Goal: Information Seeking & Learning: Learn about a topic

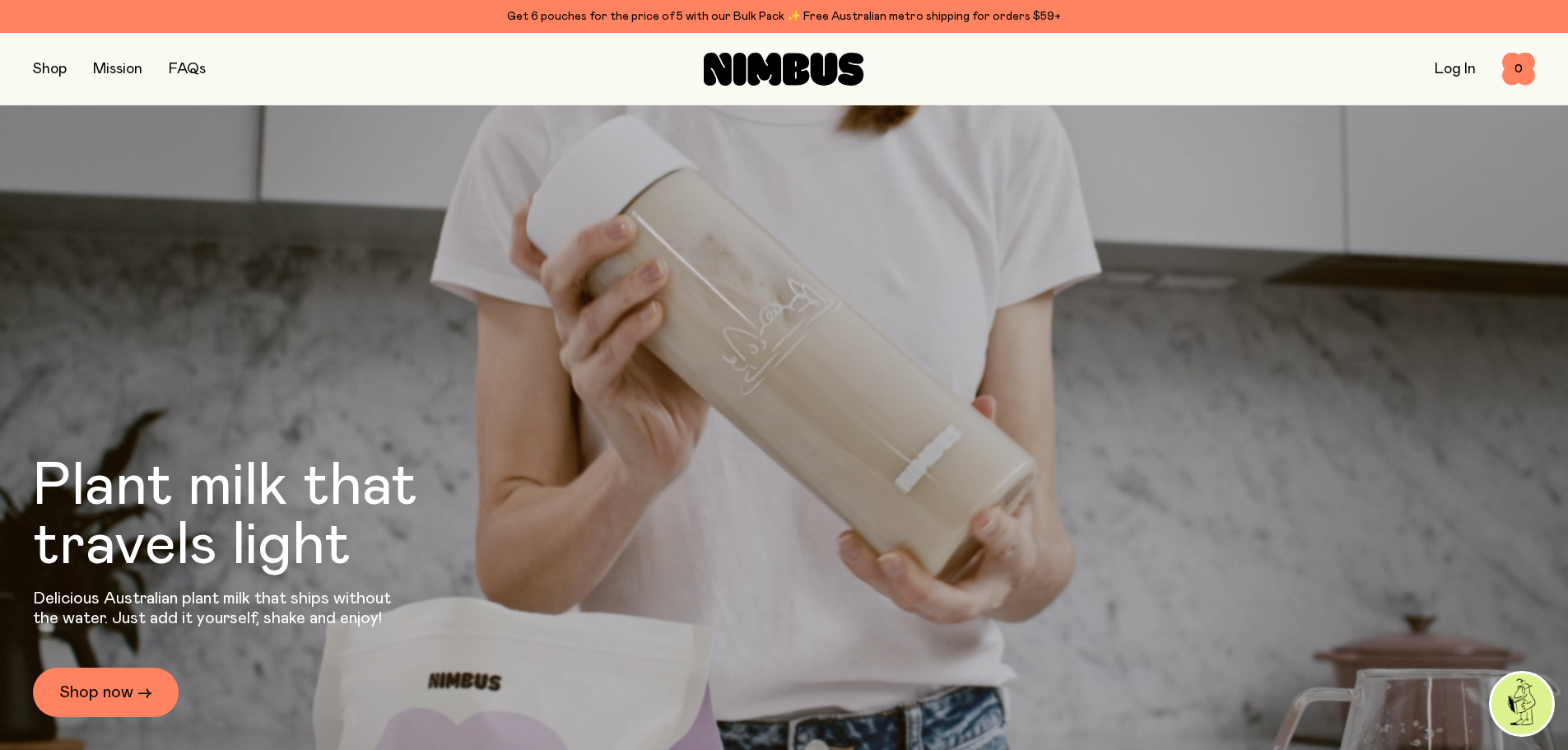
click at [196, 69] on link "FAQs" at bounding box center [187, 68] width 37 height 15
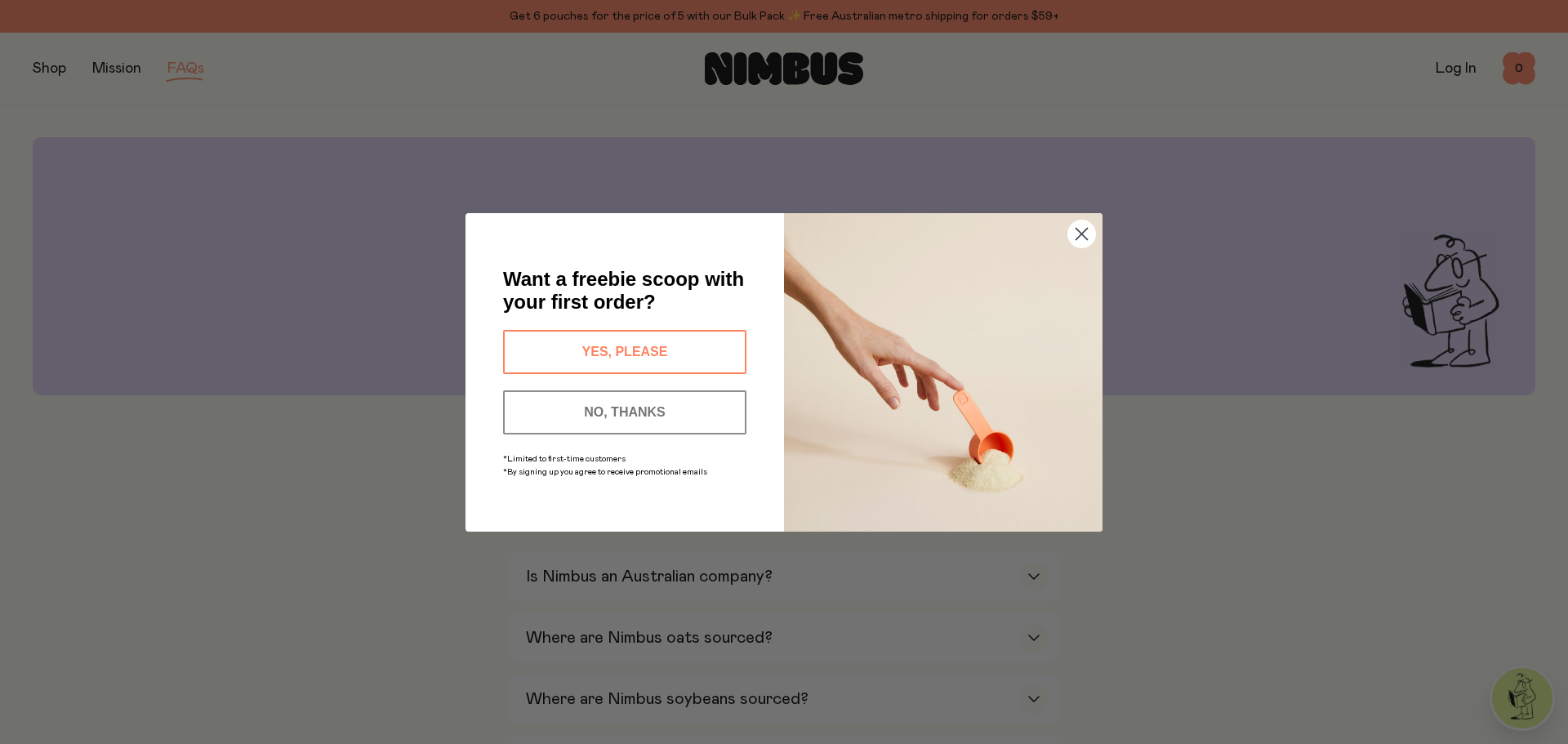
click at [1090, 225] on circle "Close dialog" at bounding box center [1081, 234] width 27 height 27
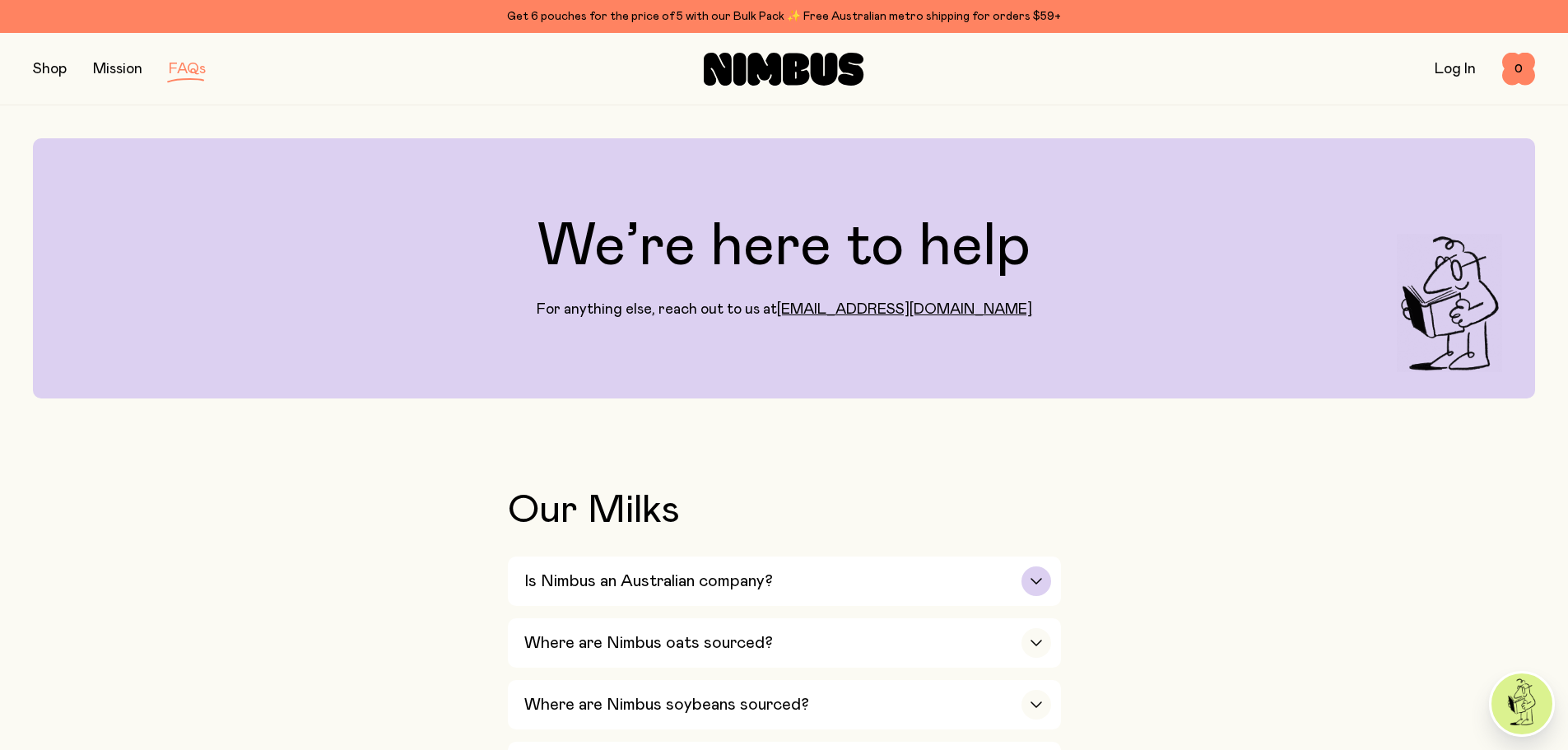
click at [1037, 574] on div "button" at bounding box center [1037, 581] width 29 height 29
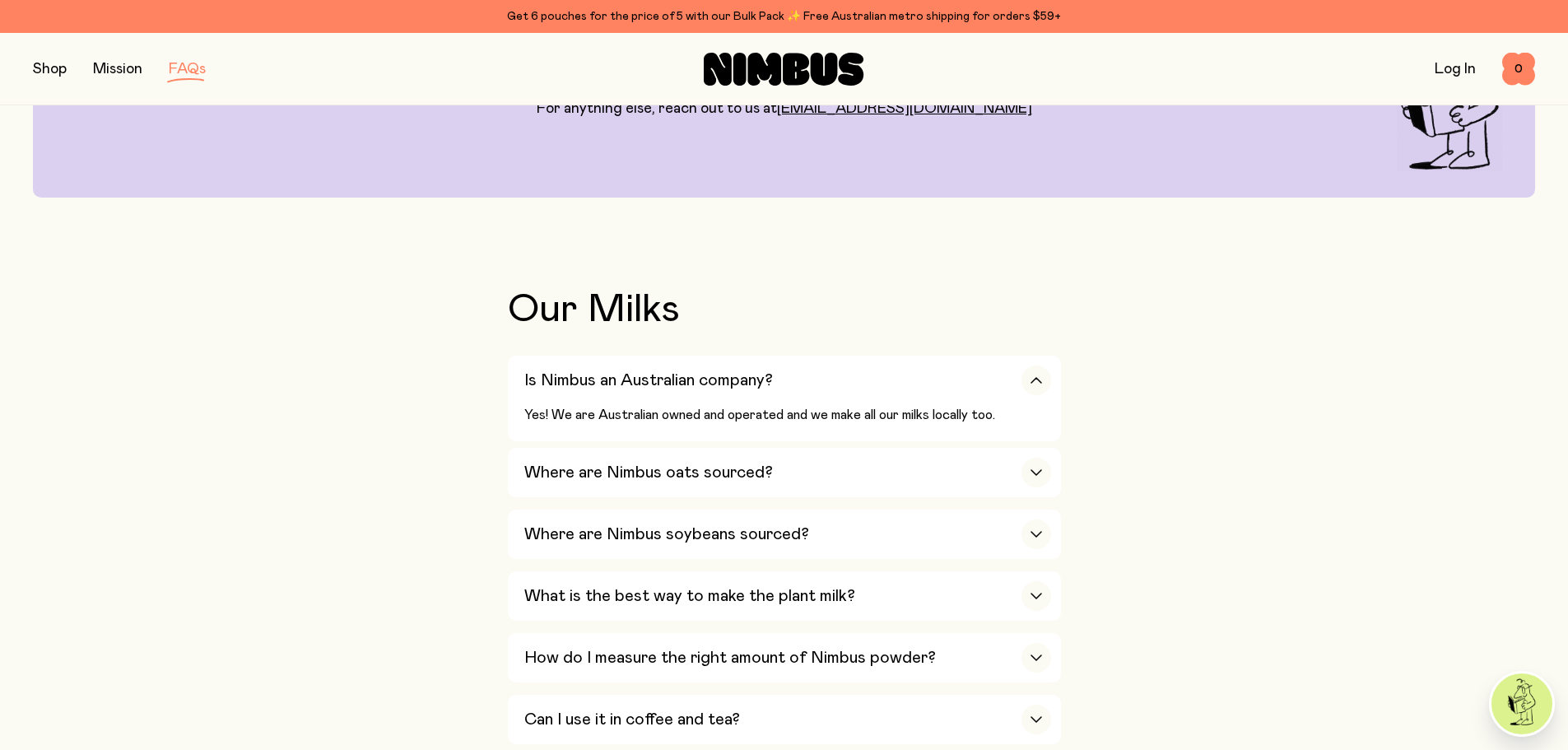
scroll to position [247, 0]
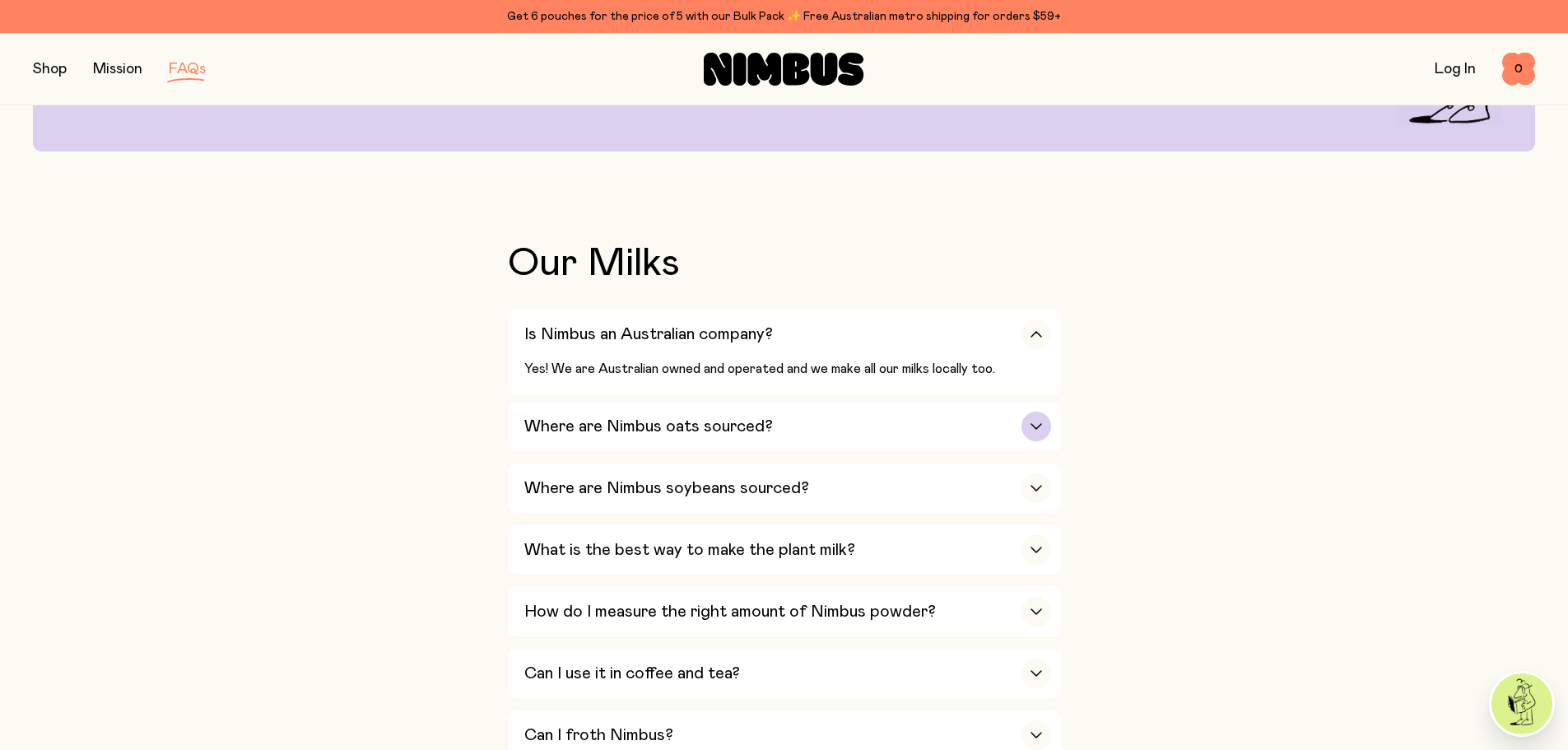
click at [1045, 422] on div "button" at bounding box center [1037, 426] width 29 height 29
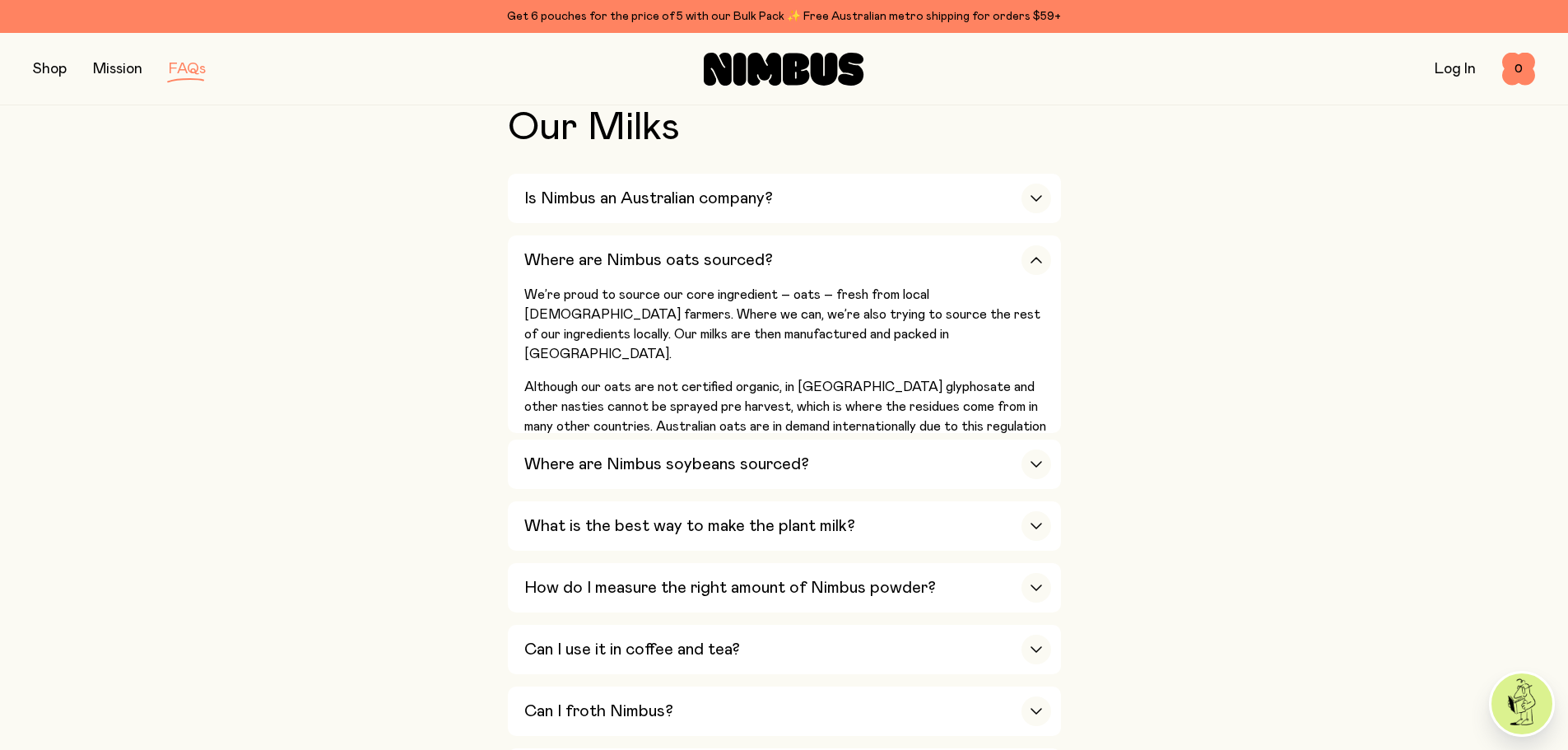
scroll to position [411, 0]
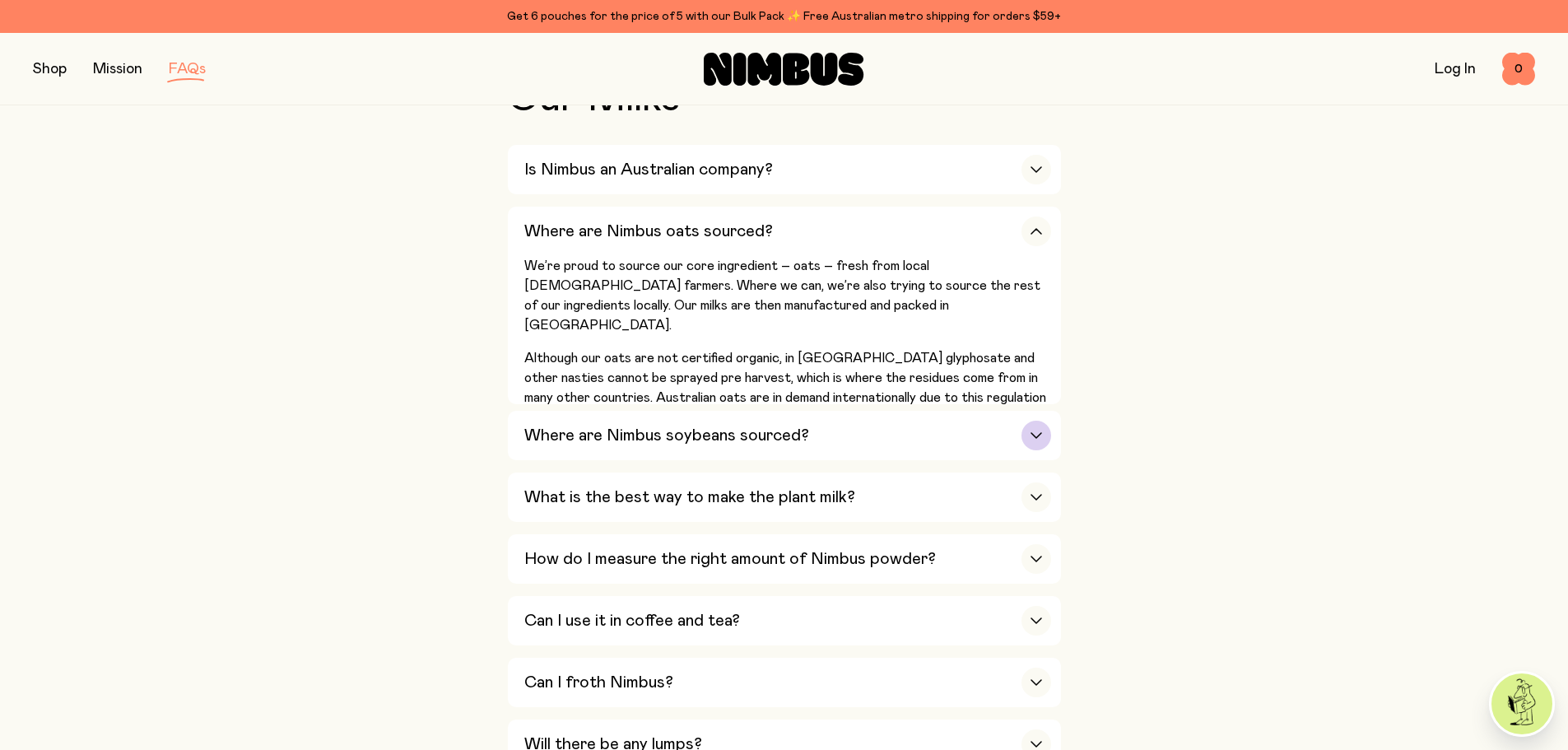
click at [1037, 440] on div "button" at bounding box center [1037, 435] width 29 height 29
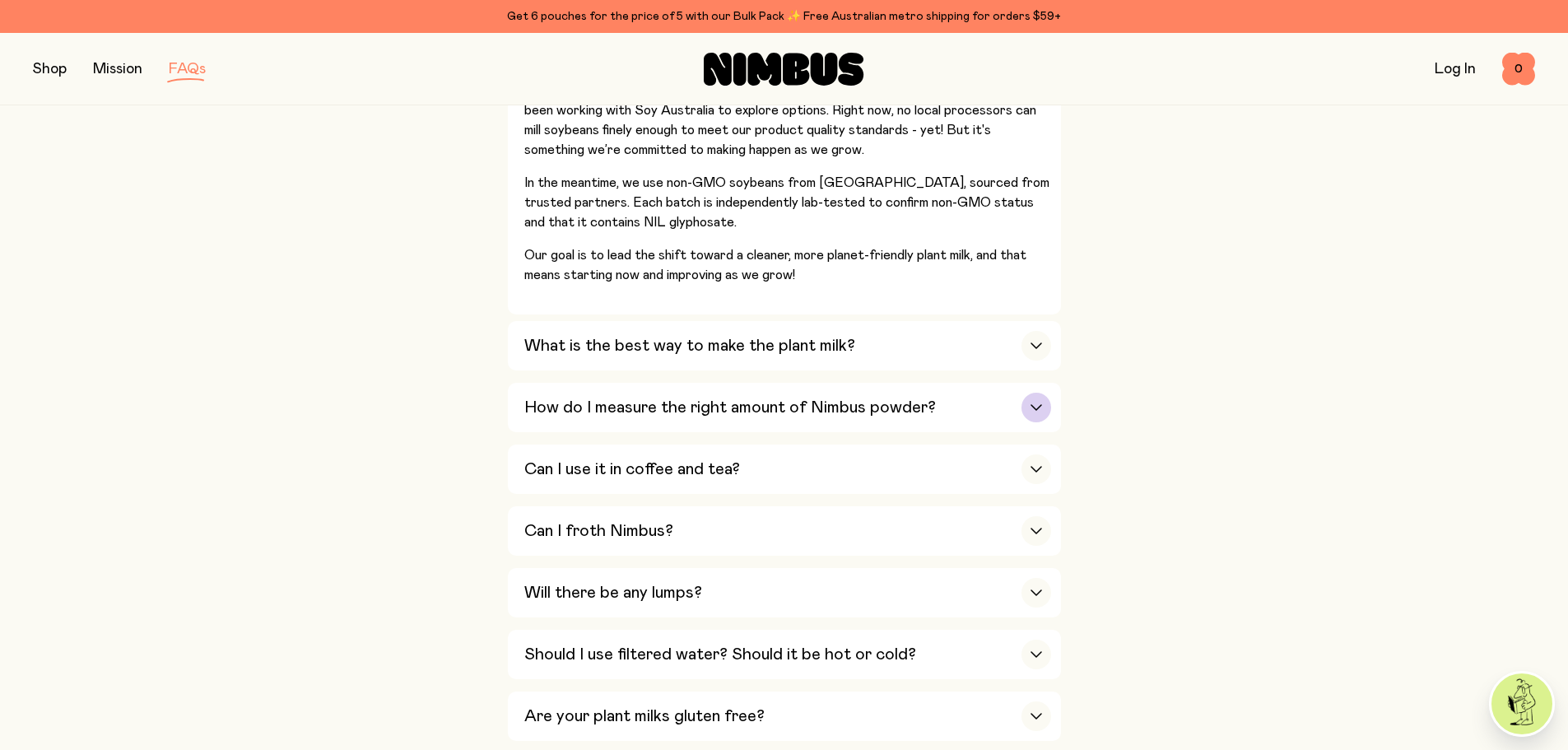
scroll to position [659, 0]
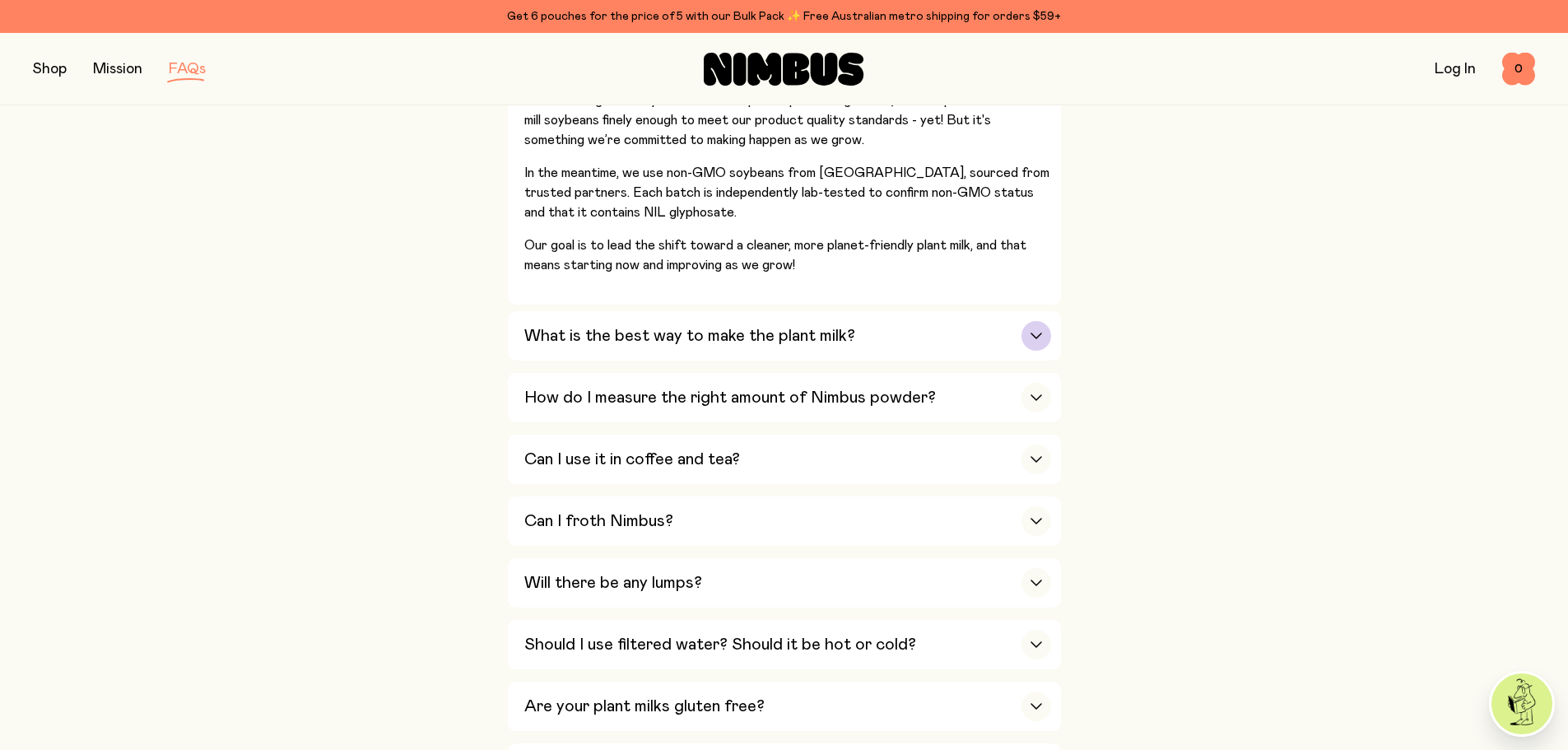
click at [1039, 333] on icon "button" at bounding box center [1037, 336] width 14 height 7
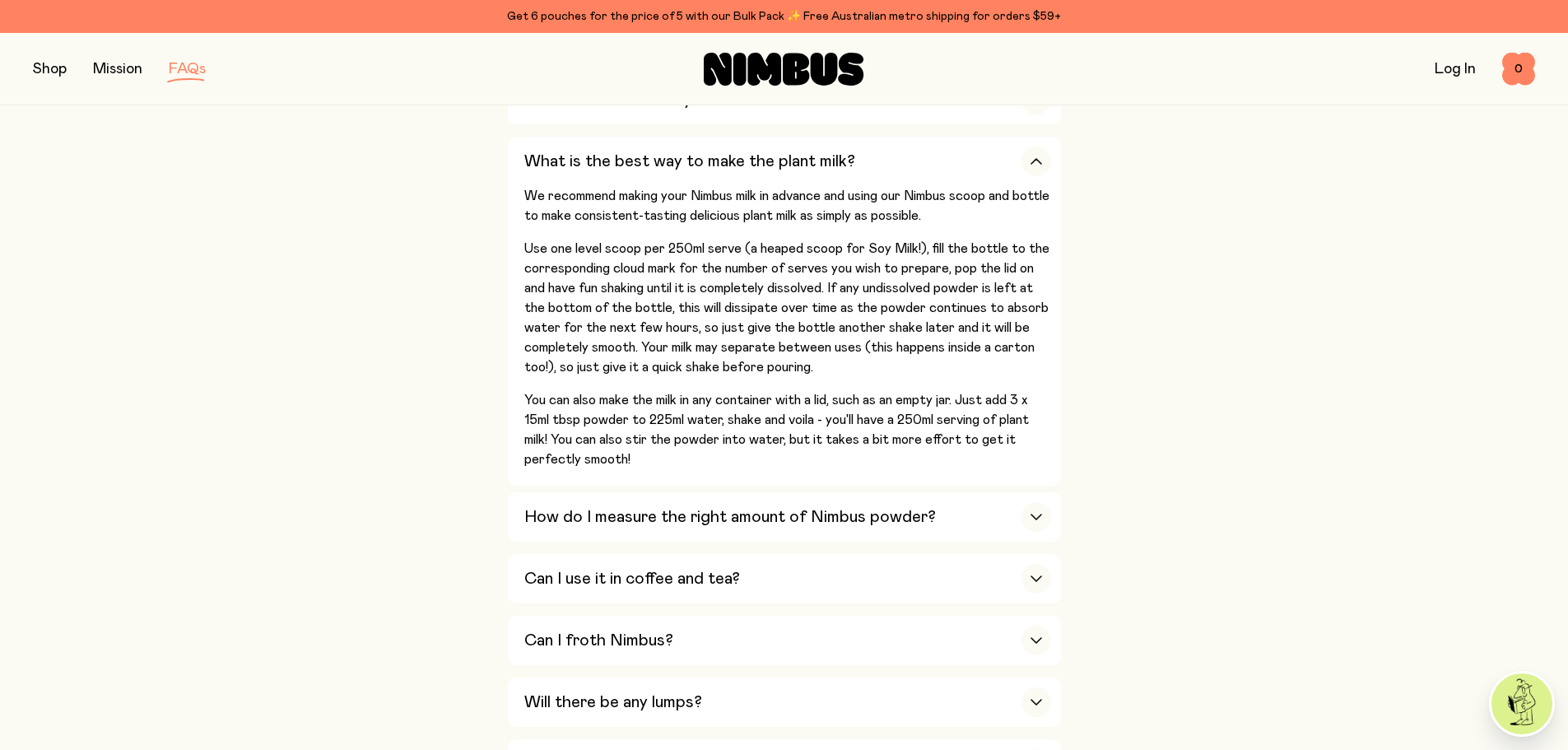
scroll to position [576, 0]
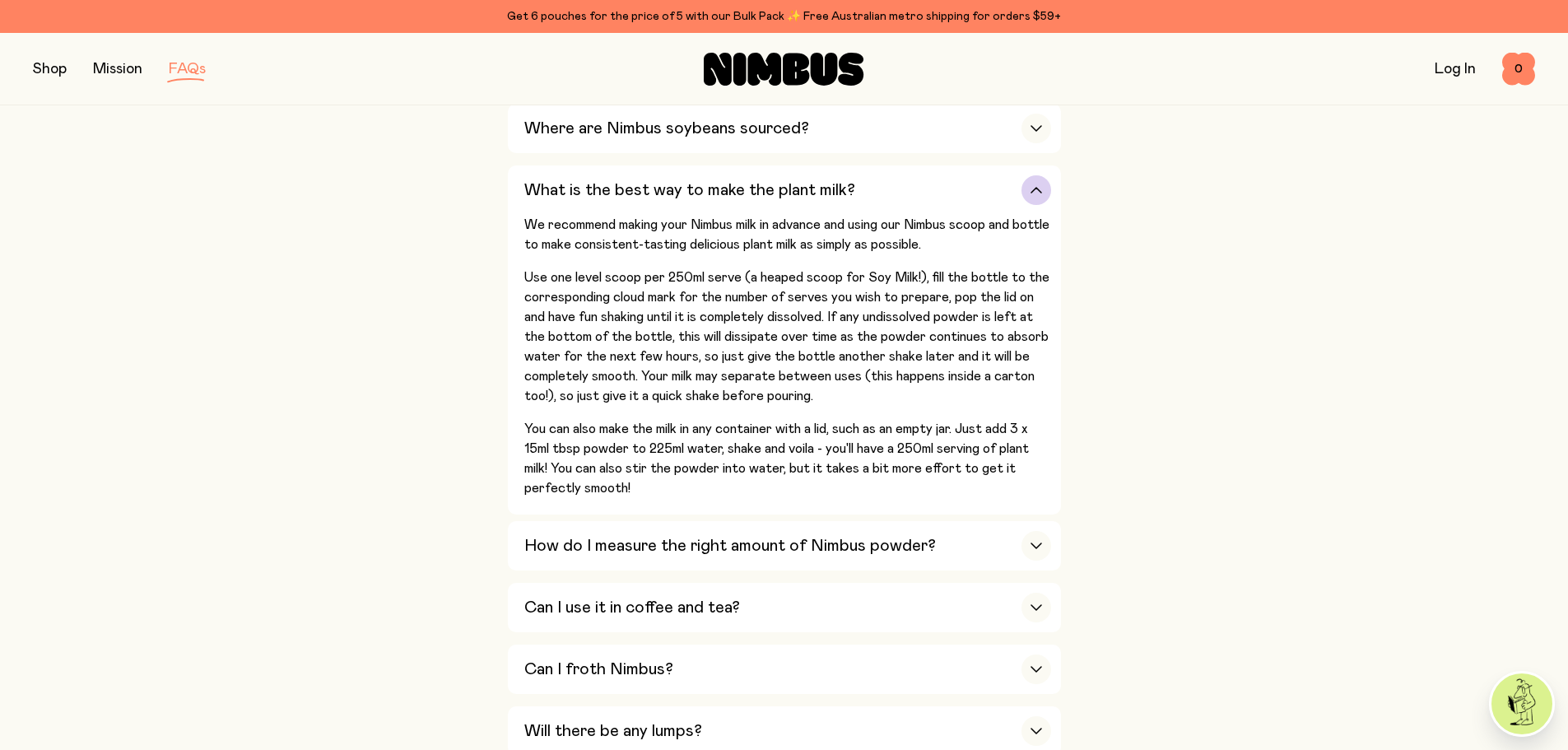
drag, startPoint x: 873, startPoint y: 275, endPoint x: 929, endPoint y: 276, distance: 56.0
click at [891, 275] on p "Use one level scoop per 250ml serve (a heaped scoop for Soy Milk!), fill the bo…" at bounding box center [787, 337] width 527 height 138
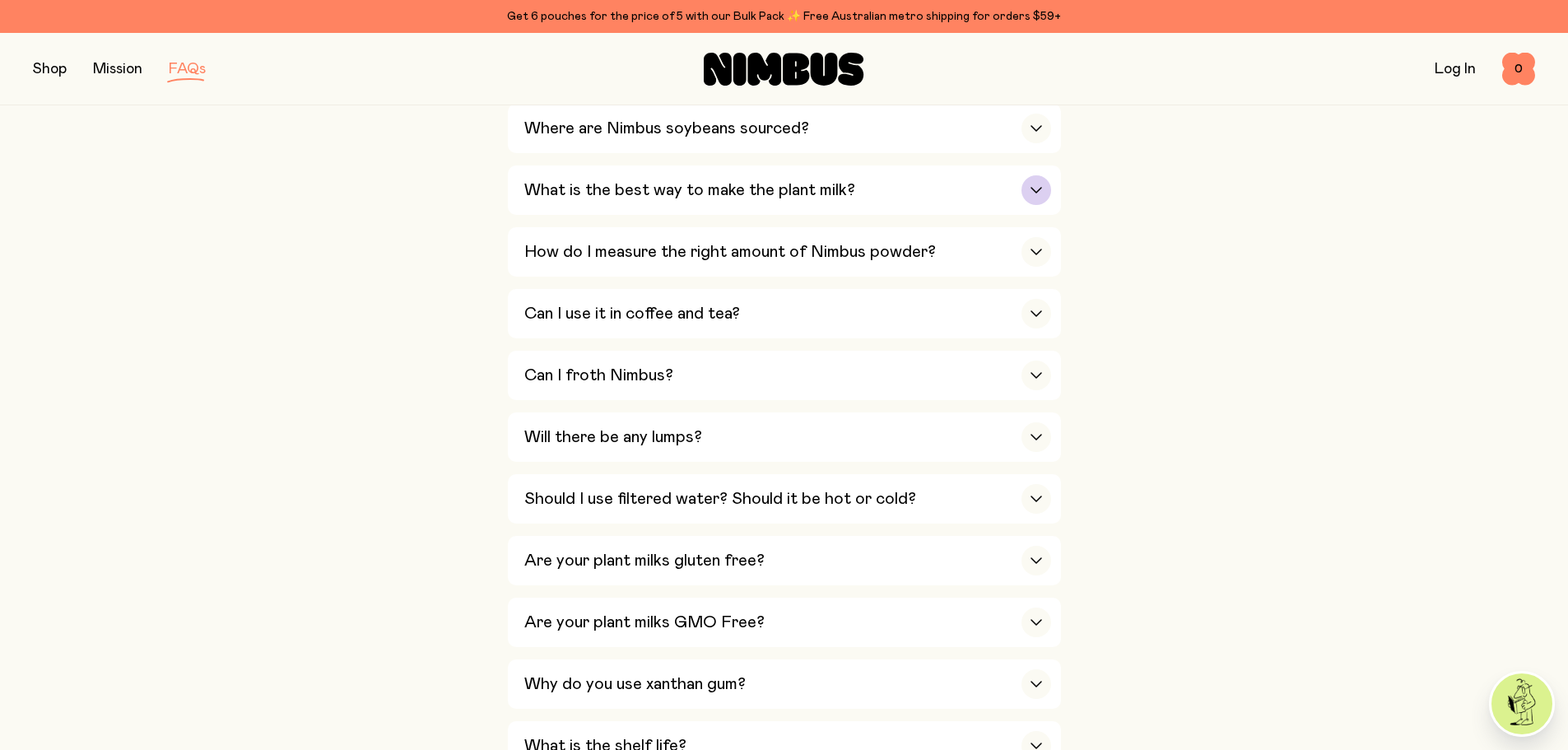
click at [1039, 190] on icon "button" at bounding box center [1037, 190] width 14 height 7
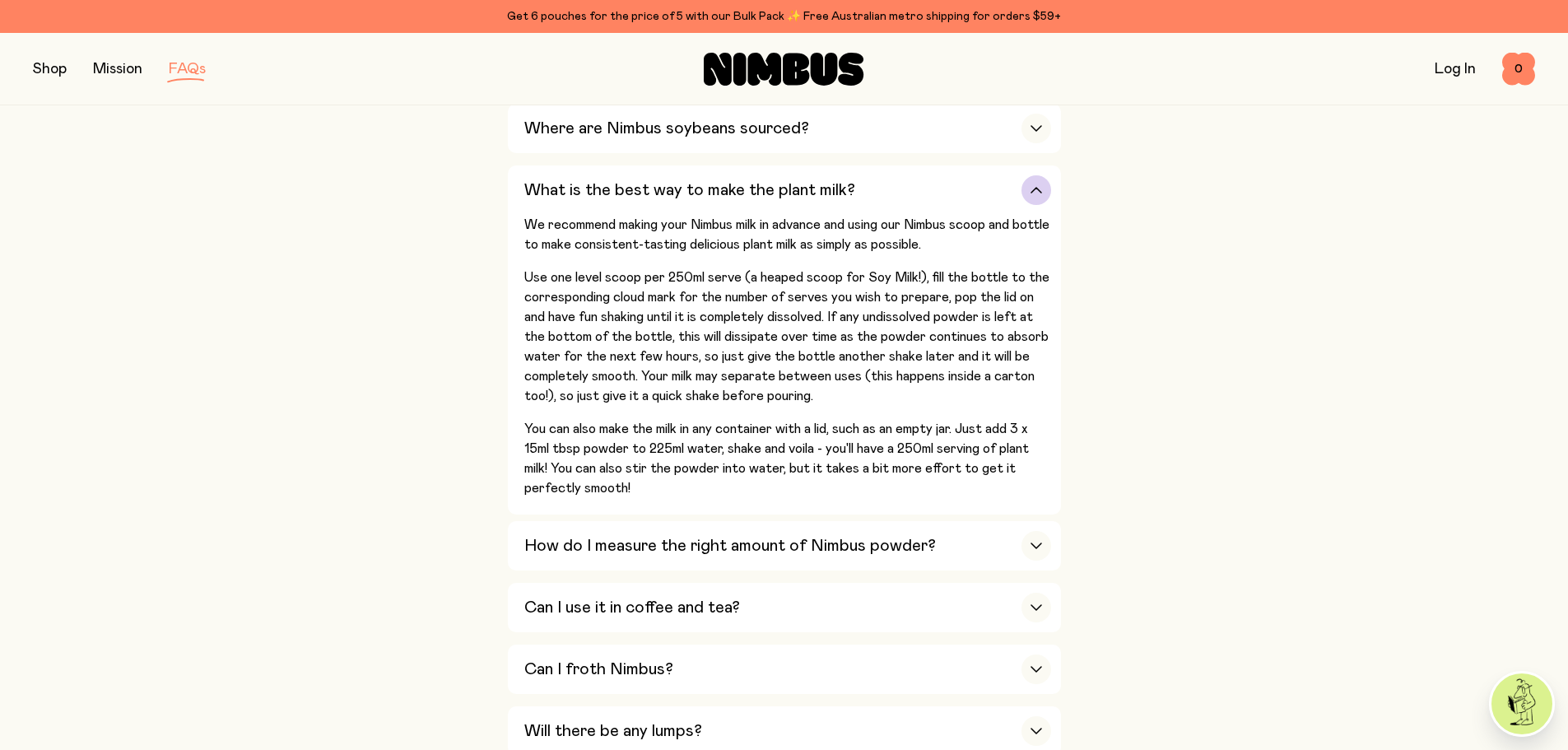
drag, startPoint x: 937, startPoint y: 359, endPoint x: 985, endPoint y: 359, distance: 48.0
click at [984, 359] on p "Use one level scoop per 250ml serve (a heaped scoop for Soy Milk!), fill the bo…" at bounding box center [787, 337] width 527 height 138
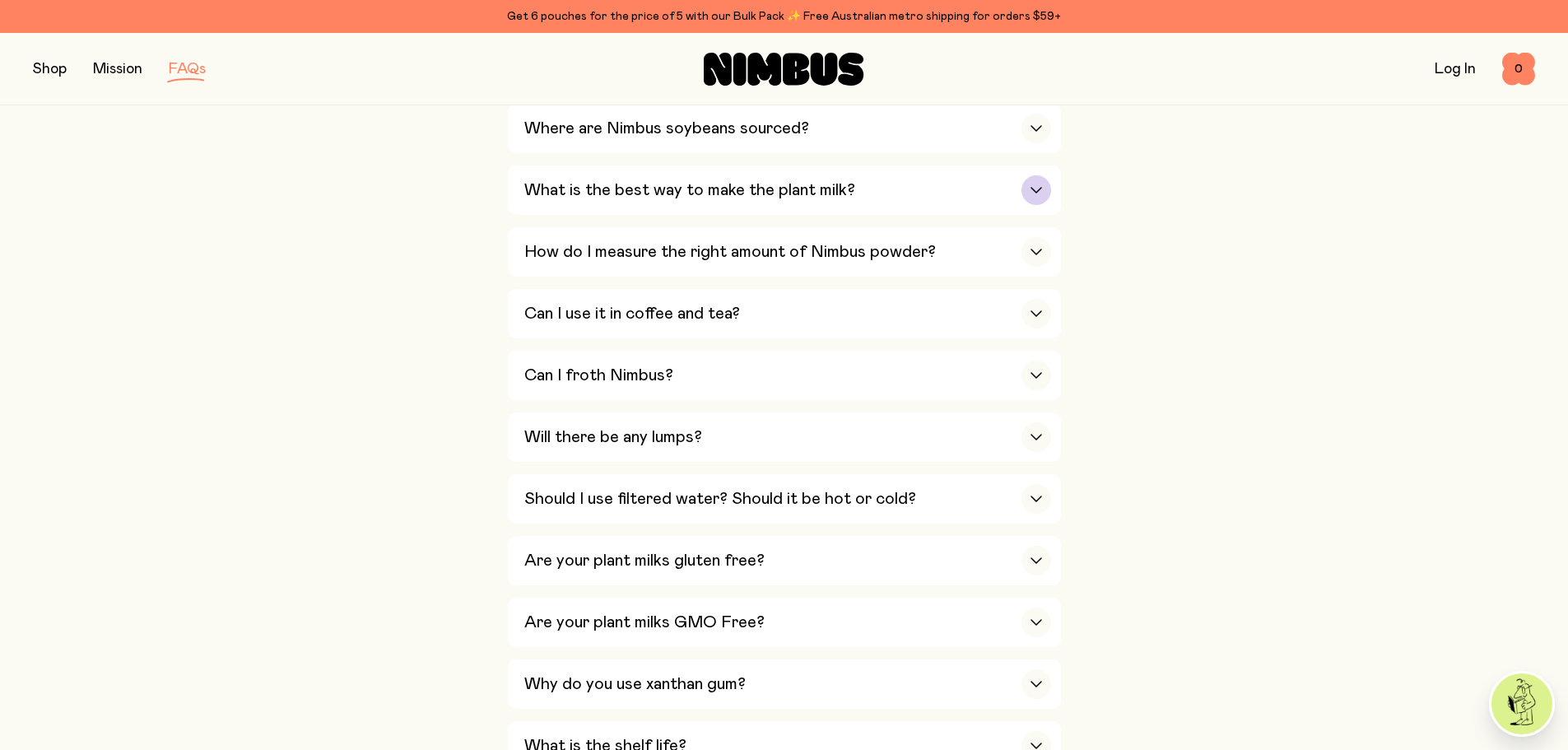
click at [1039, 195] on div "button" at bounding box center [1037, 190] width 29 height 29
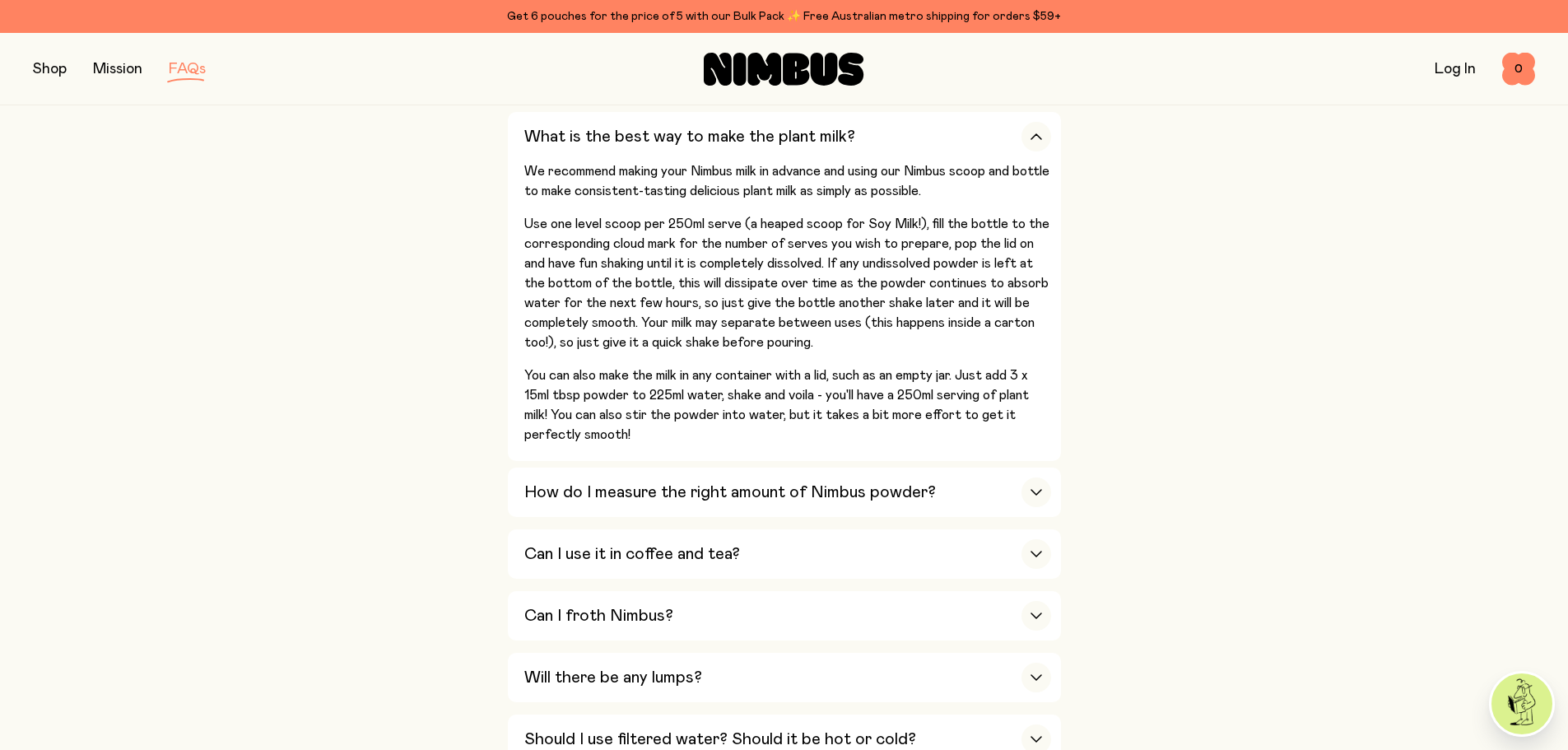
scroll to position [659, 0]
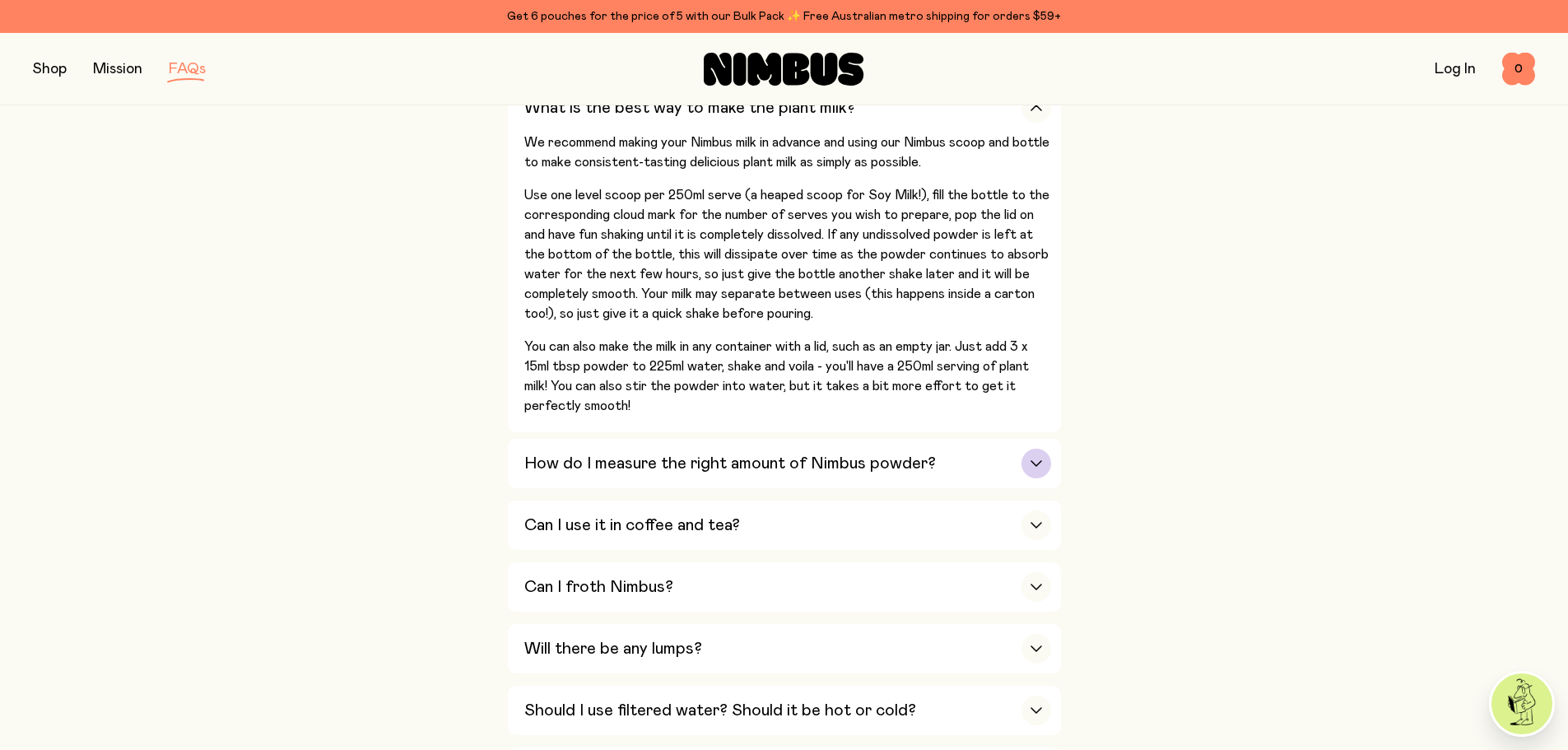
click at [1044, 464] on div "button" at bounding box center [1037, 463] width 29 height 29
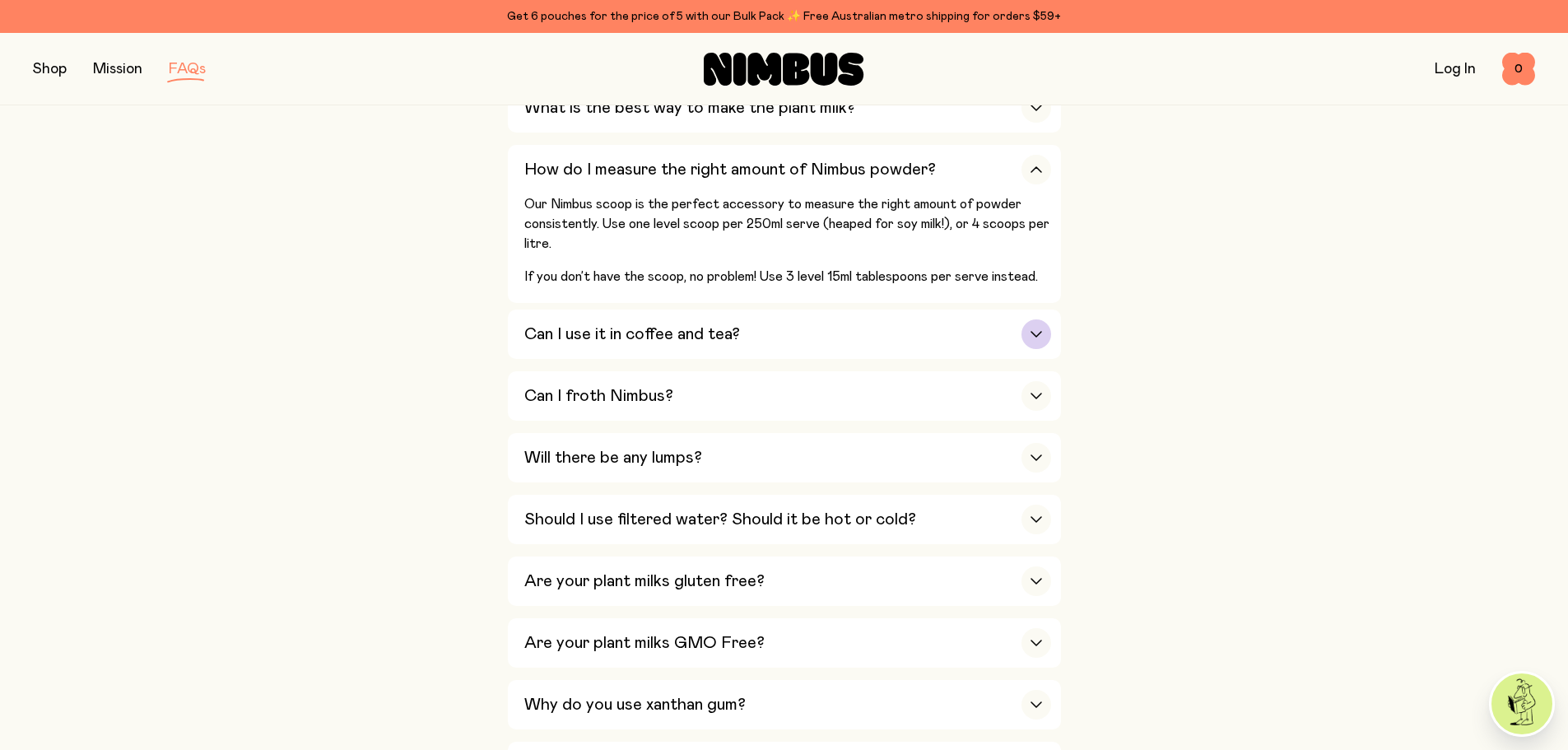
click at [1042, 324] on div "button" at bounding box center [1037, 334] width 29 height 29
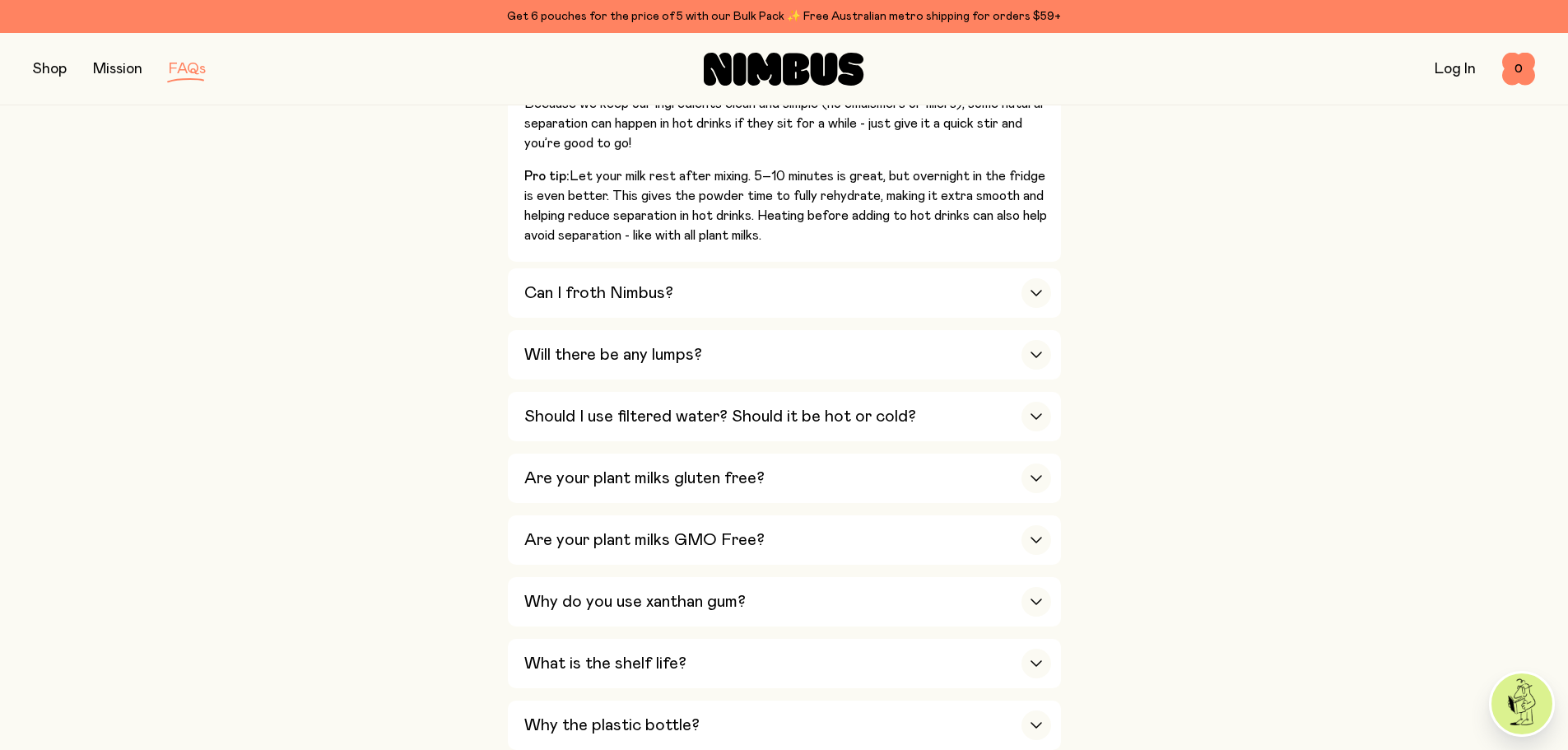
scroll to position [987, 0]
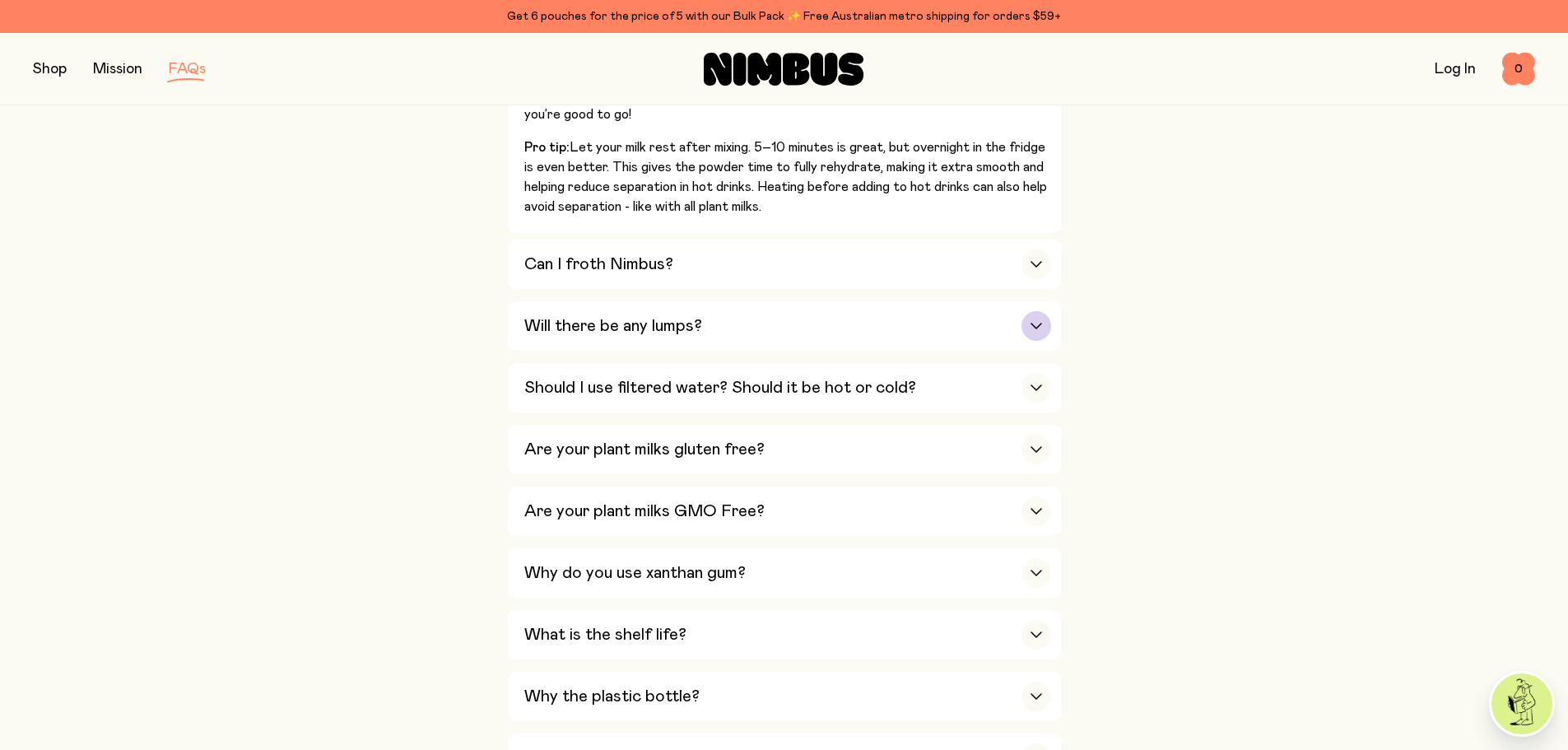
click at [1042, 323] on icon "button" at bounding box center [1037, 326] width 14 height 7
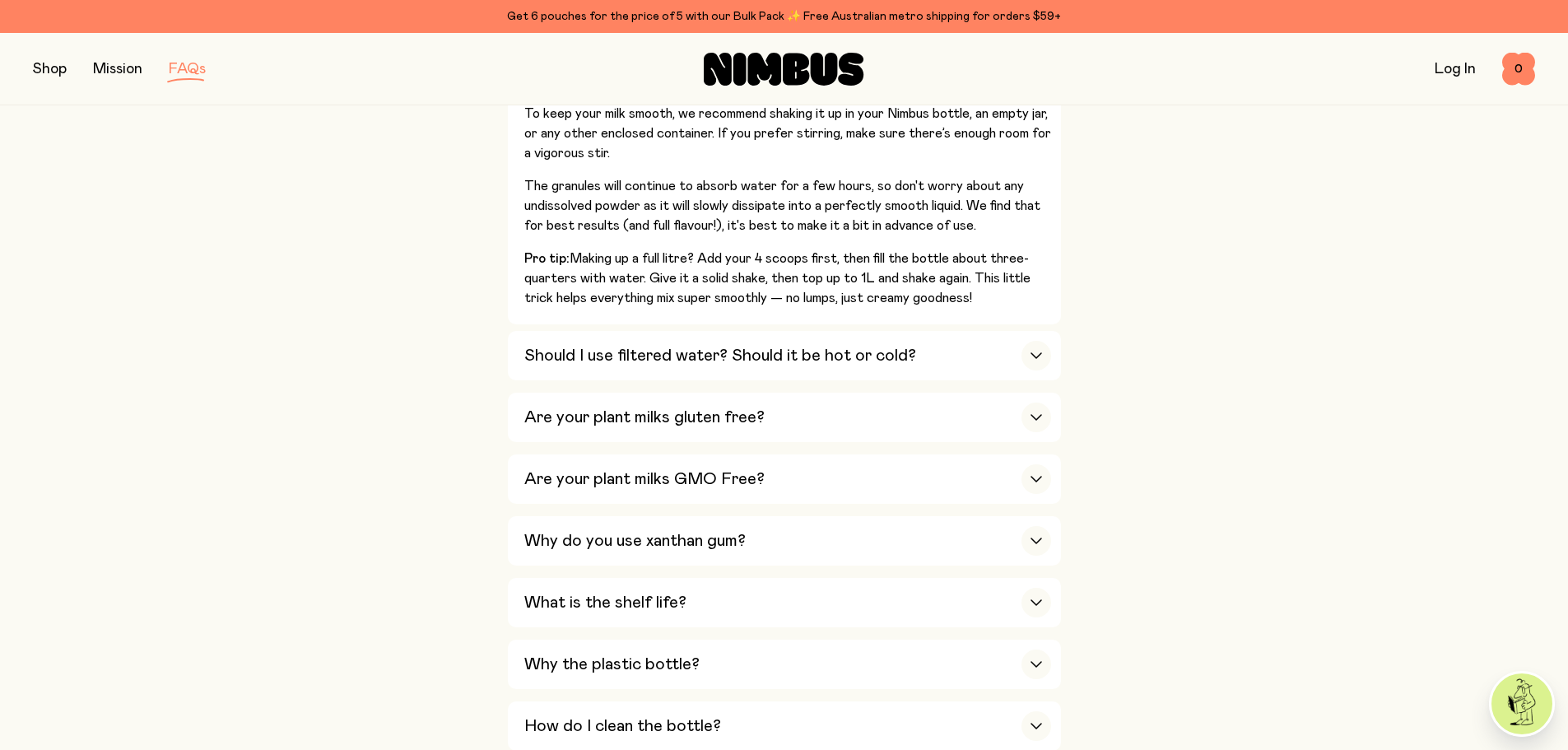
scroll to position [905, 0]
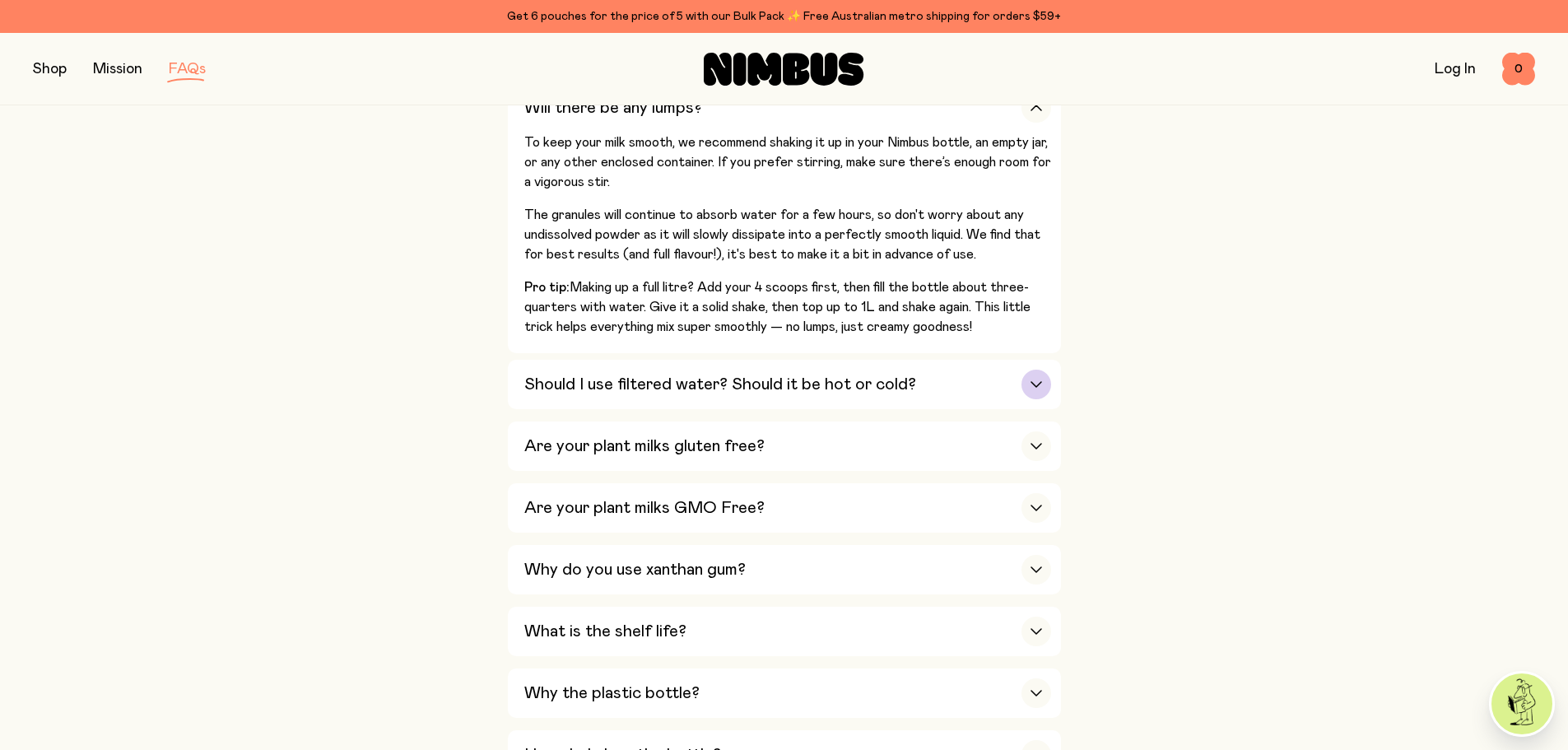
click at [1038, 381] on icon "button" at bounding box center [1037, 384] width 14 height 7
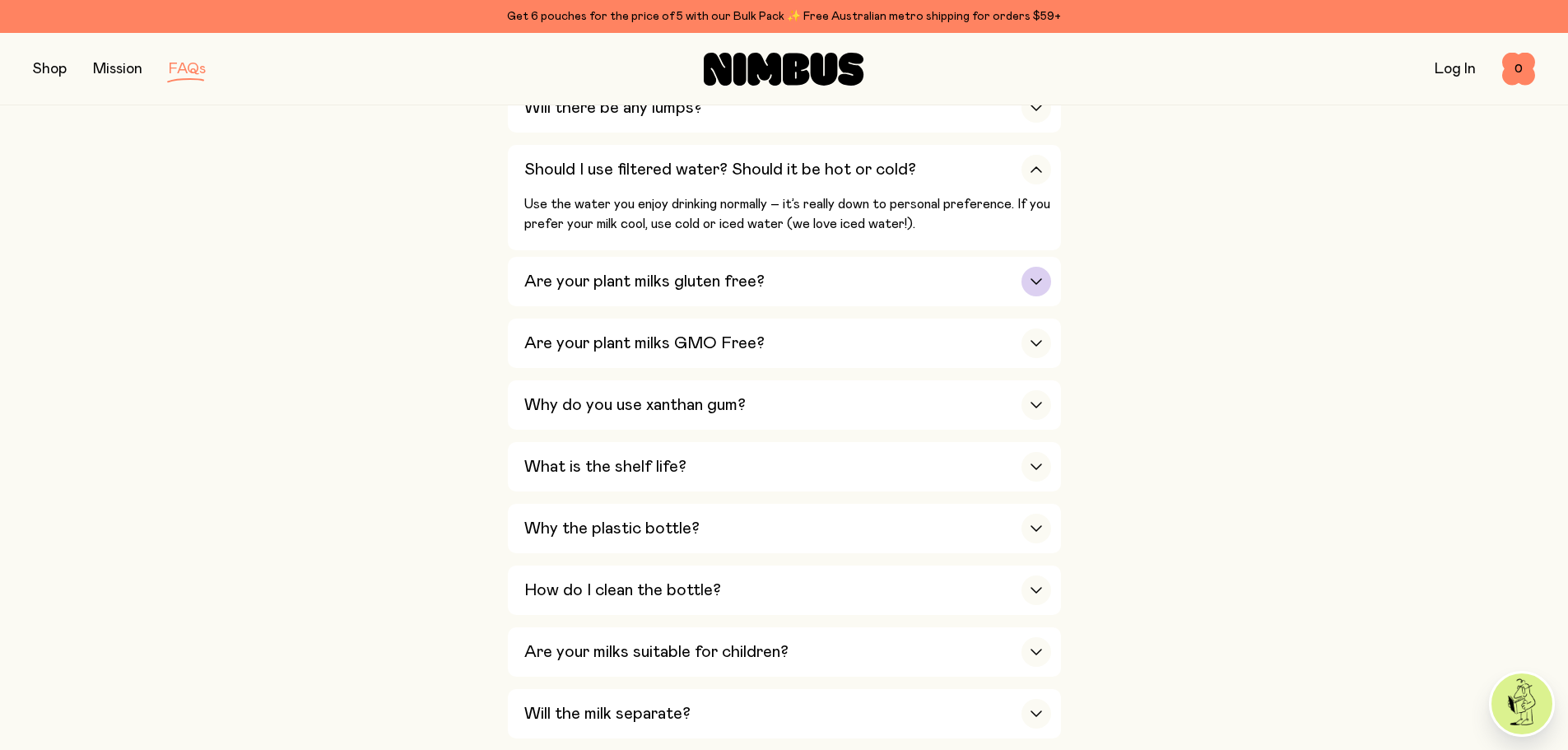
click at [1039, 280] on div "button" at bounding box center [1037, 281] width 29 height 29
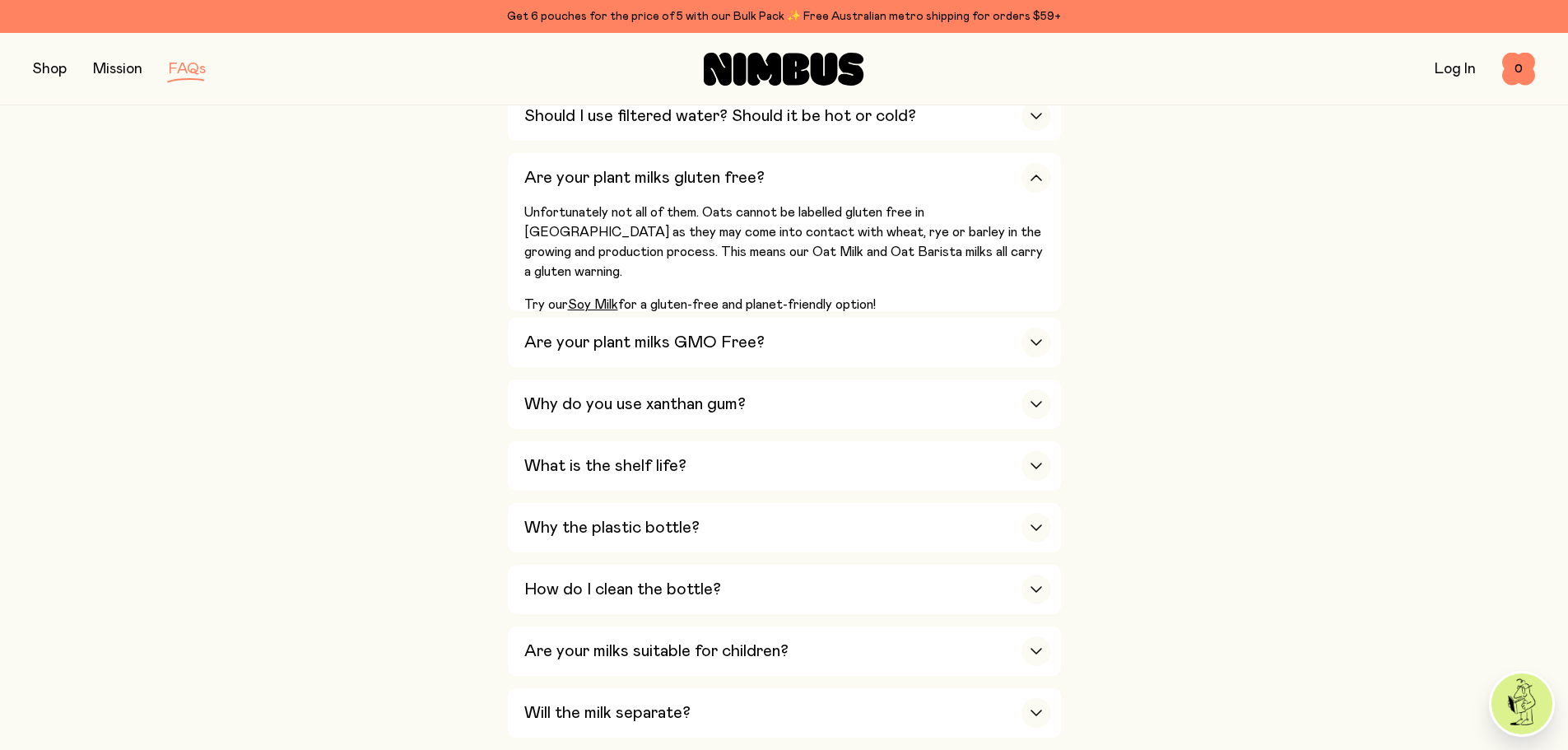
scroll to position [987, 0]
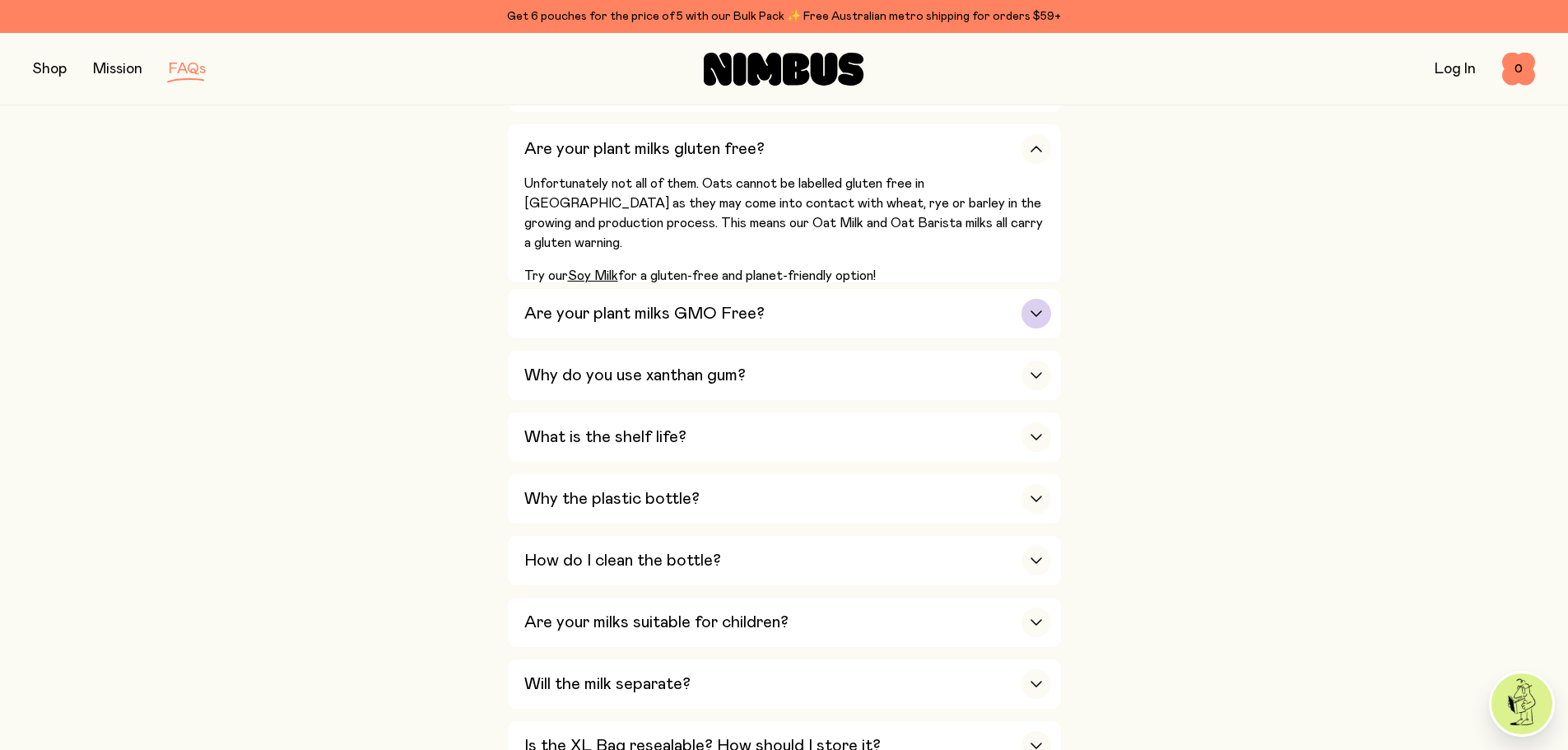
click at [1042, 312] on div "button" at bounding box center [1037, 313] width 29 height 29
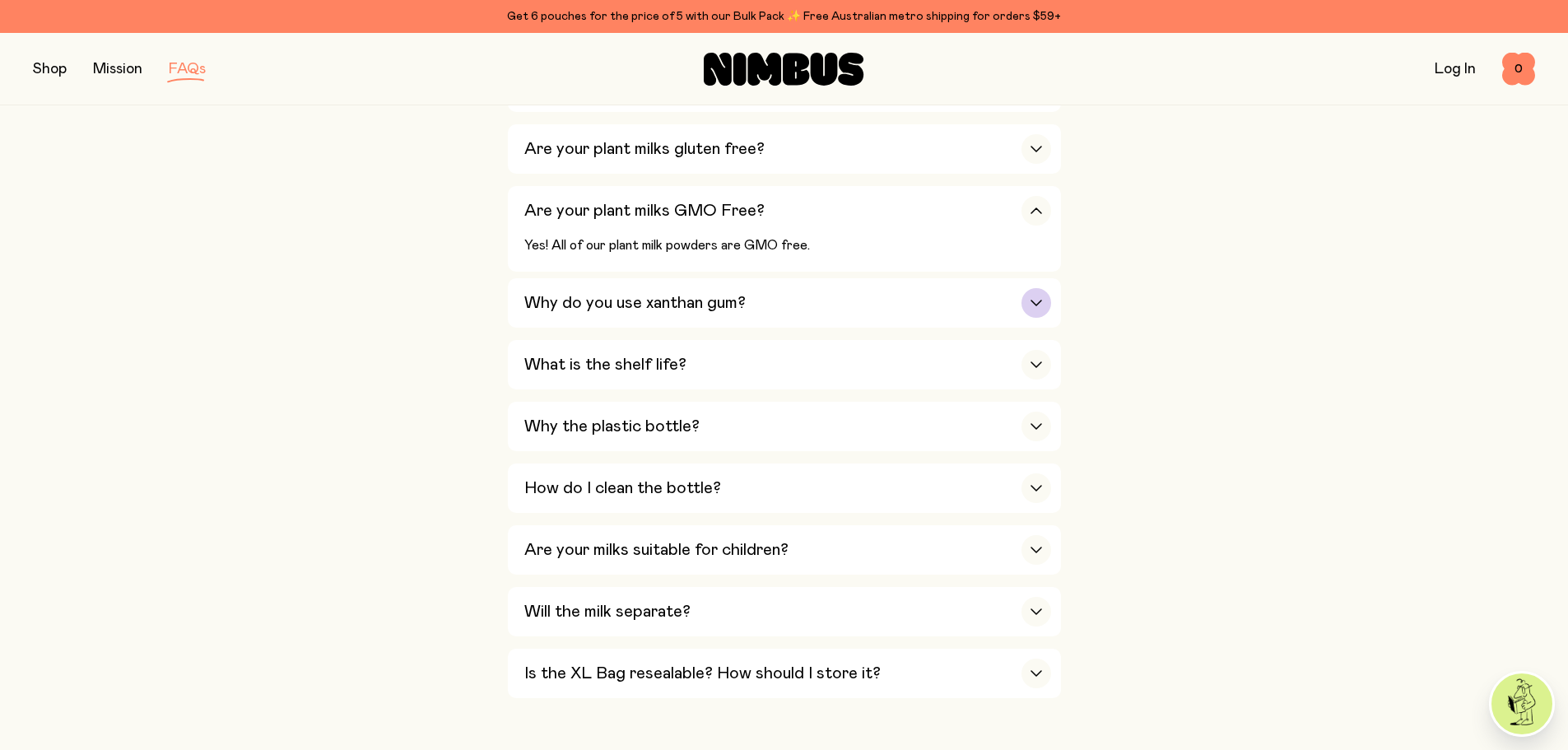
click at [1037, 304] on div "button" at bounding box center [1037, 303] width 29 height 29
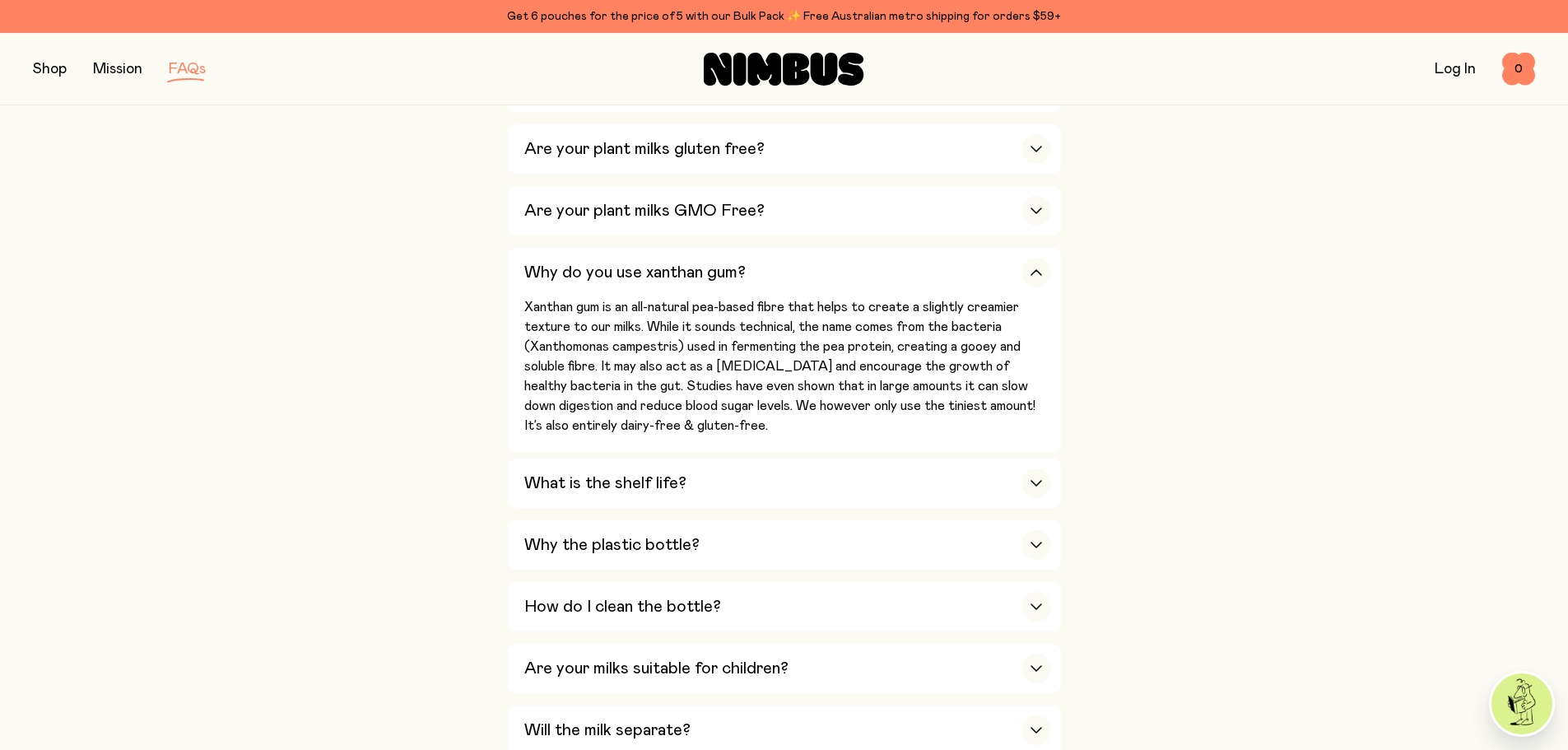
scroll to position [1070, 0]
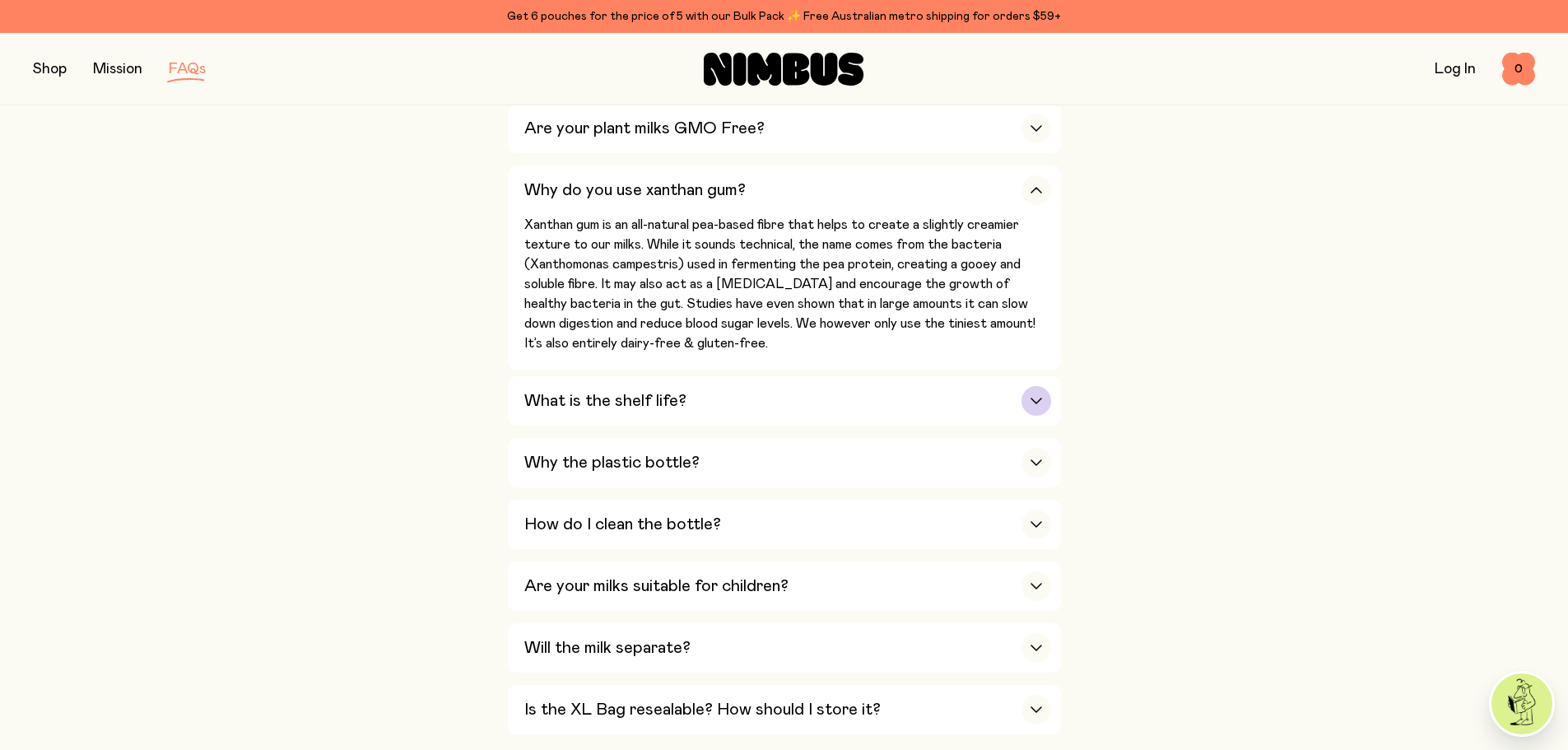
click at [1034, 398] on icon "button" at bounding box center [1037, 401] width 14 height 7
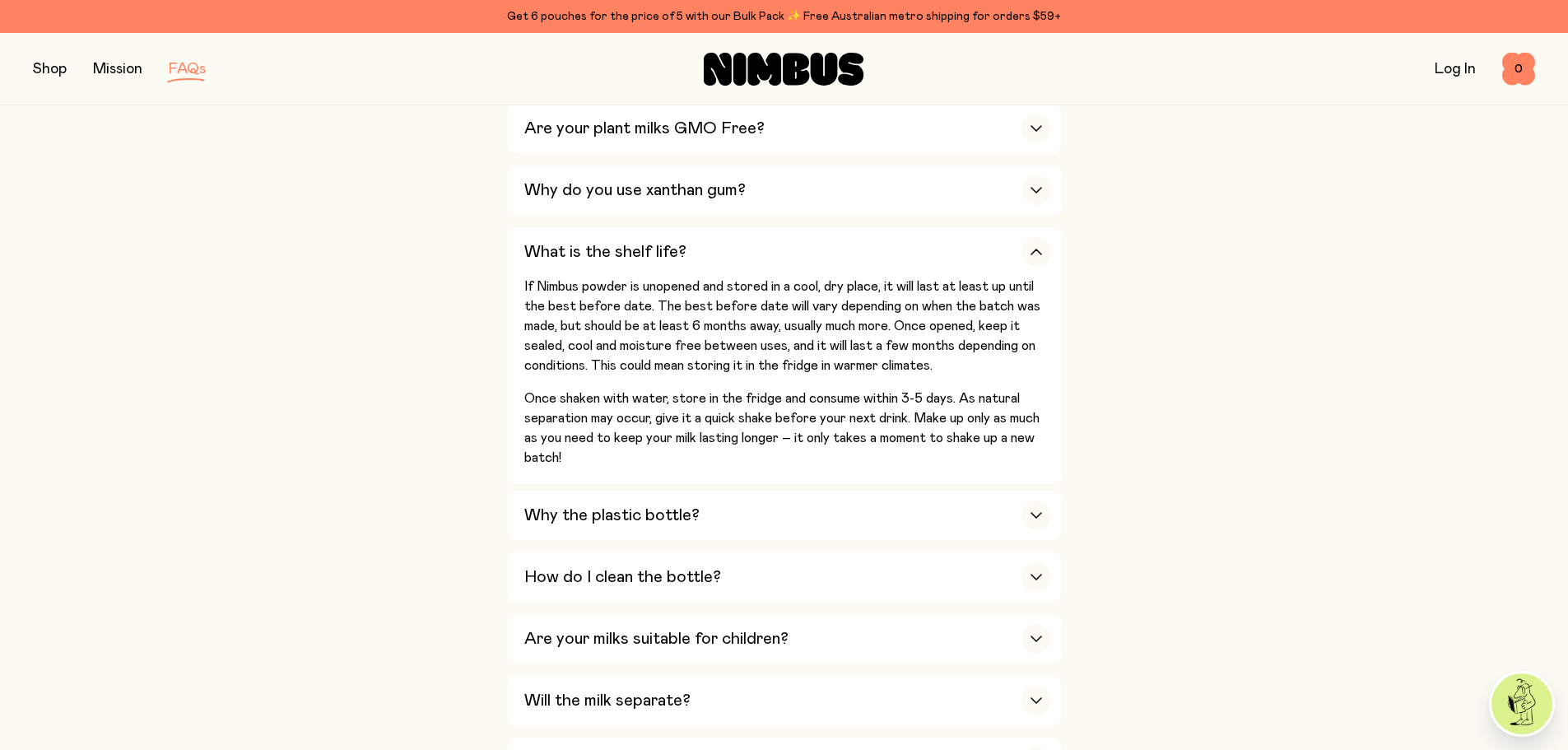
scroll to position [1152, 0]
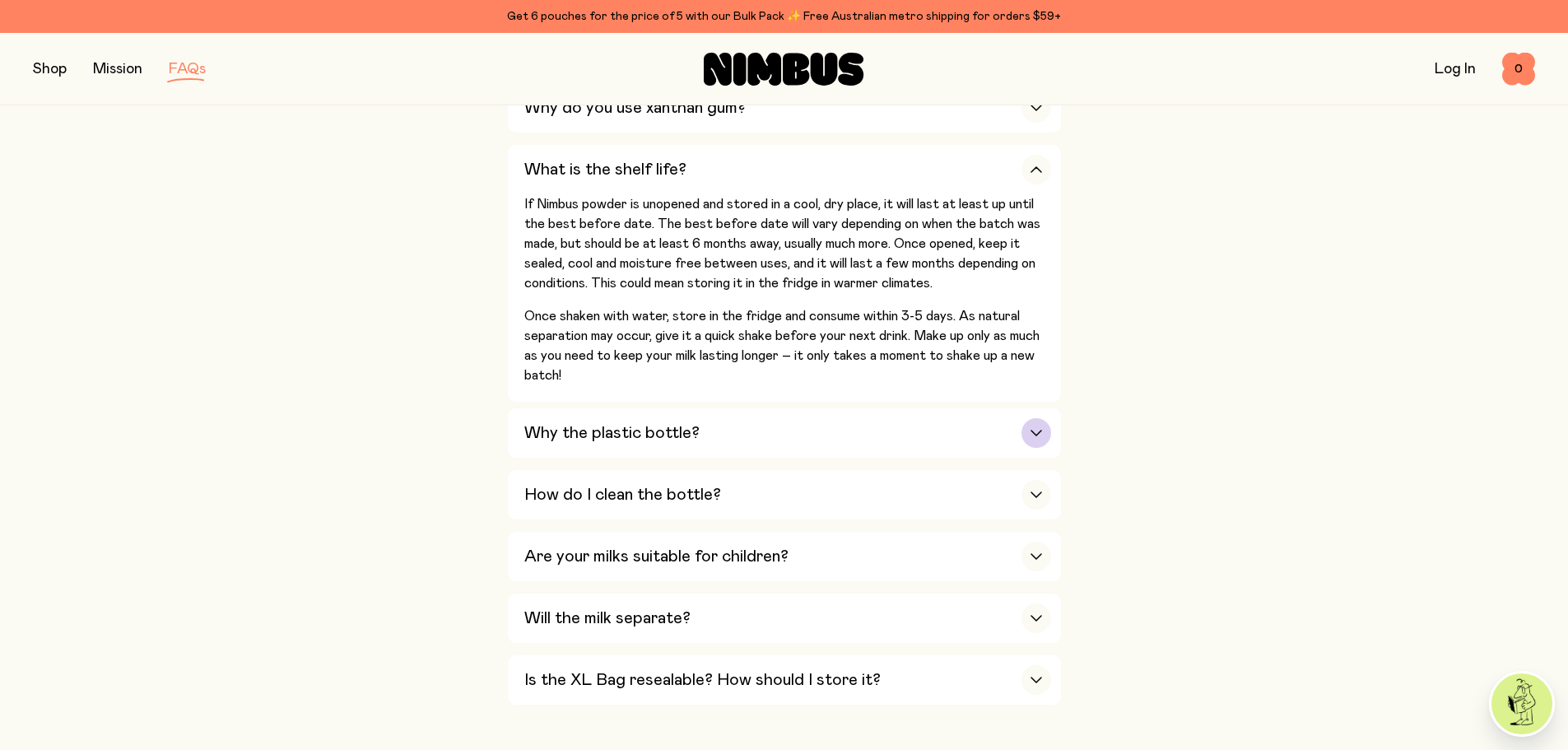
click at [1026, 418] on div "button" at bounding box center [1037, 433] width 29 height 29
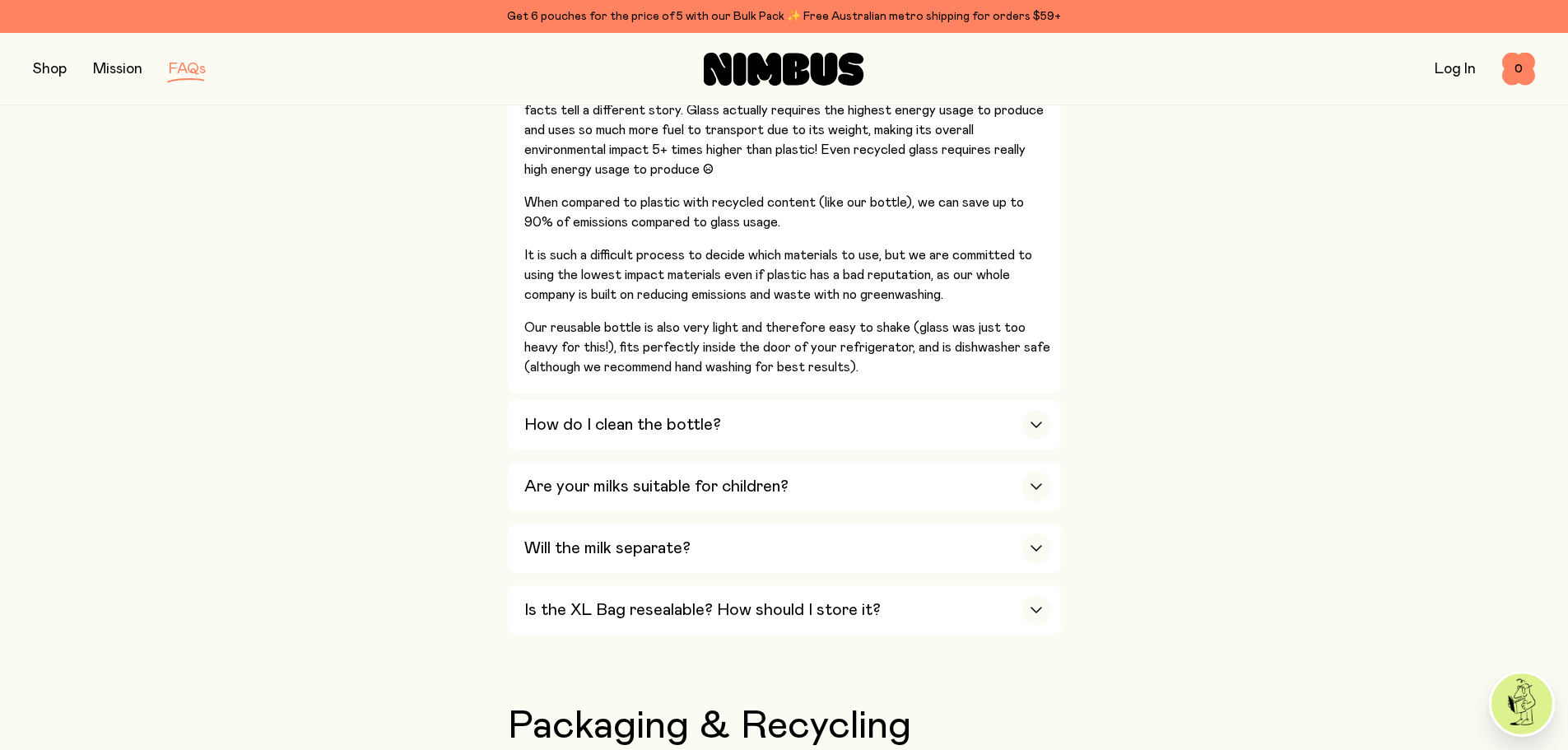
scroll to position [1481, 0]
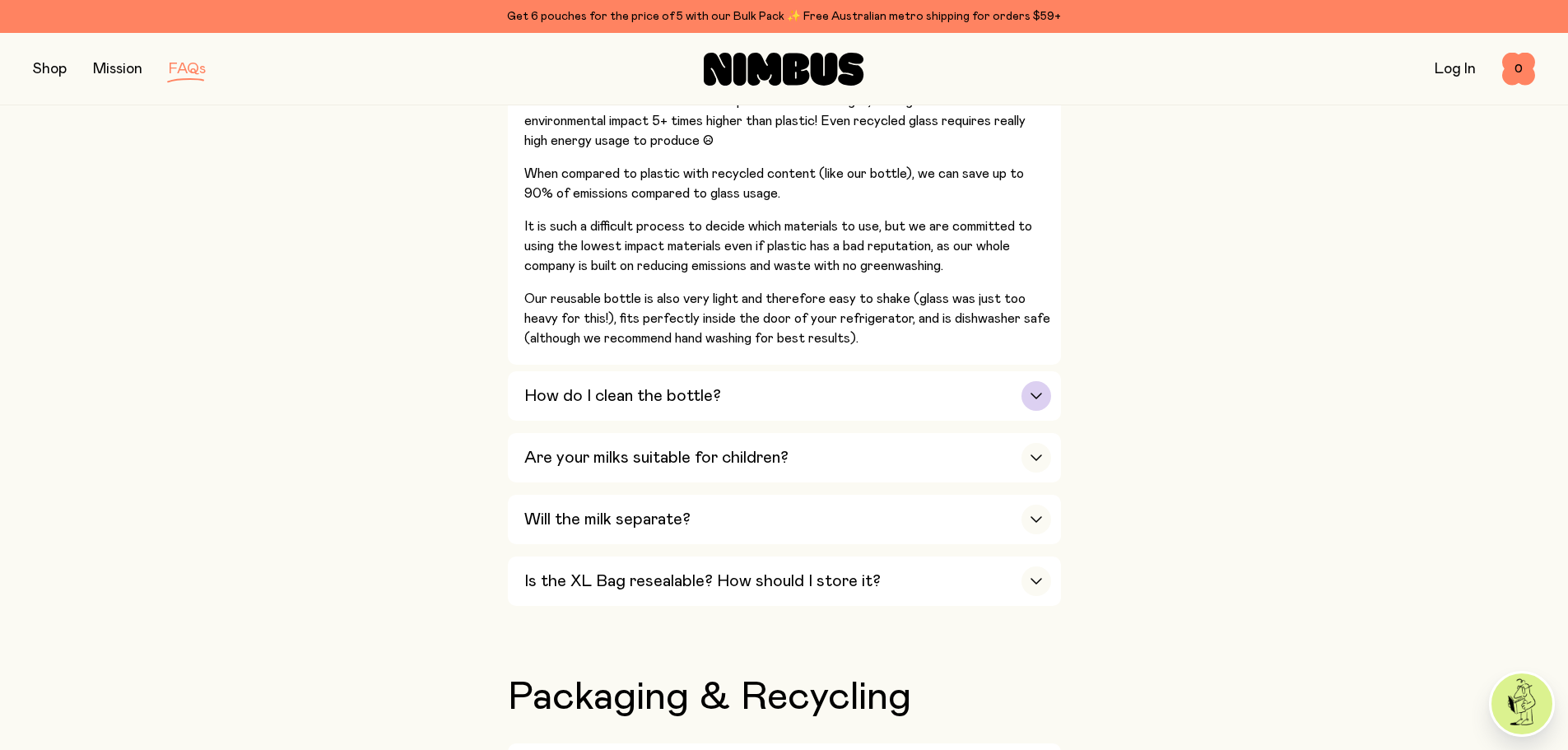
click at [1043, 381] on div "button" at bounding box center [1037, 396] width 29 height 29
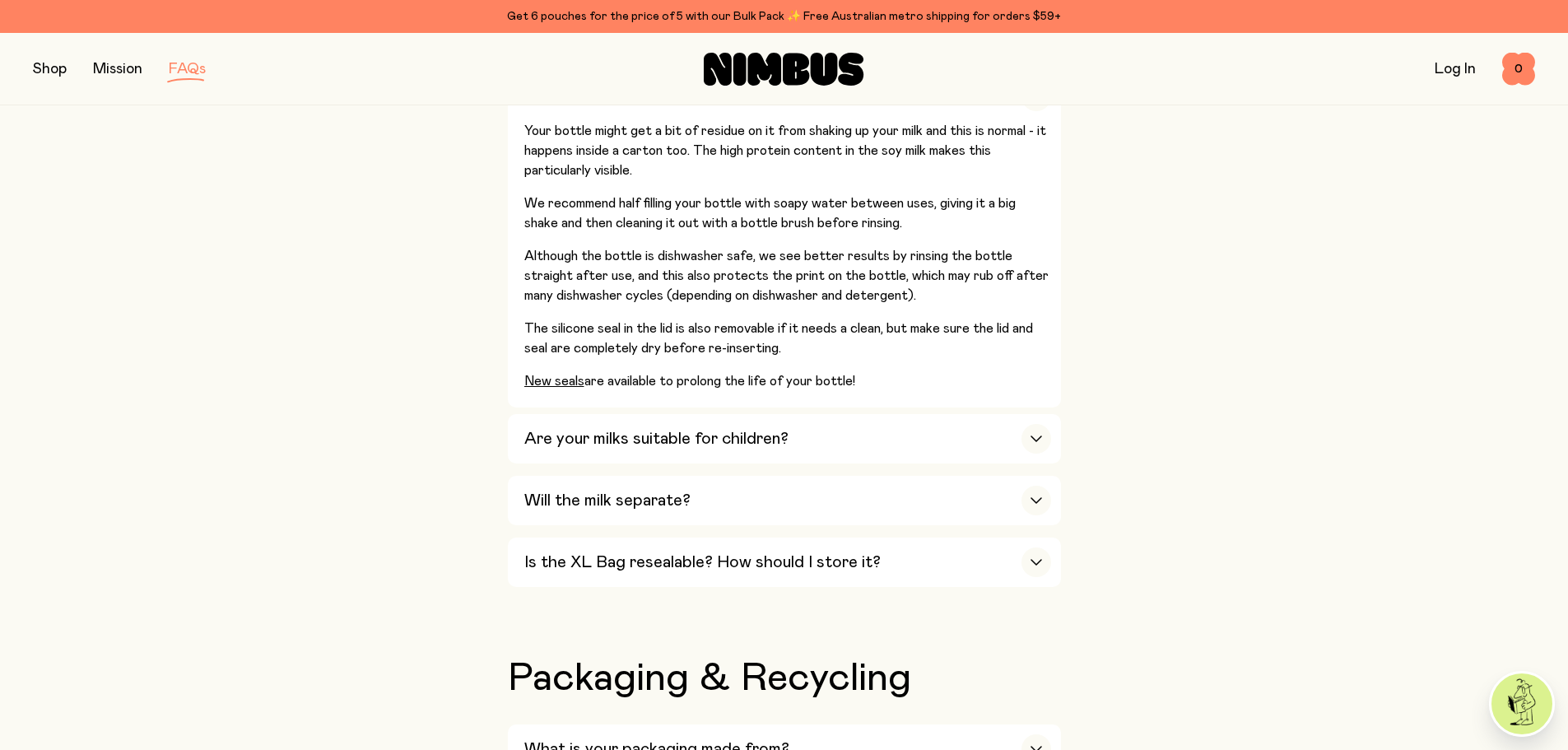
scroll to position [1316, 0]
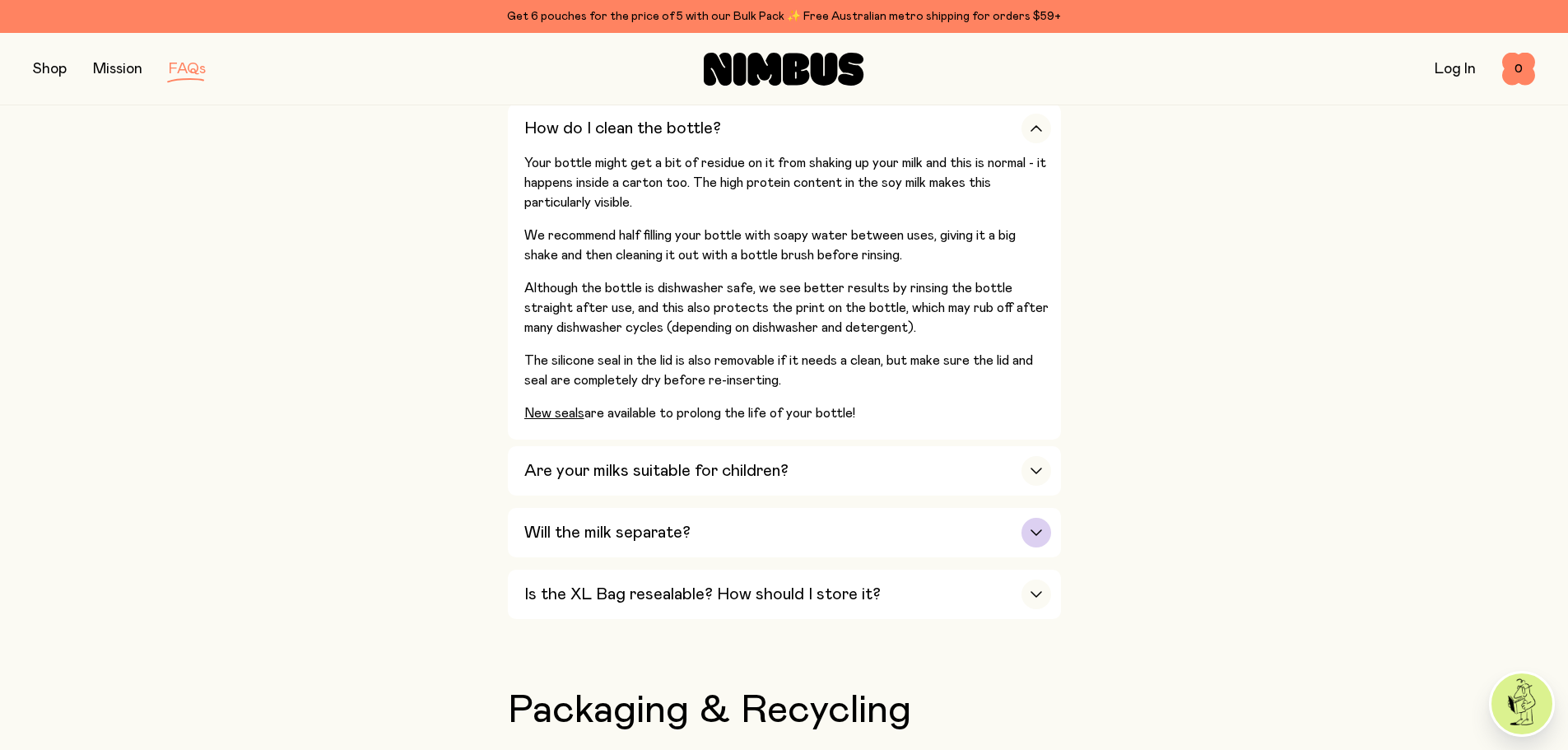
click at [1026, 520] on div "button" at bounding box center [1037, 532] width 29 height 29
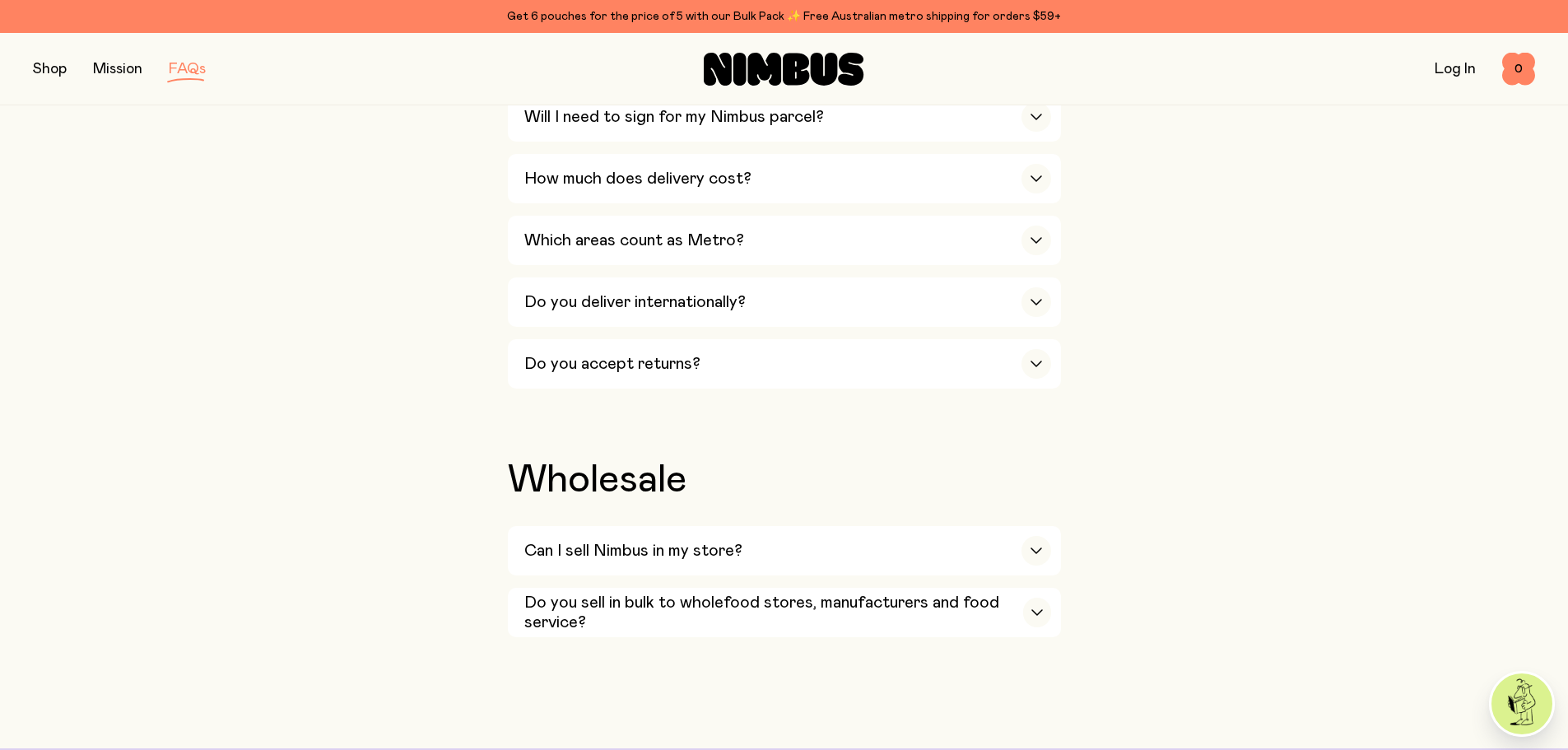
scroll to position [2798, 0]
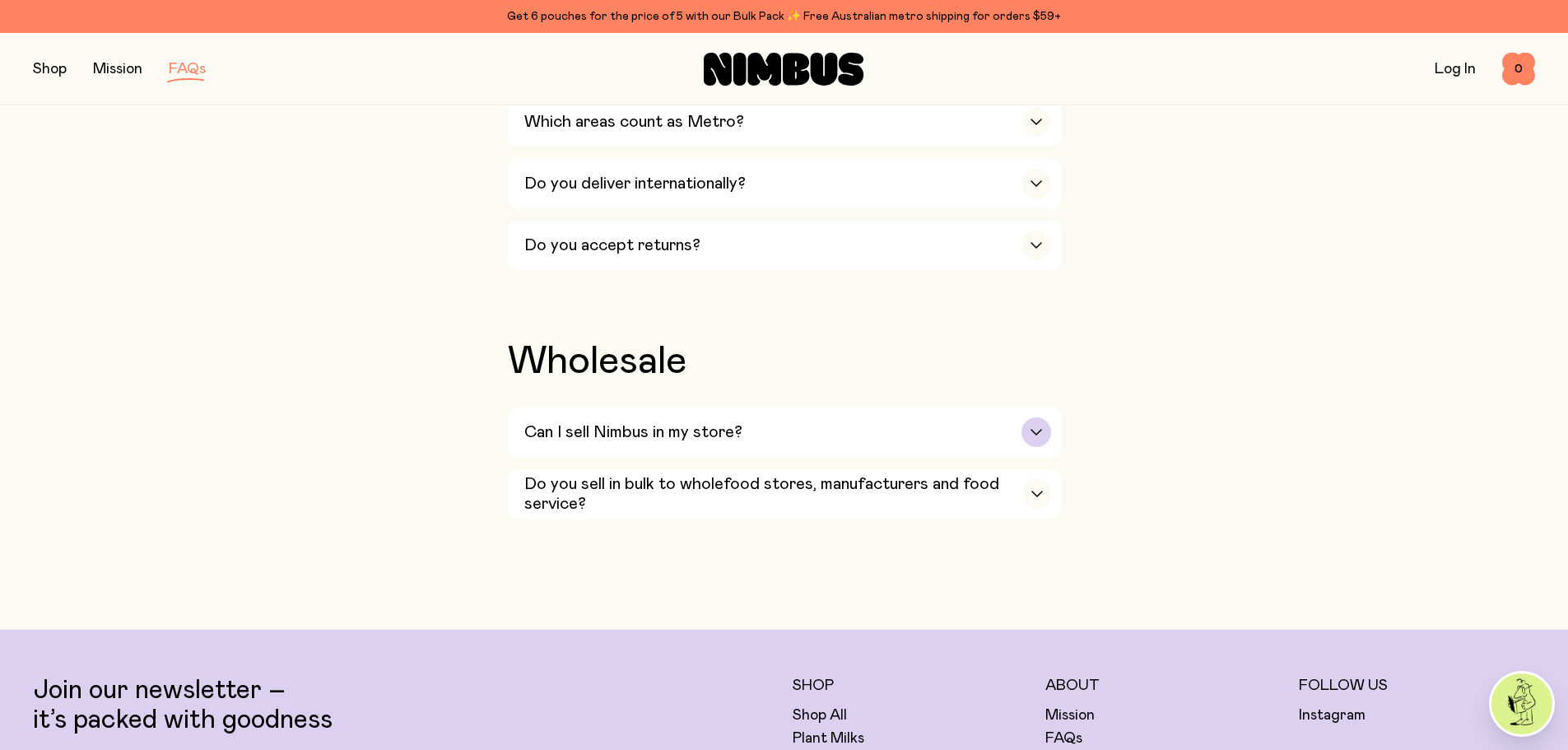
click at [1038, 417] on div "button" at bounding box center [1037, 432] width 29 height 29
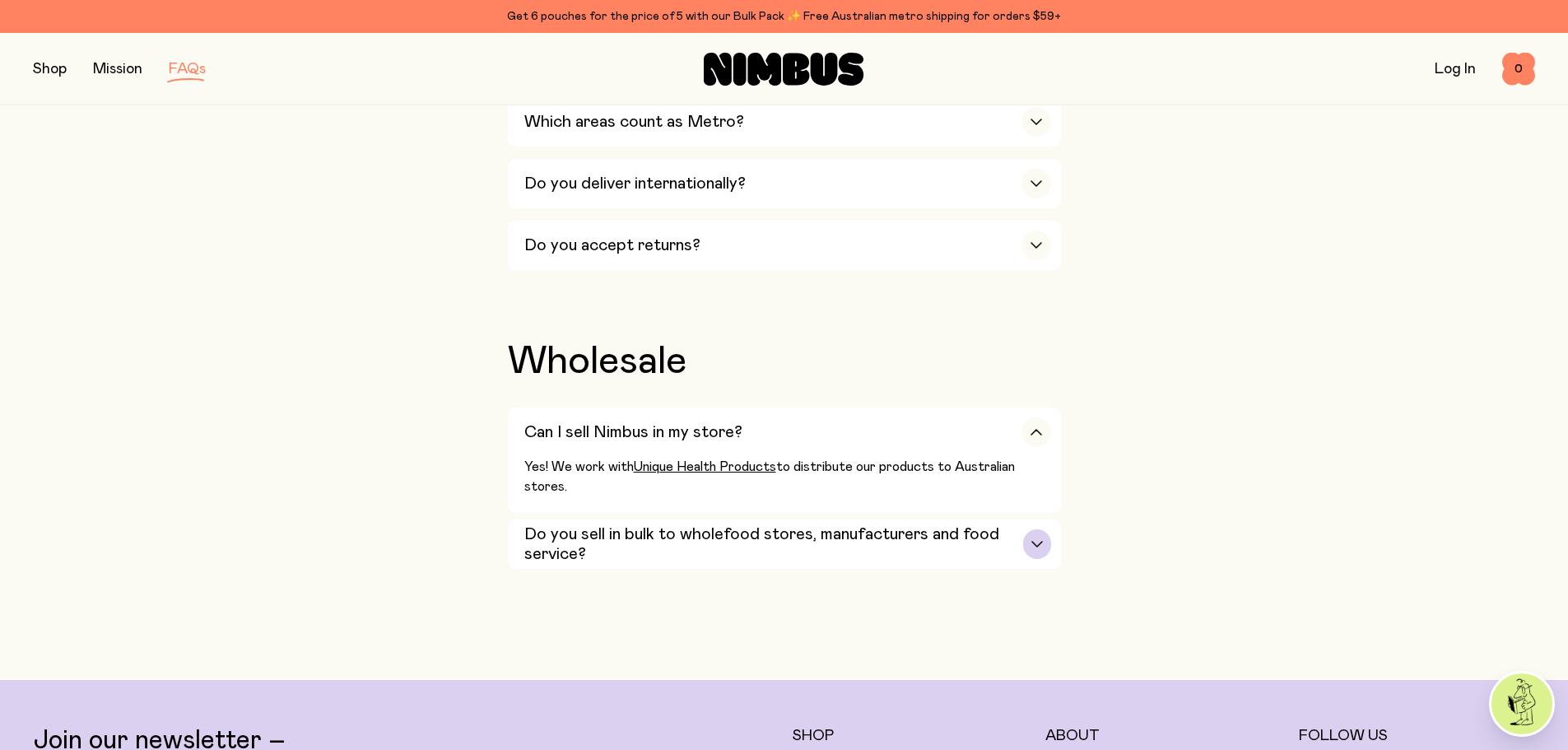
click at [1040, 529] on div "button" at bounding box center [1037, 544] width 27 height 29
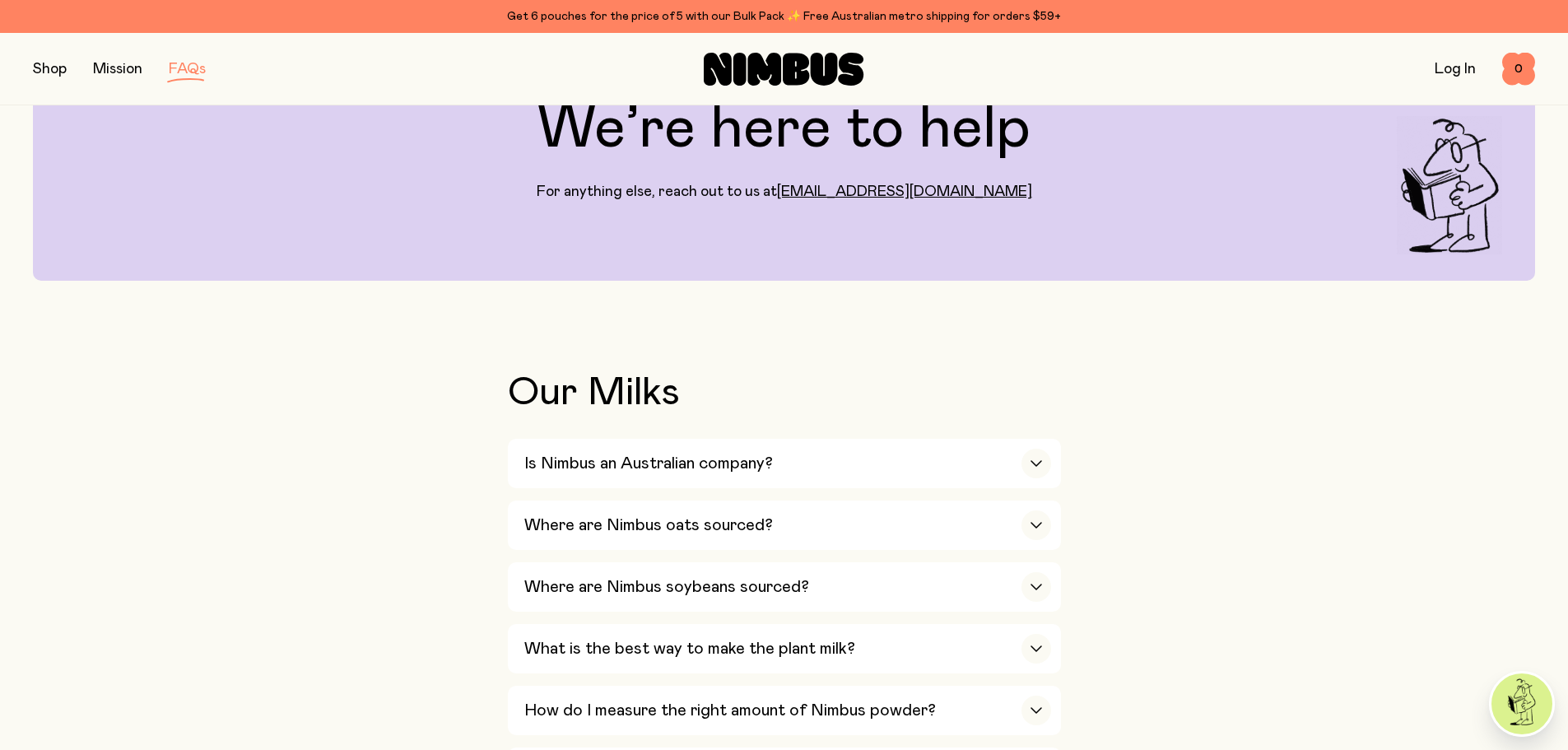
scroll to position [0, 0]
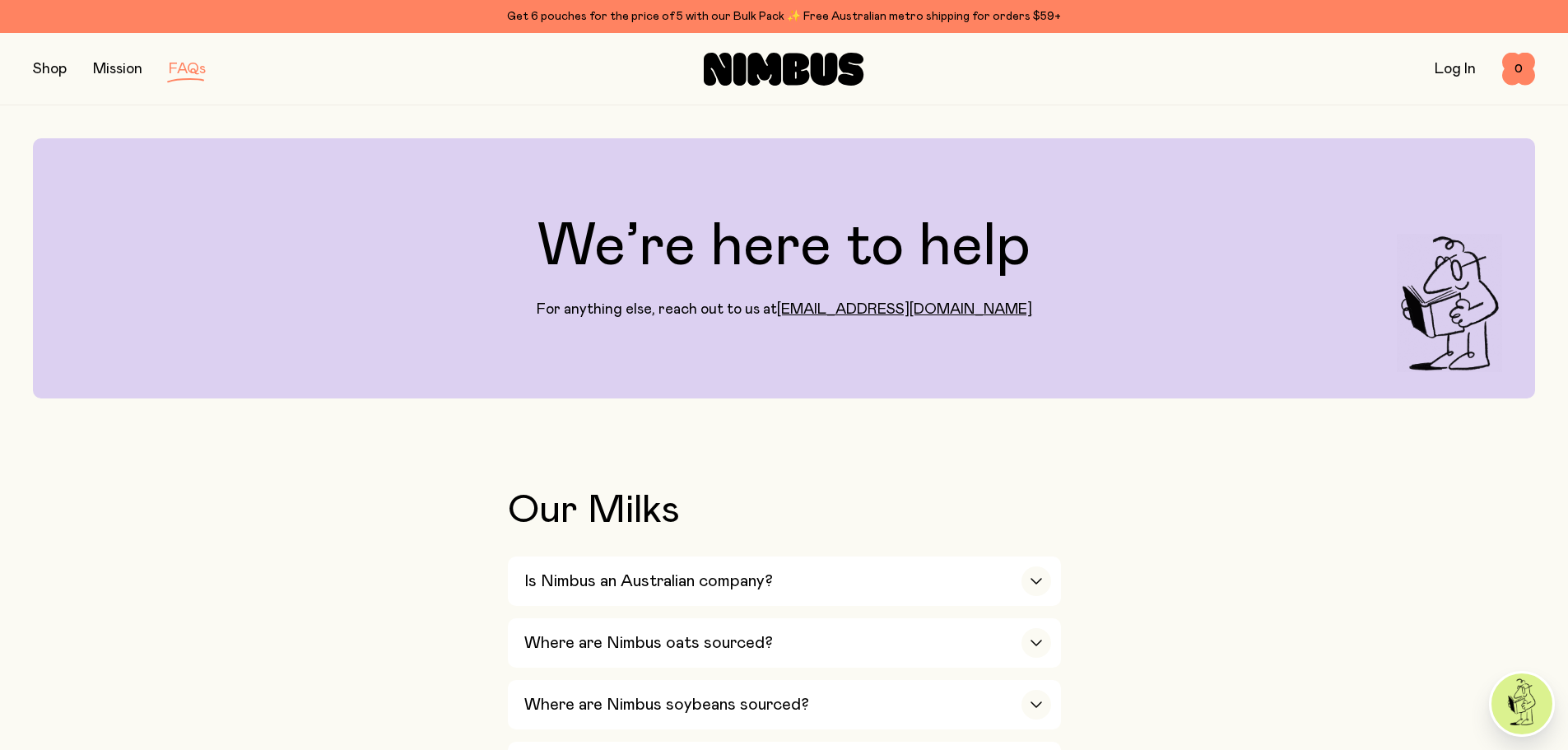
click at [45, 72] on button "button" at bounding box center [50, 69] width 34 height 23
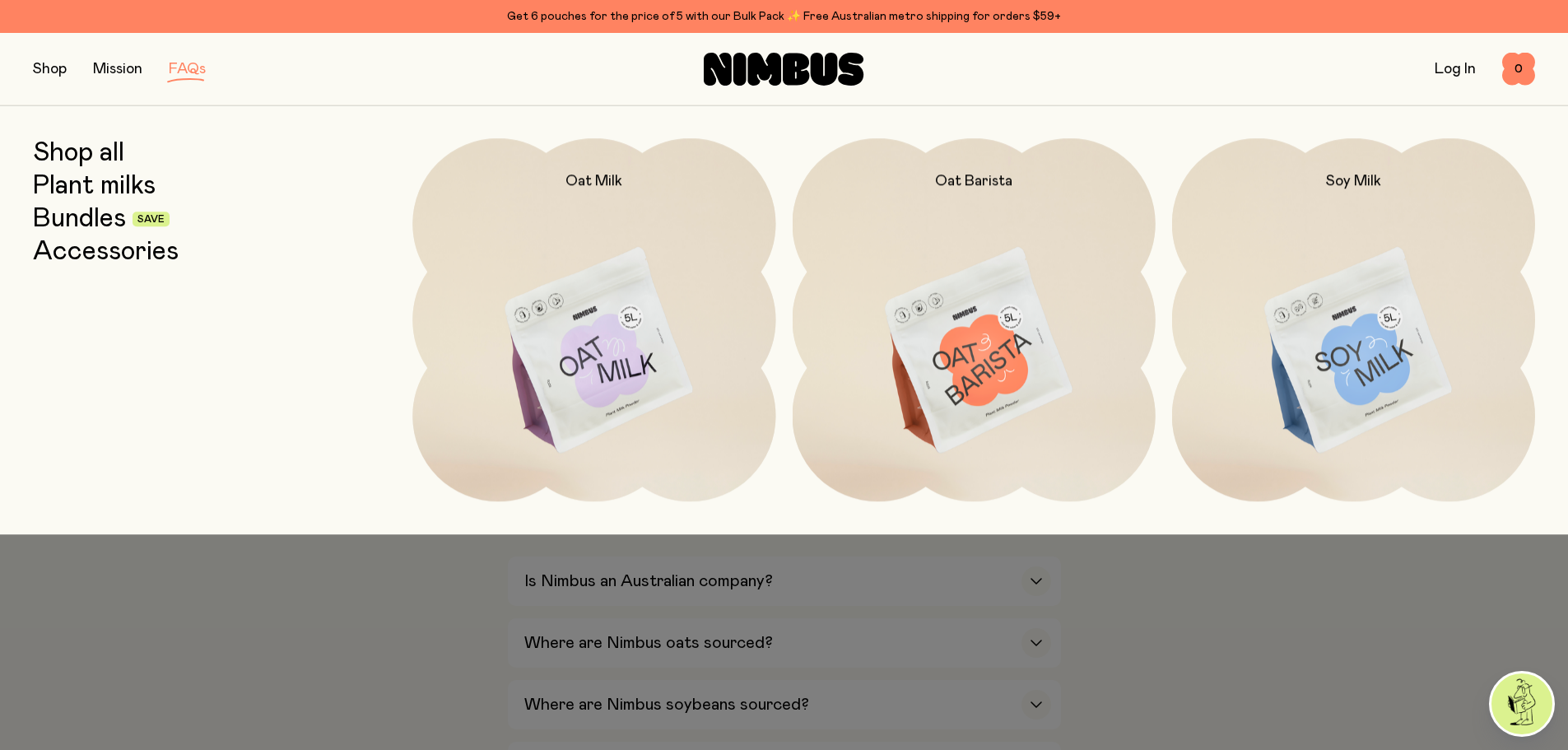
click at [88, 249] on link "Accessories" at bounding box center [106, 252] width 146 height 29
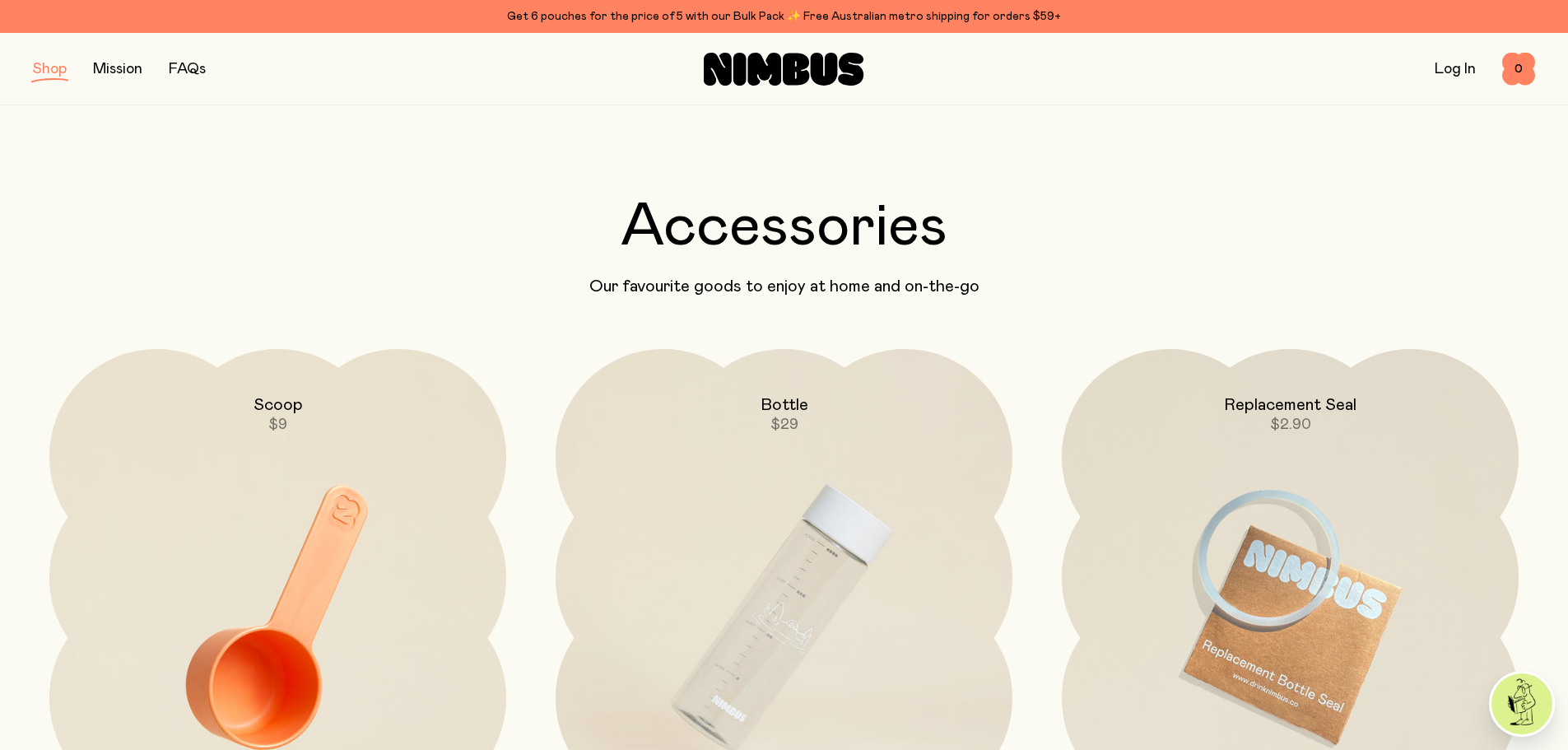
click at [54, 69] on button "button" at bounding box center [50, 69] width 34 height 23
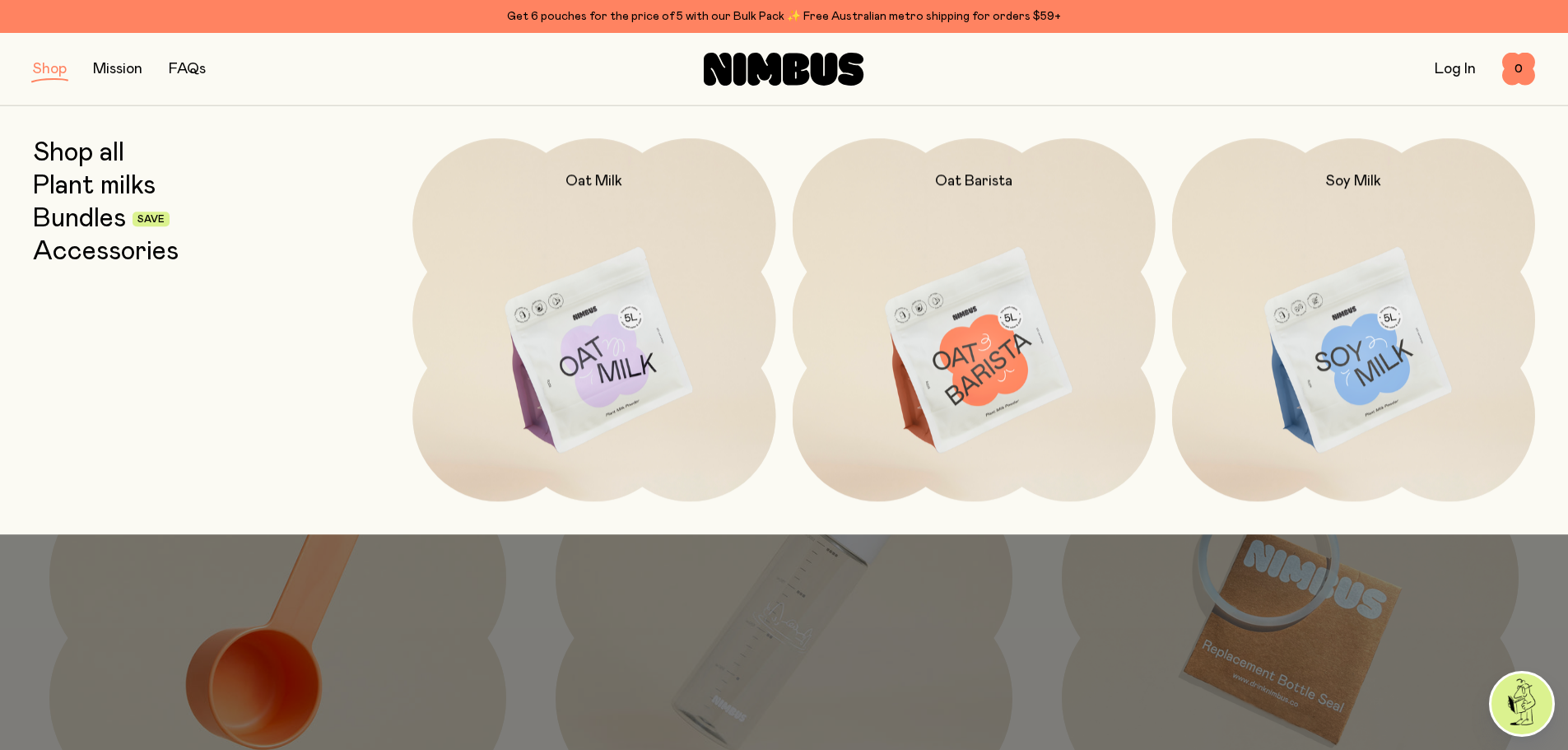
click at [590, 356] on img at bounding box center [594, 351] width 363 height 426
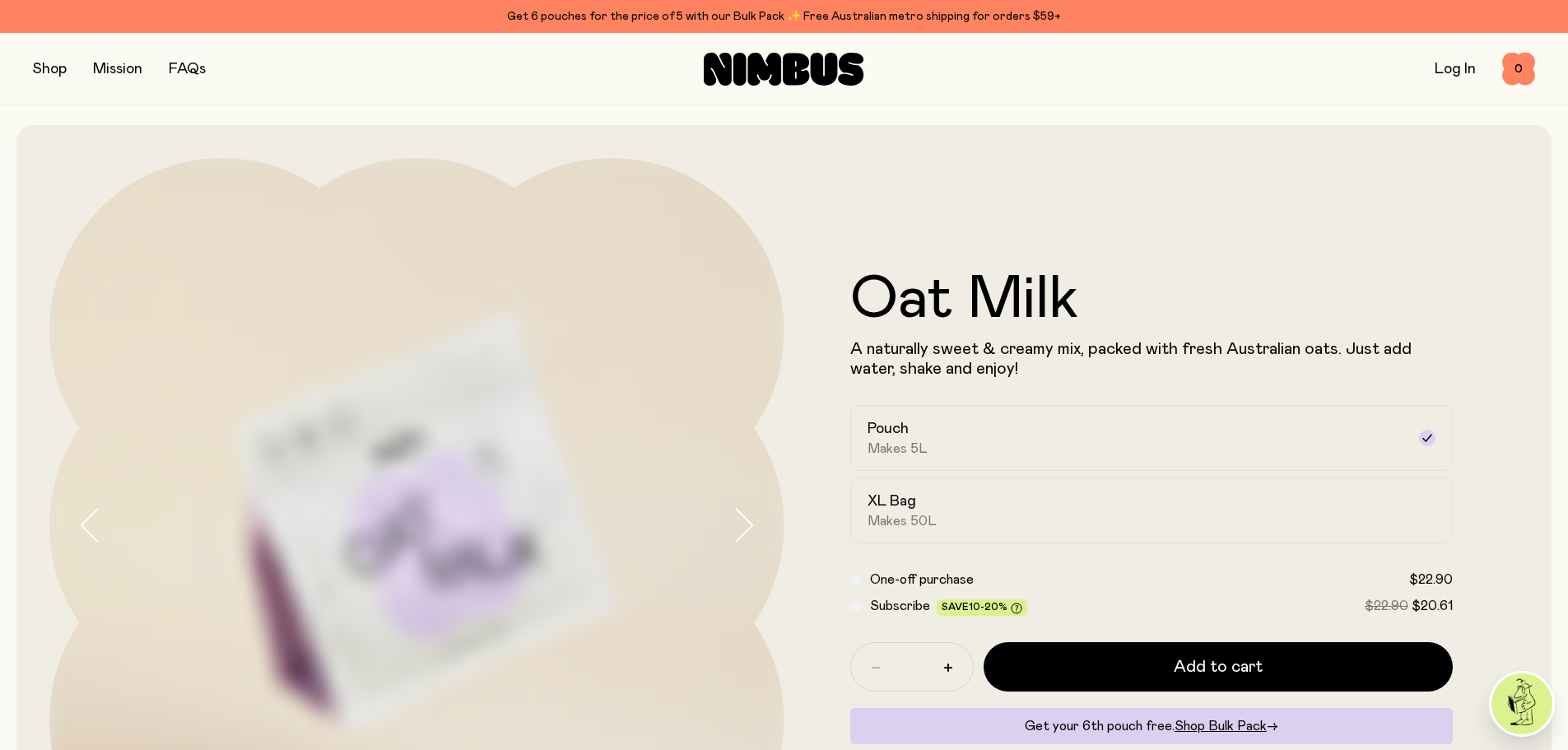
scroll to position [164, 0]
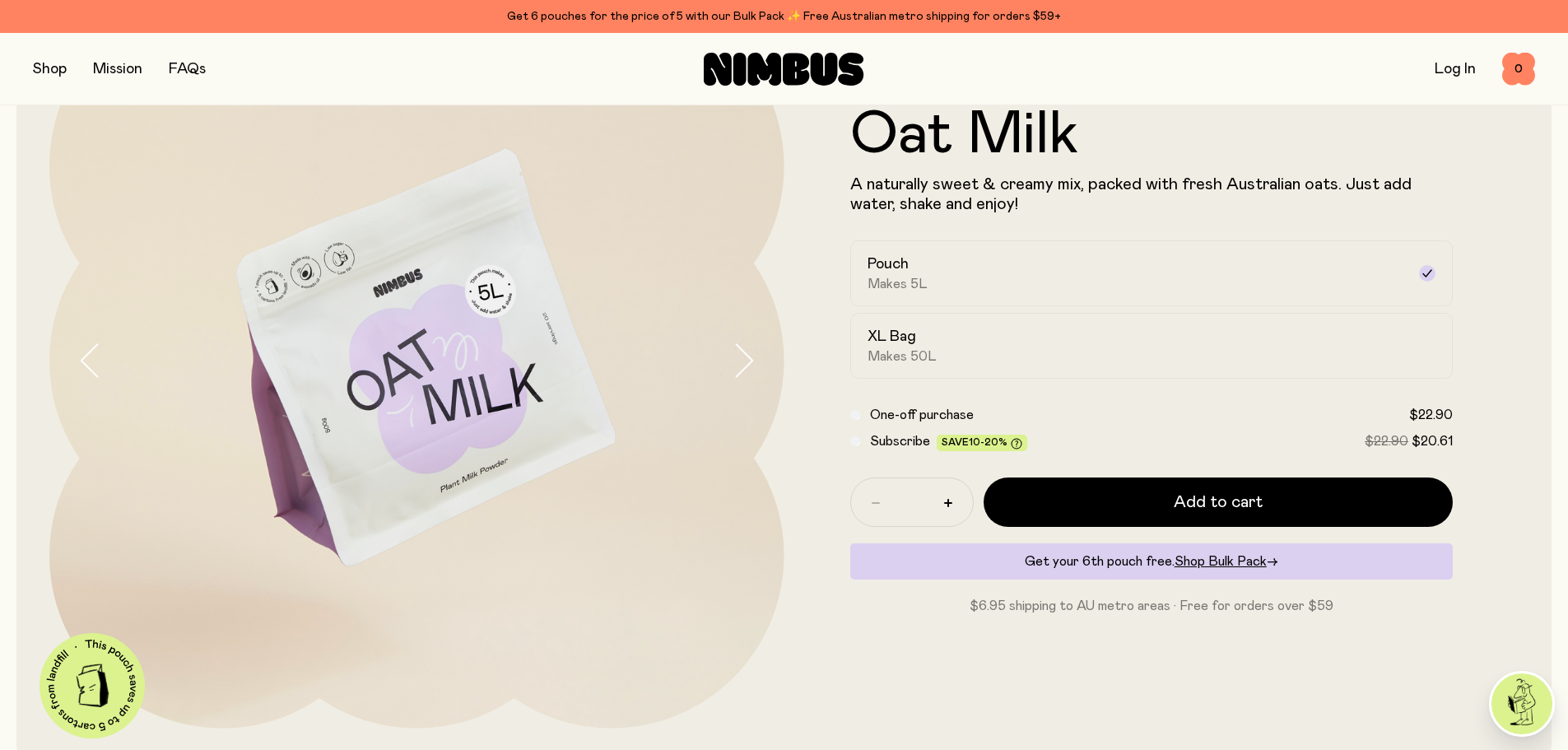
click at [832, 691] on div "Oat Milk A naturally sweet & creamy mix, packed with fresh Australian oats. Jus…" at bounding box center [1151, 360] width 735 height 734
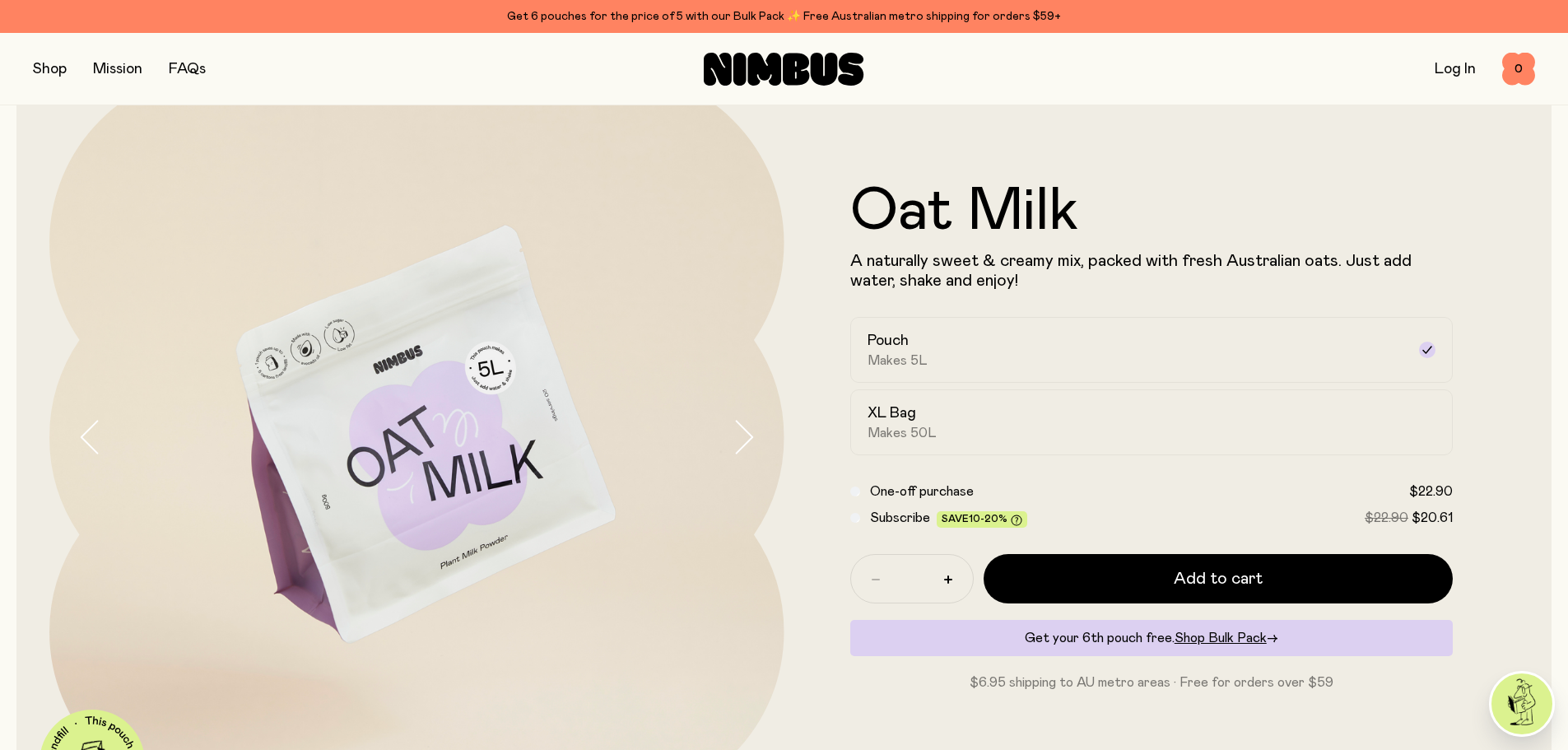
scroll to position [83, 0]
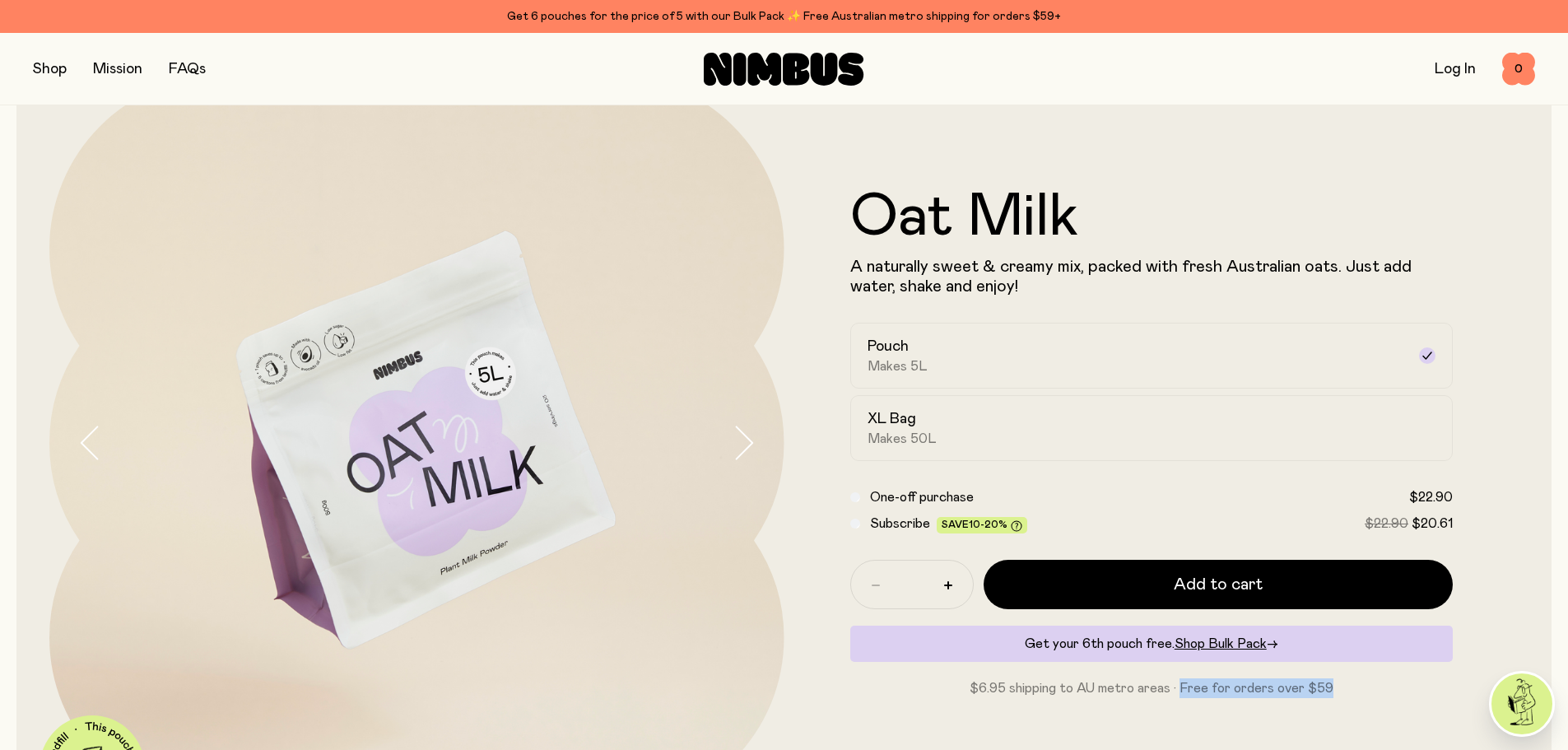
drag, startPoint x: 1332, startPoint y: 688, endPoint x: 1182, endPoint y: 693, distance: 150.1
click at [1182, 693] on p "$6.95 shipping to AU metro areas · Free for orders over $59" at bounding box center [1152, 688] width 603 height 19
click at [941, 436] on div "XL Bag Makes 50L" at bounding box center [1137, 427] width 539 height 38
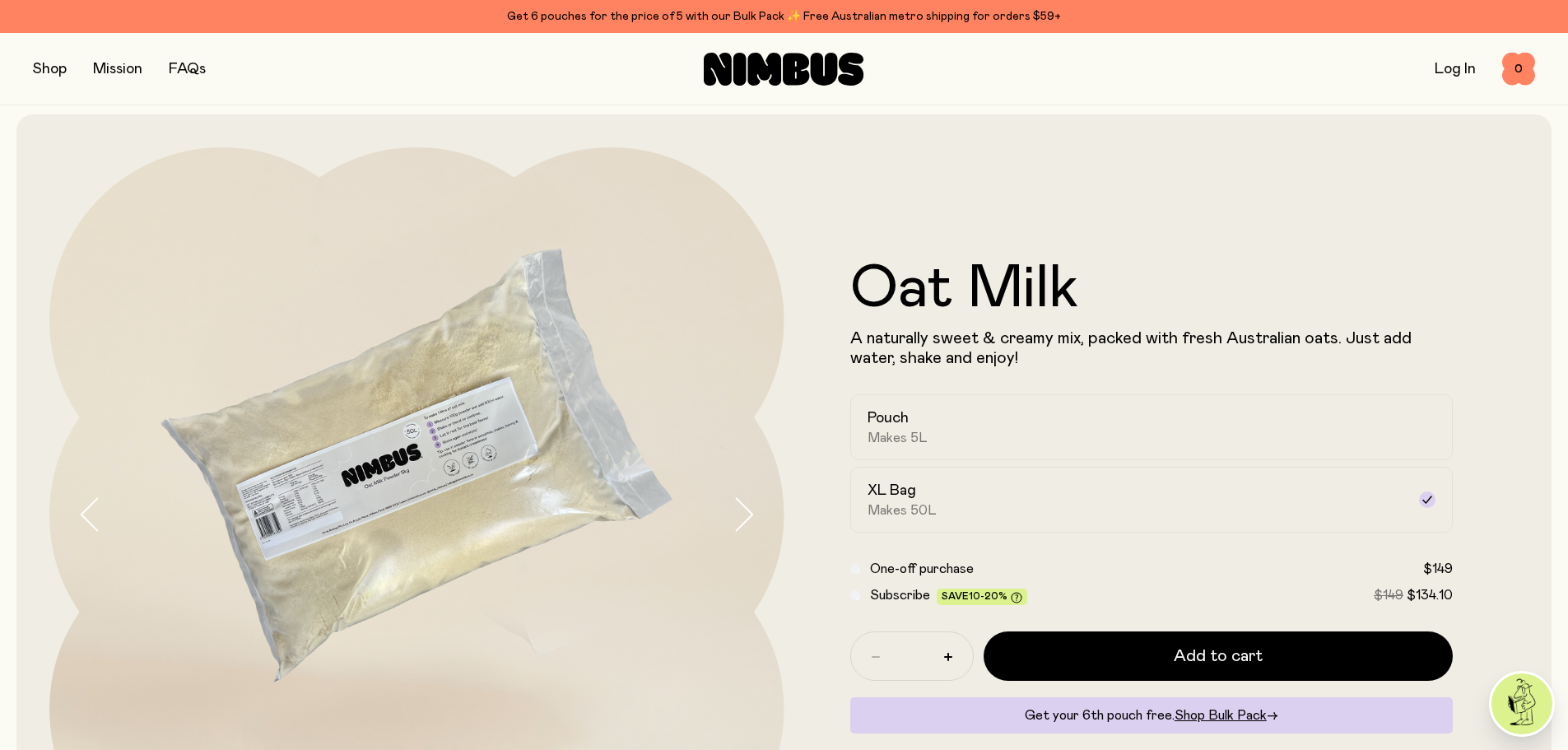
scroll to position [0, 0]
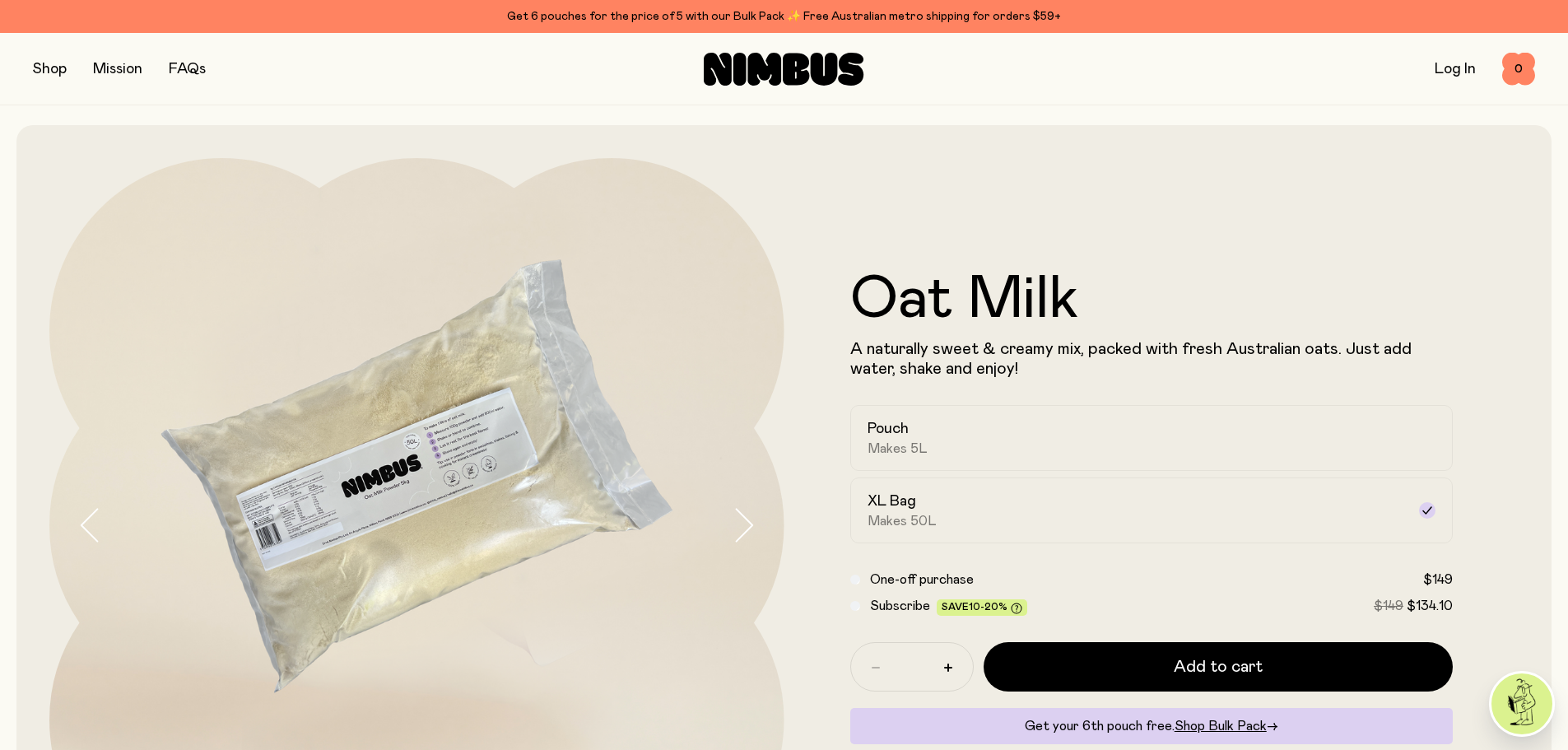
click at [47, 70] on button "button" at bounding box center [50, 69] width 34 height 23
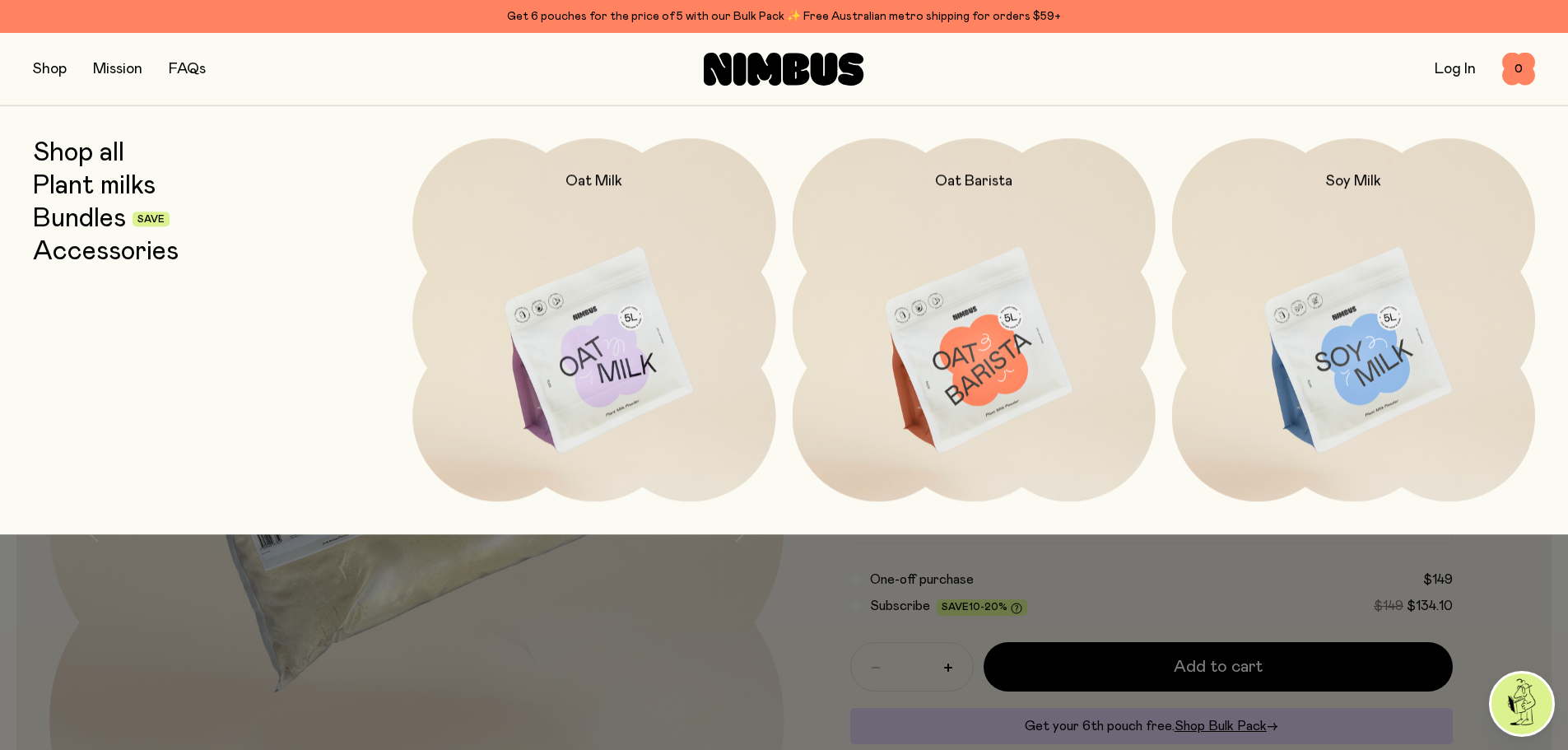
click at [78, 158] on link "Shop all" at bounding box center [79, 153] width 91 height 29
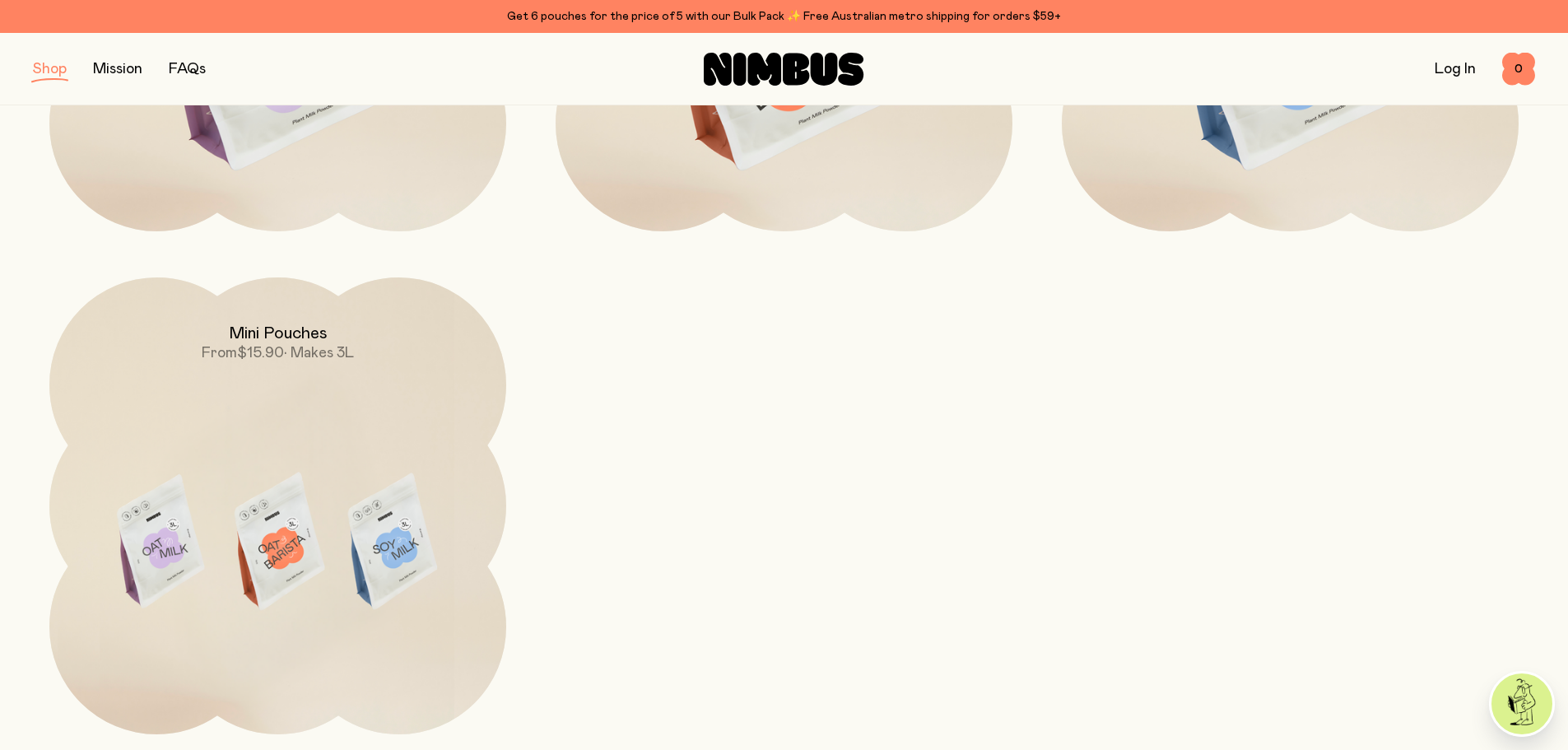
scroll to position [576, 0]
click at [300, 385] on img at bounding box center [277, 543] width 456 height 536
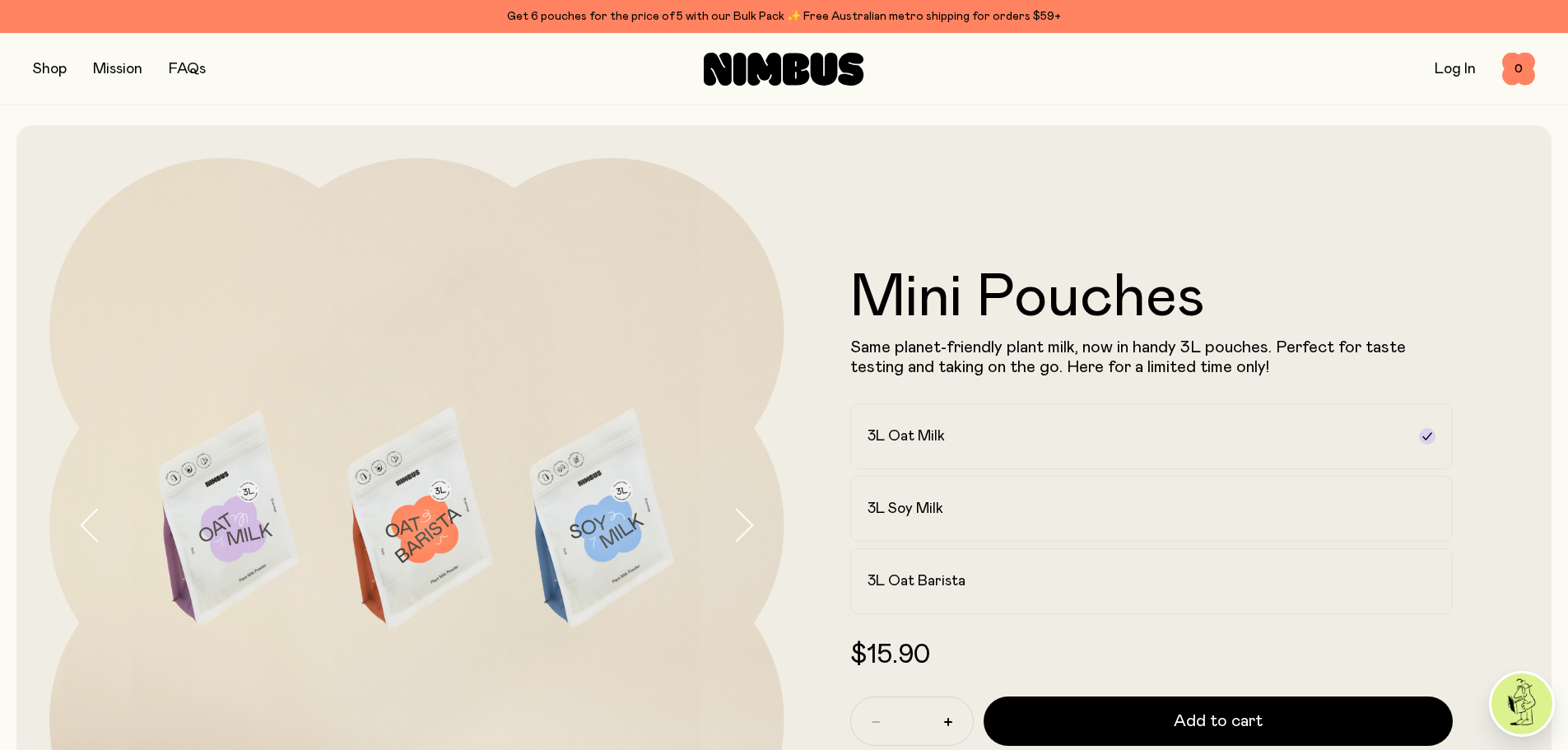
click at [179, 72] on link "FAQs" at bounding box center [187, 68] width 37 height 15
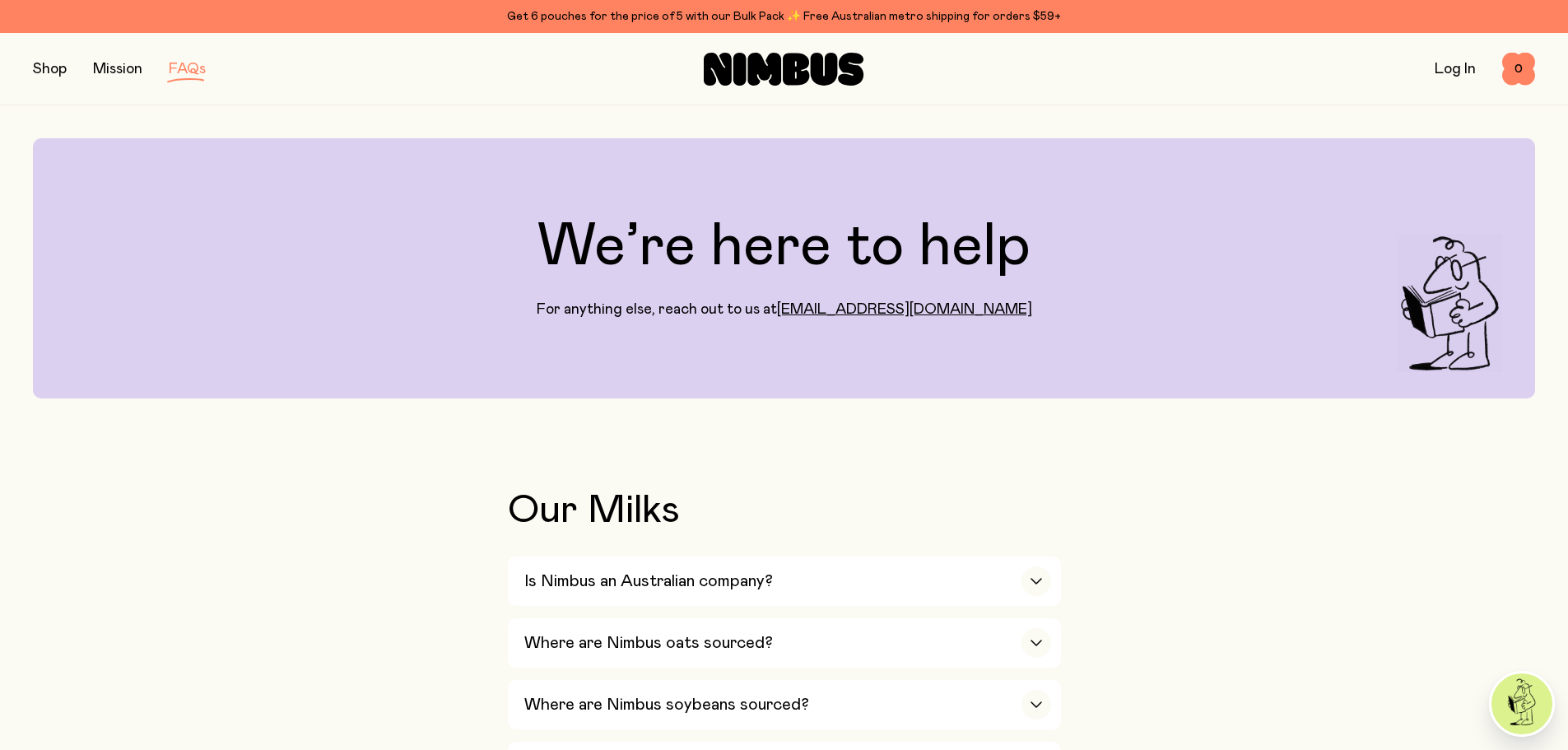
click at [47, 67] on button "button" at bounding box center [50, 69] width 34 height 23
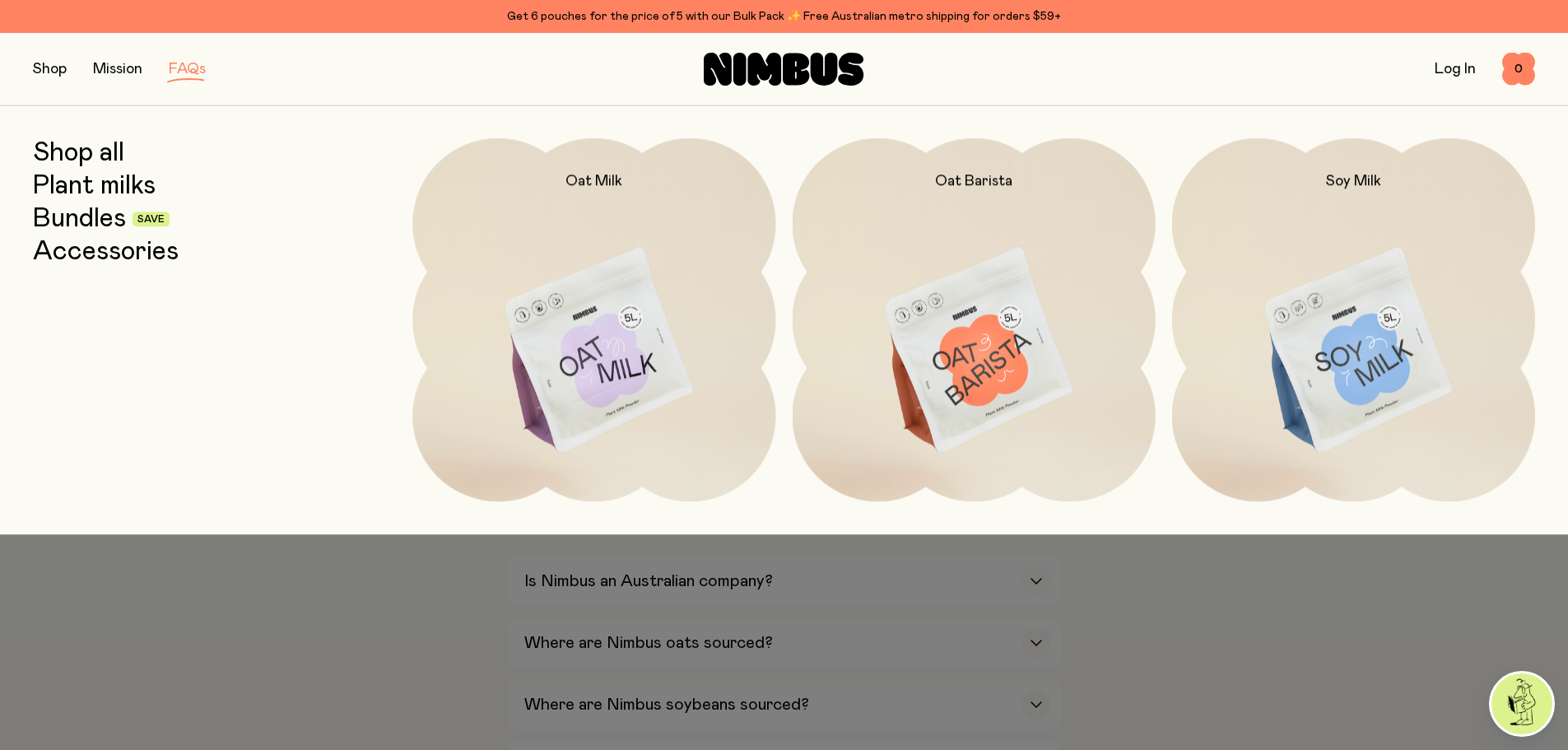
click at [96, 256] on link "Accessories" at bounding box center [106, 252] width 146 height 29
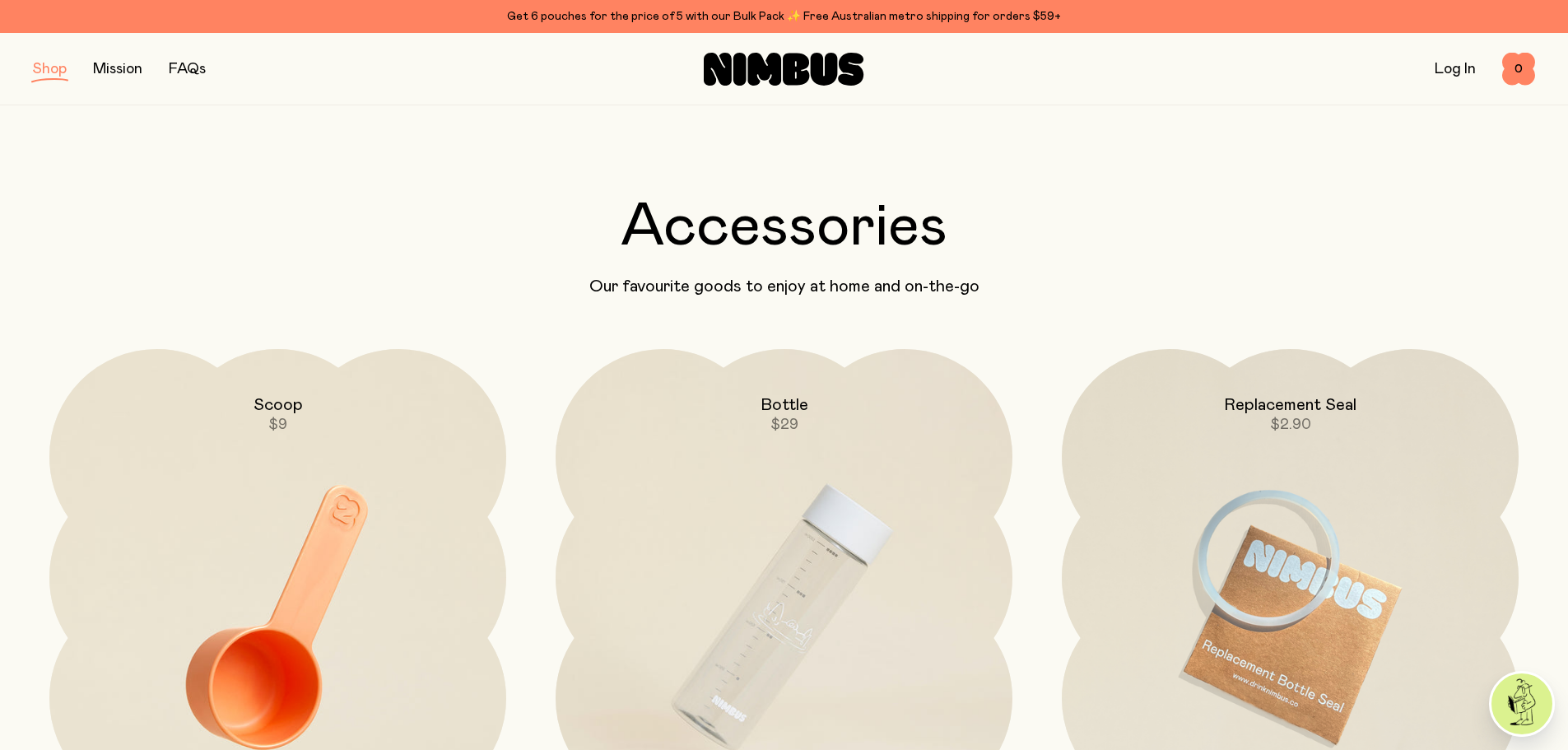
click at [120, 73] on link "Mission" at bounding box center [118, 68] width 50 height 15
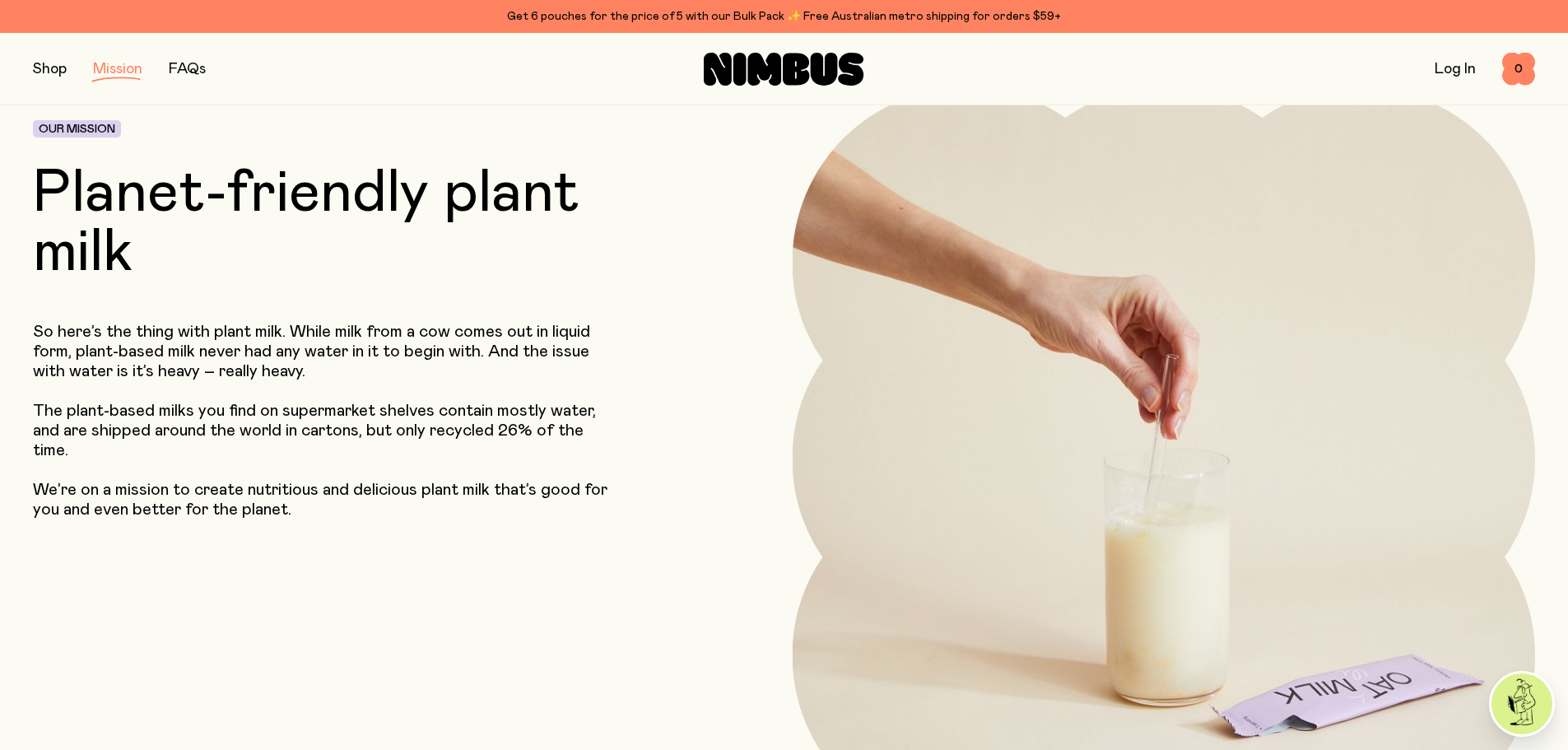
scroll to position [83, 0]
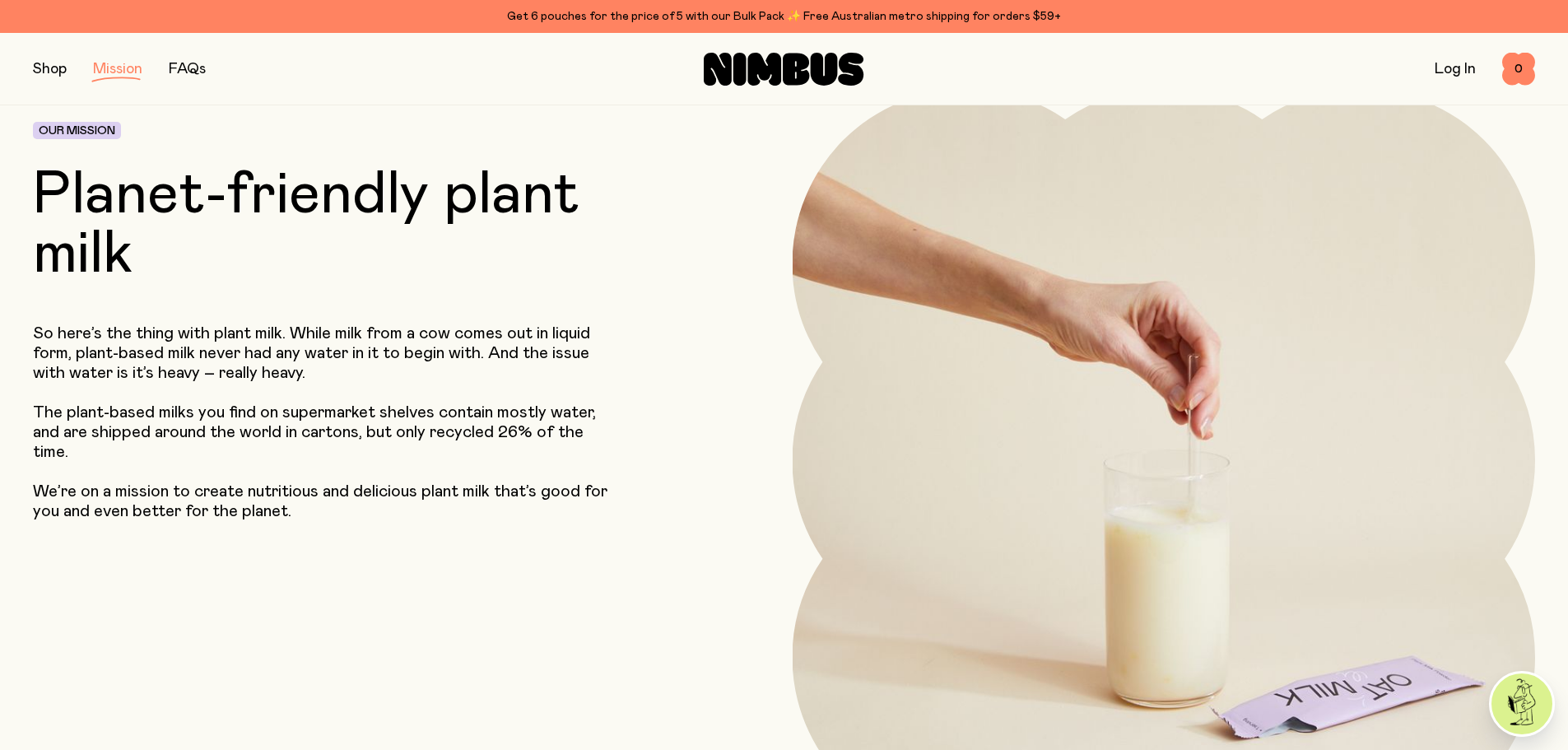
click at [193, 68] on link "FAQs" at bounding box center [187, 68] width 37 height 15
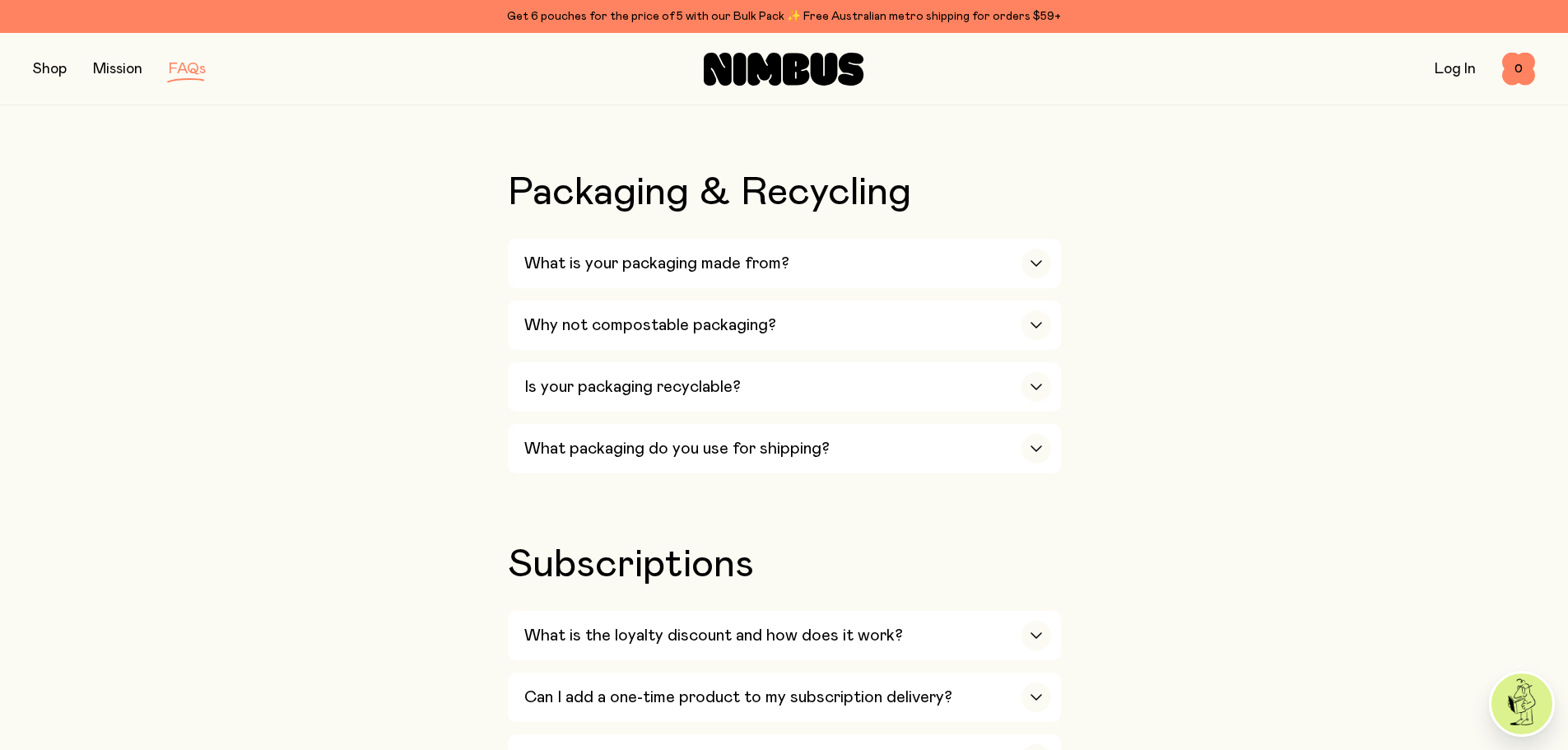
scroll to position [1563, 0]
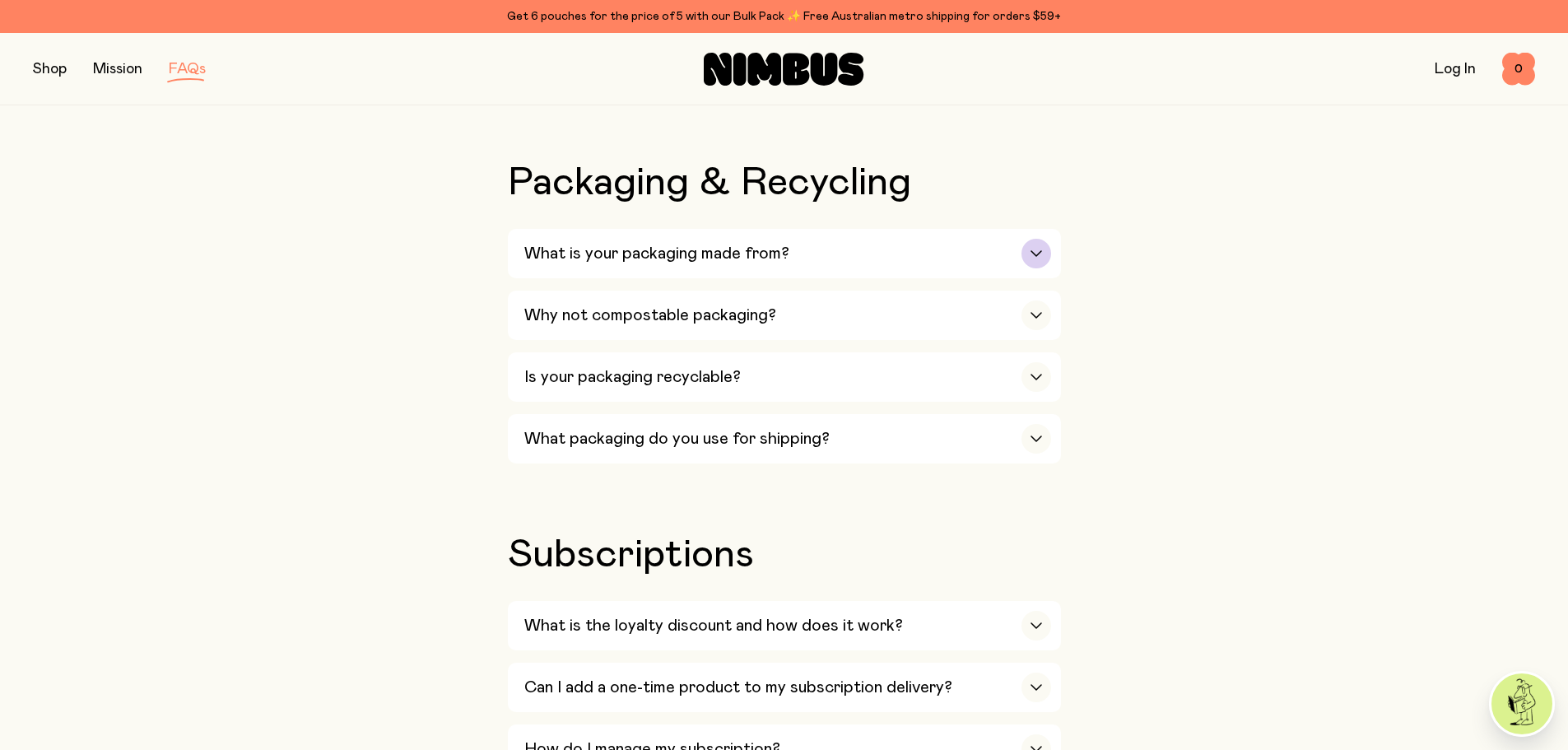
click at [780, 243] on h3 "What is your packaging made from?" at bounding box center [657, 253] width 265 height 19
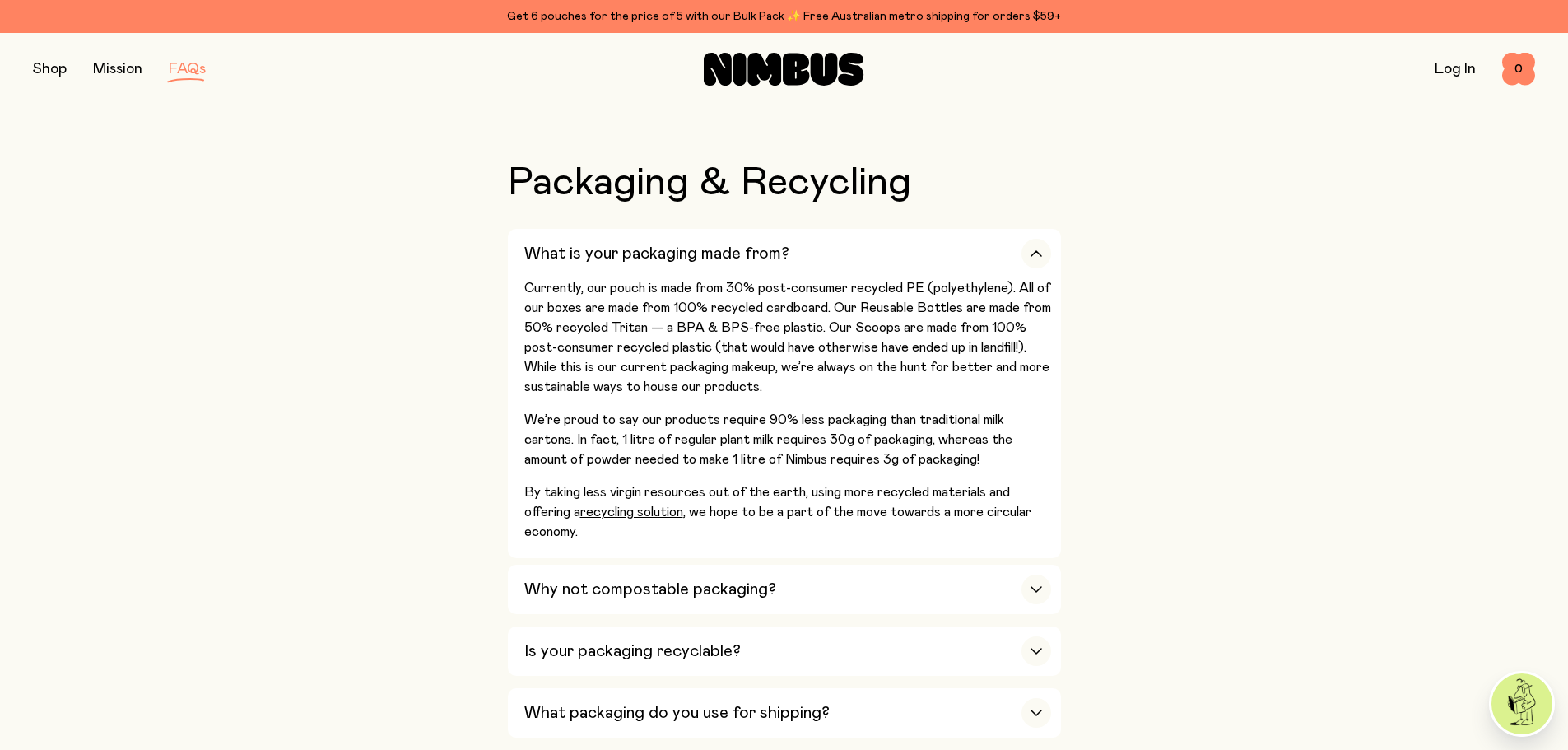
click at [409, 286] on div "Our Milks Is Nimbus an Australian company? Yes! We are Australian owned and ope…" at bounding box center [784, 454] width 1503 height 3055
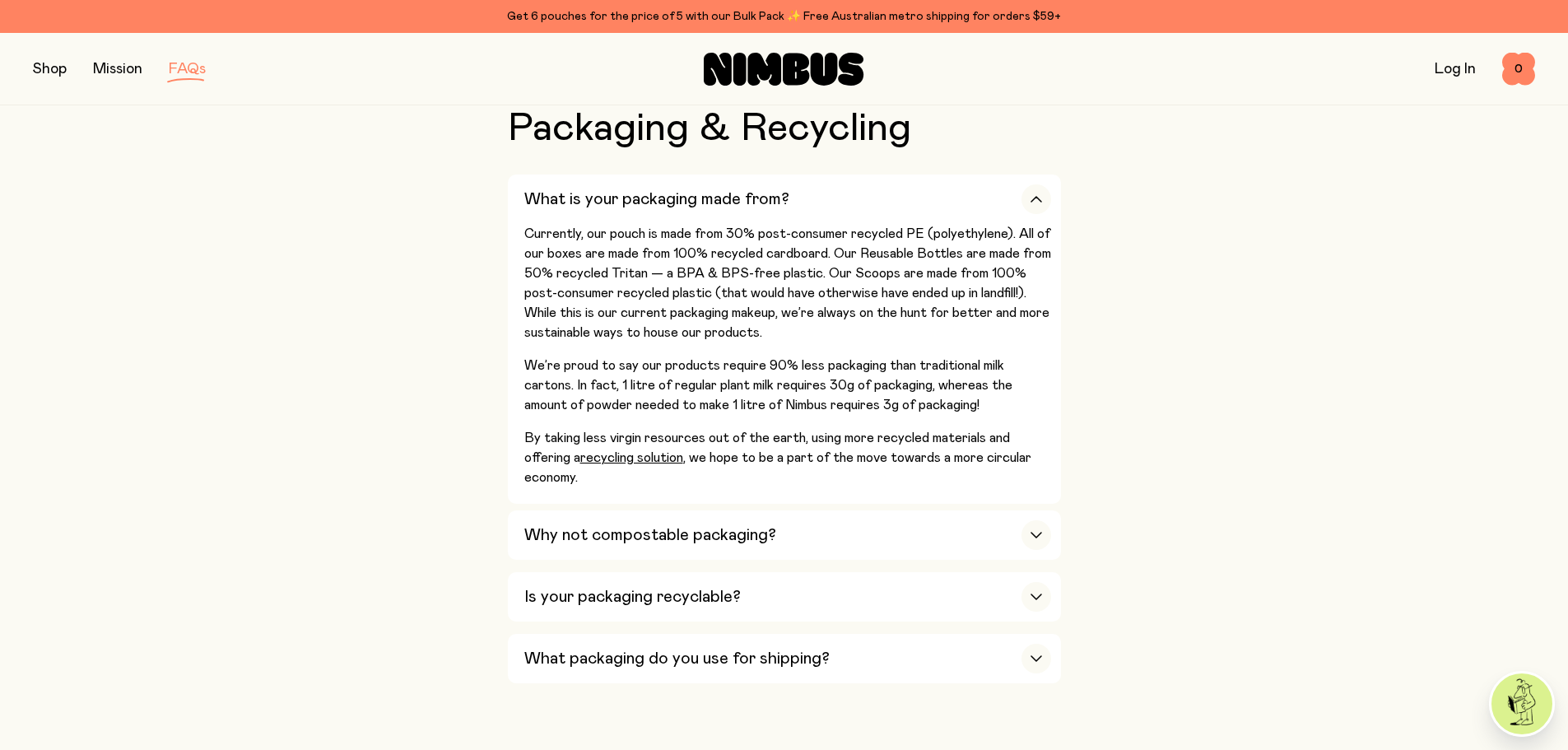
scroll to position [1646, 0]
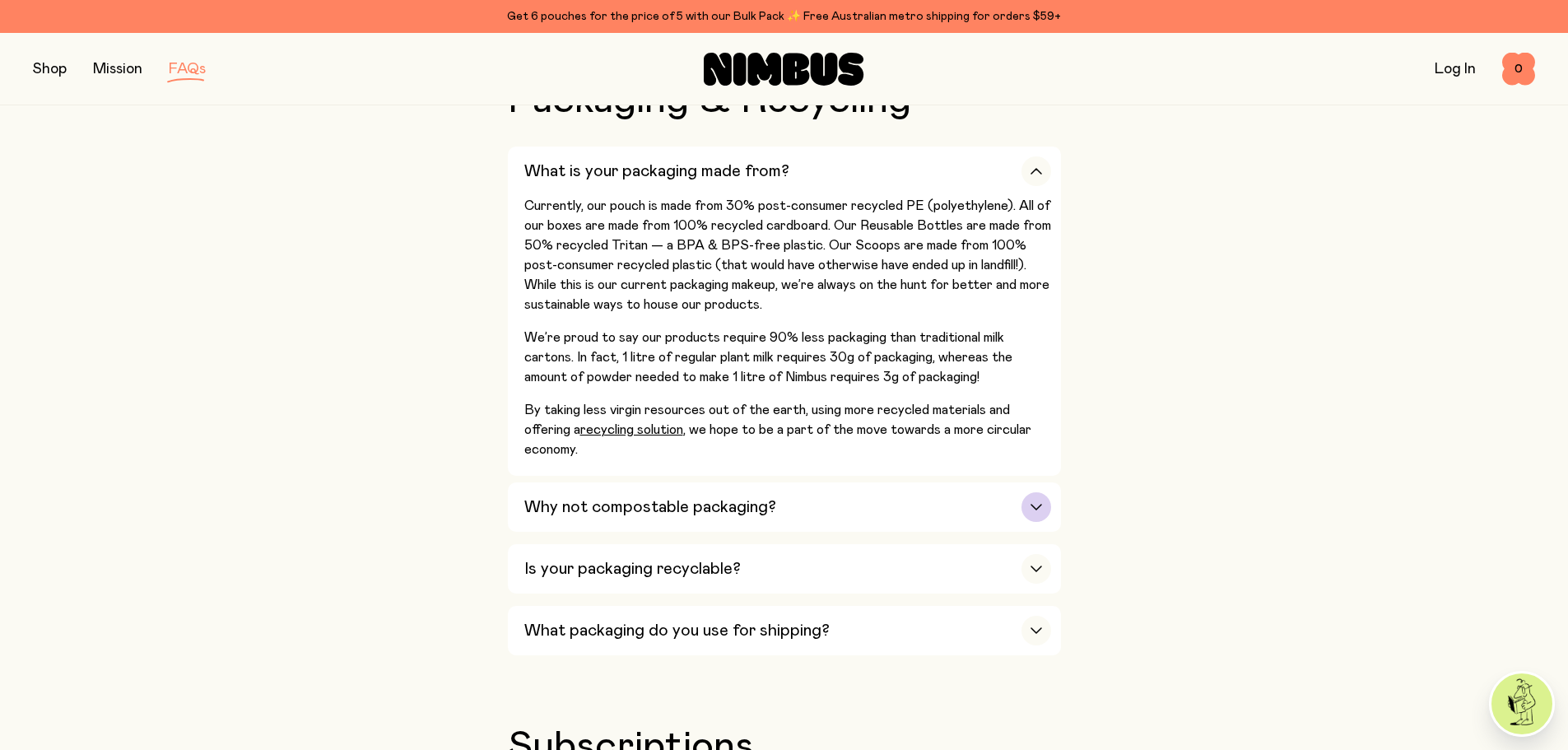
click at [622, 482] on div "Why not compostable packaging?" at bounding box center [787, 507] width 527 height 50
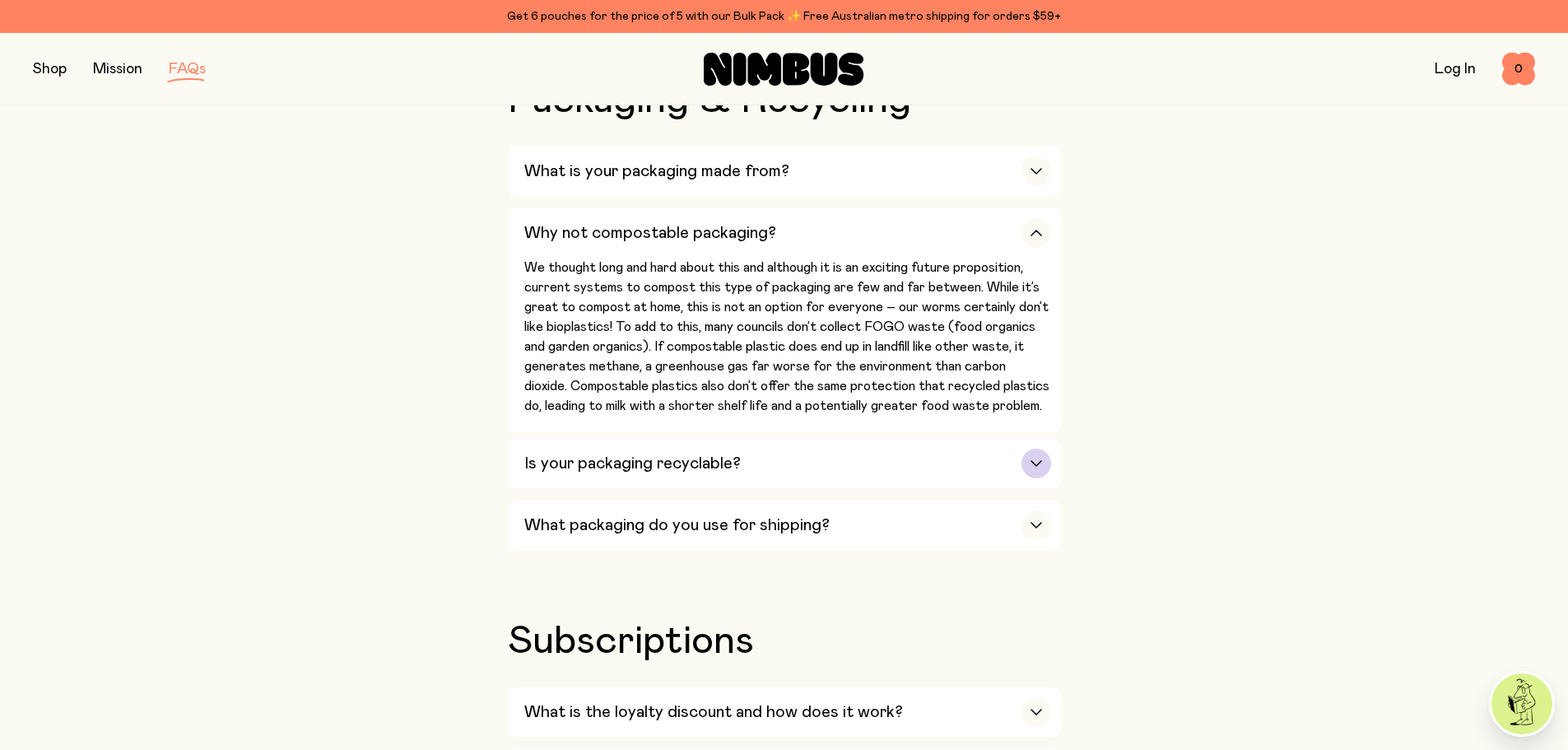
click at [609, 453] on h3 "Is your packaging recyclable?" at bounding box center [633, 463] width 216 height 19
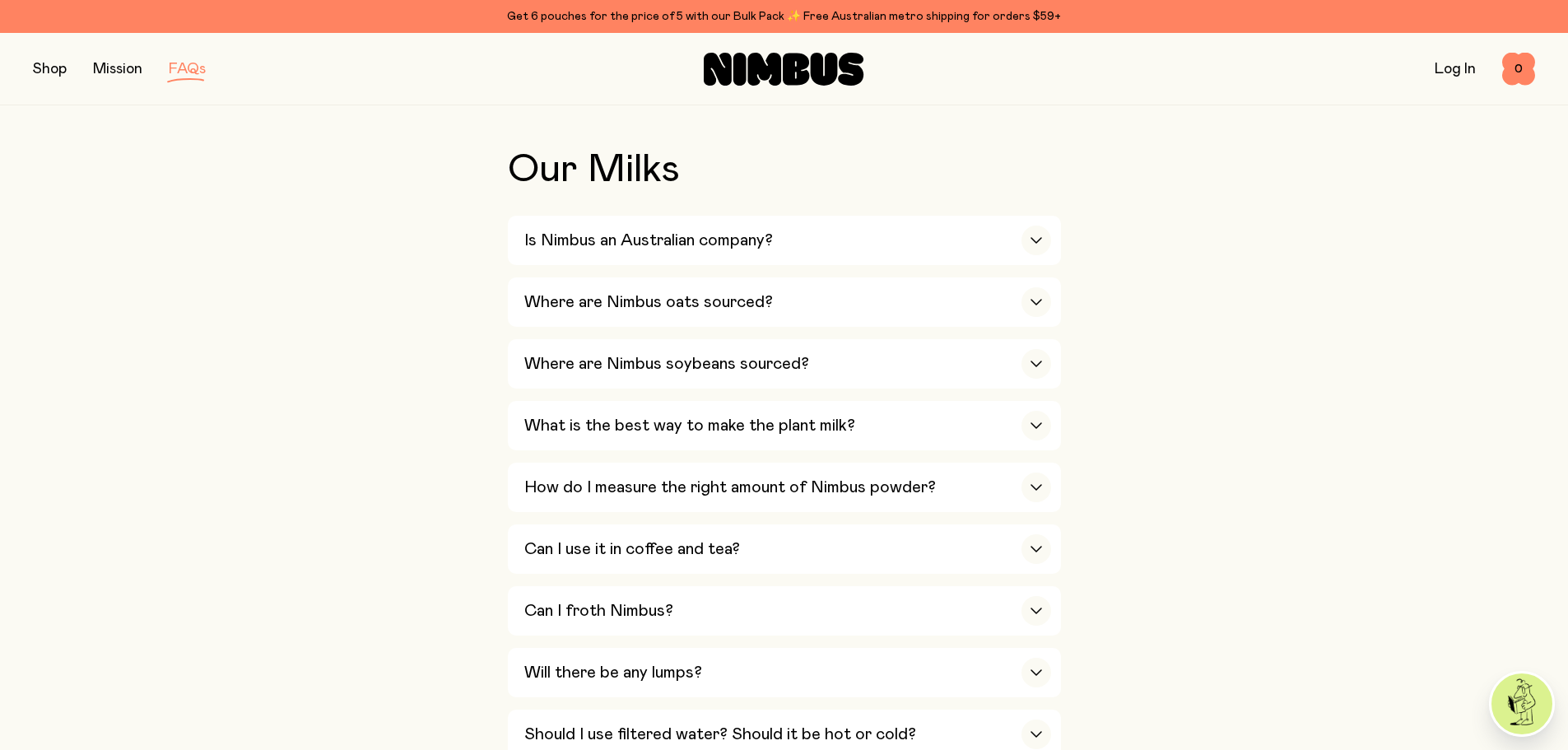
scroll to position [83, 0]
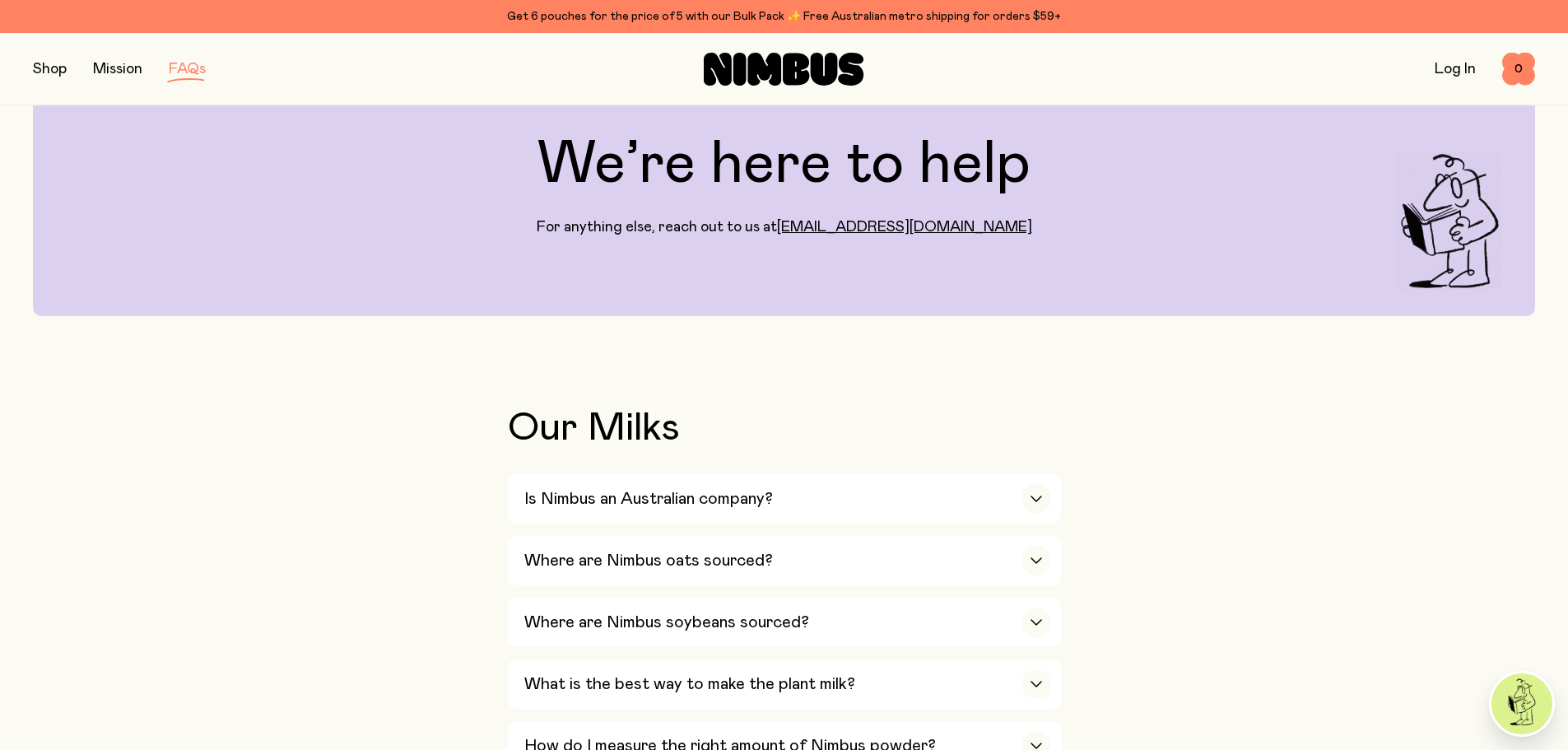
click at [51, 68] on button "button" at bounding box center [50, 69] width 34 height 23
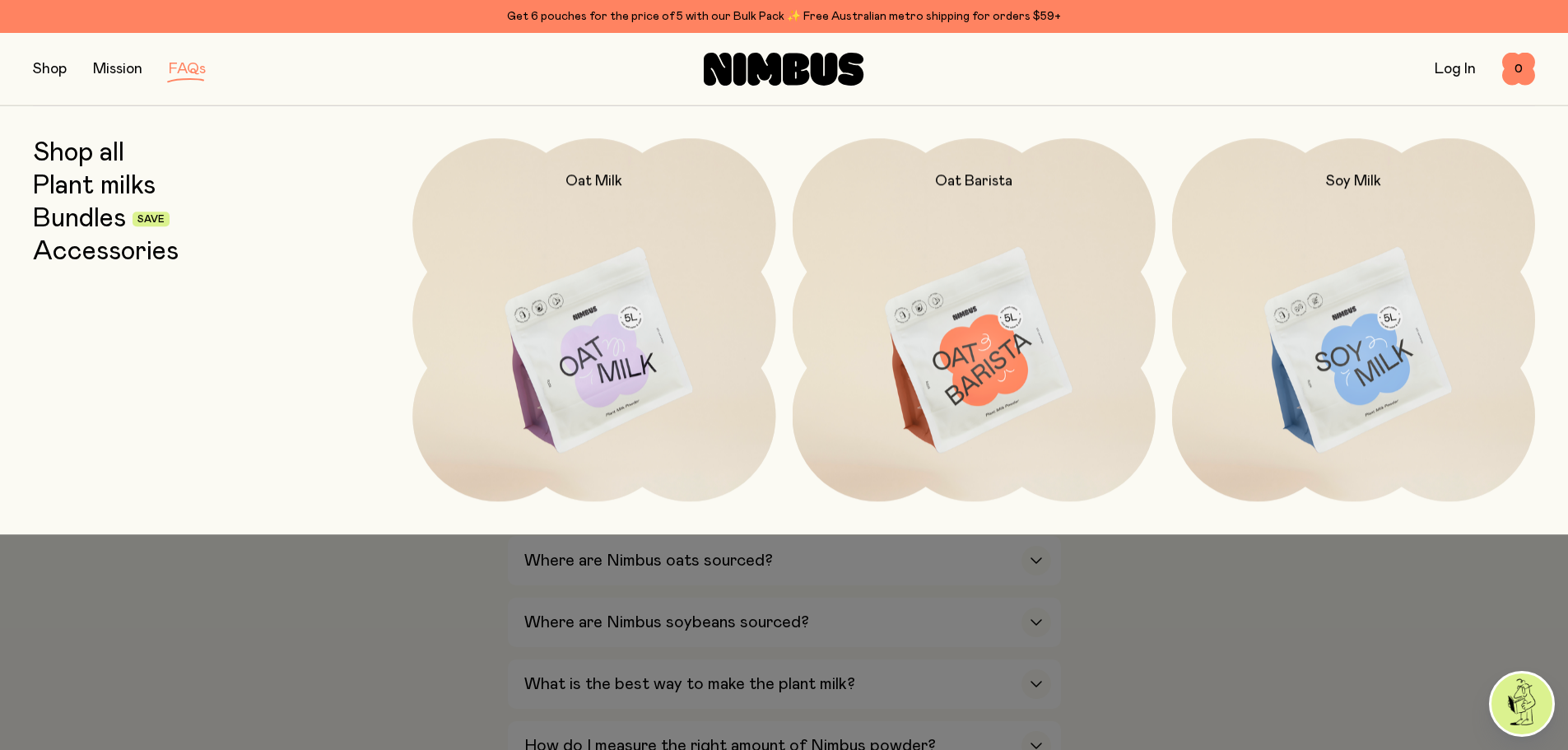
click at [88, 191] on link "Plant milks" at bounding box center [94, 186] width 123 height 29
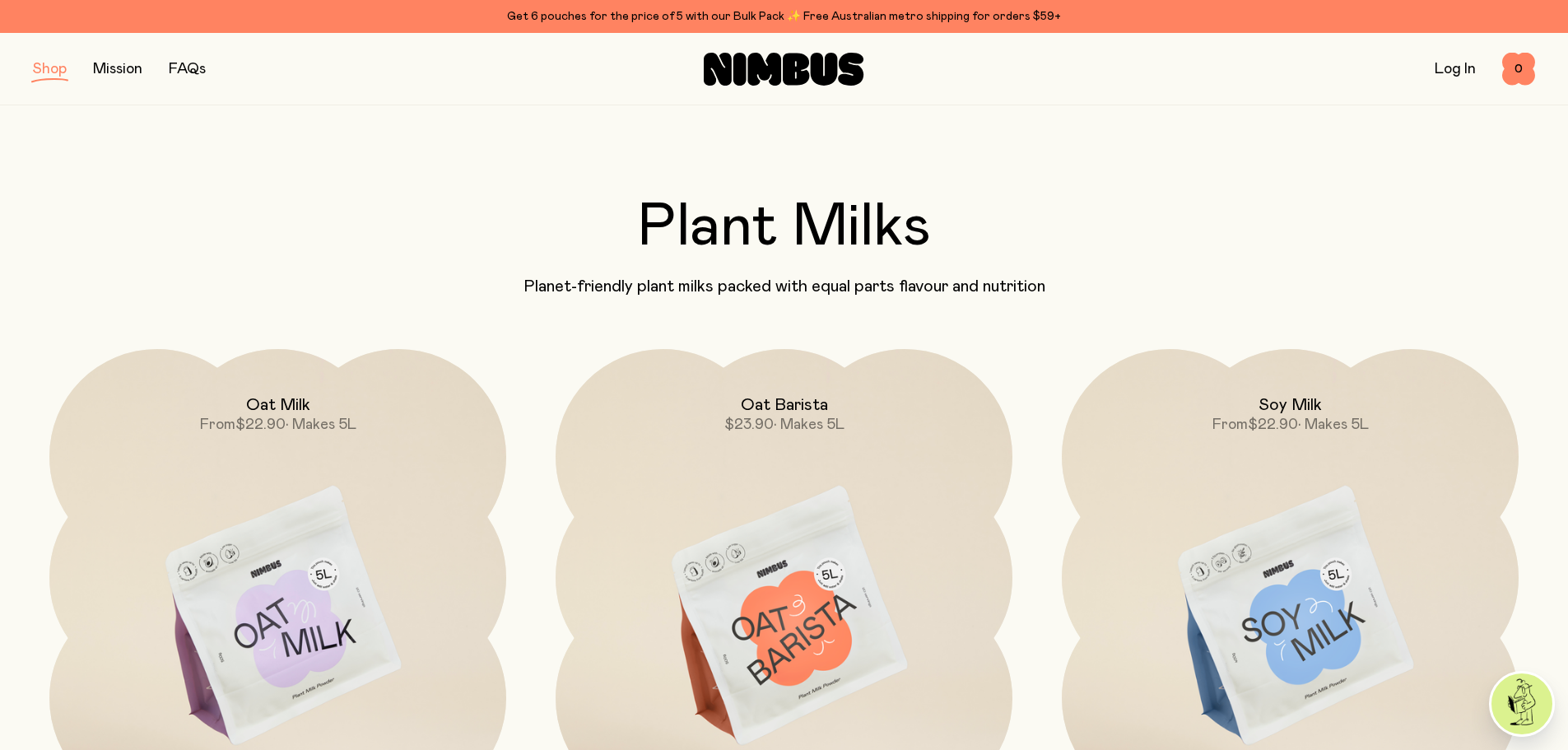
click at [315, 557] on img at bounding box center [277, 617] width 456 height 536
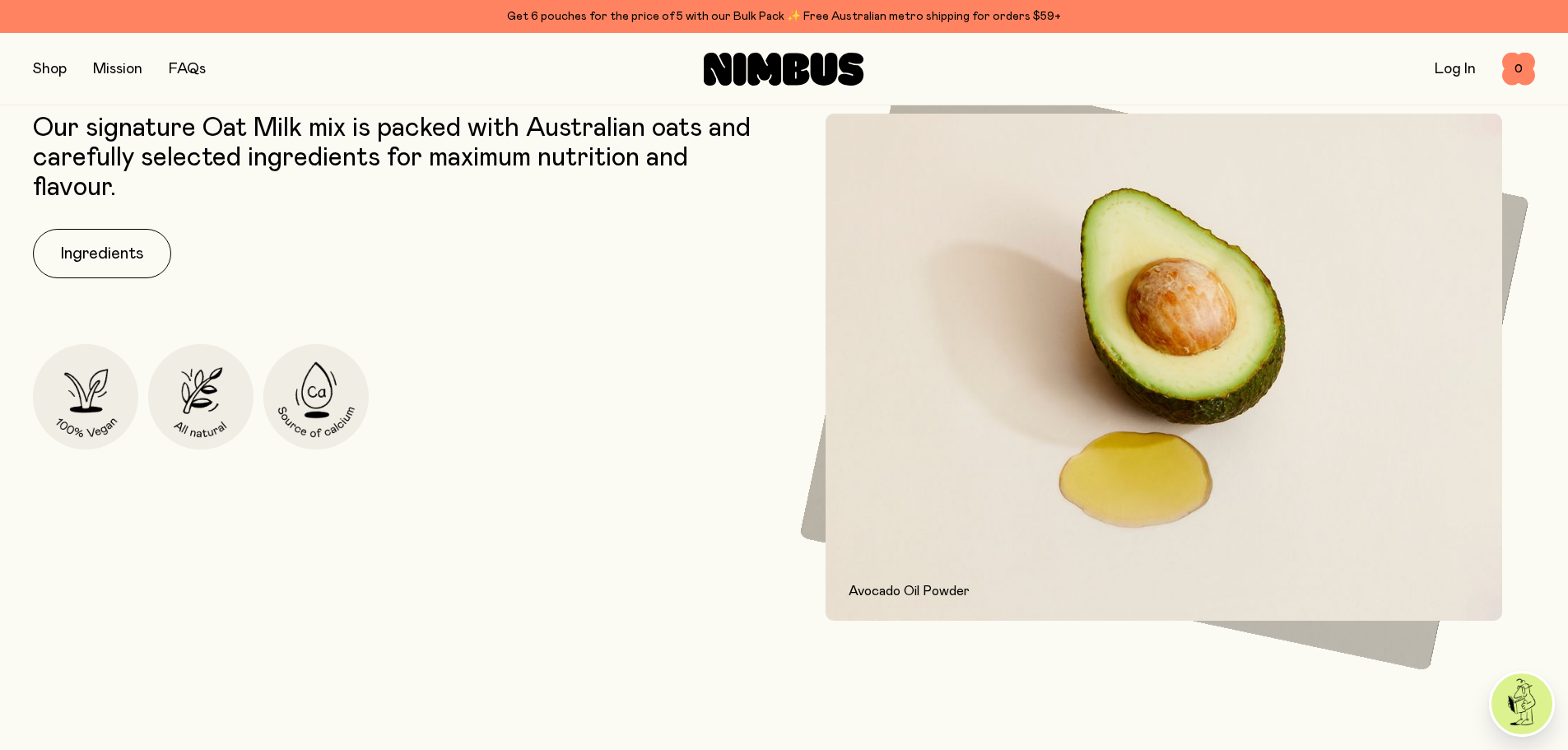
scroll to position [905, 0]
